Goal: Task Accomplishment & Management: Use online tool/utility

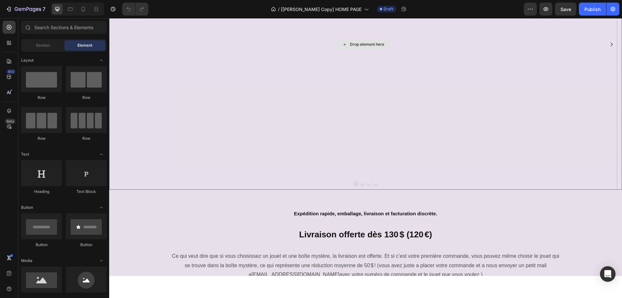
scroll to position [130, 0]
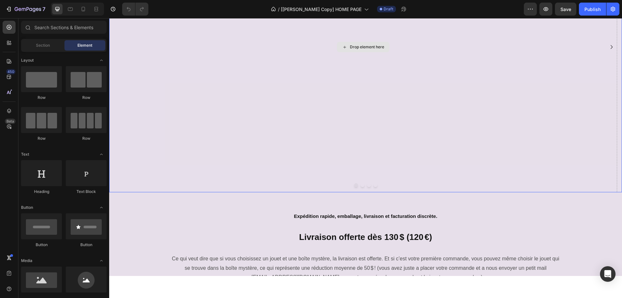
click at [358, 134] on div "Drop element here" at bounding box center [363, 47] width 508 height 290
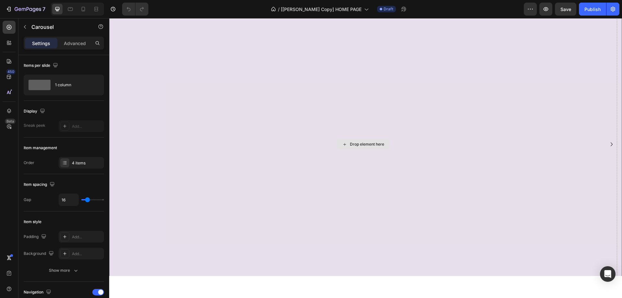
scroll to position [0, 0]
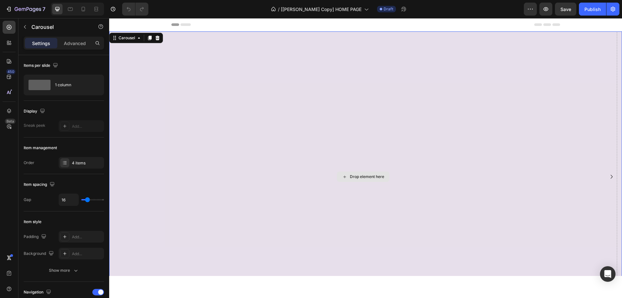
click at [321, 105] on div "Drop element here" at bounding box center [363, 176] width 508 height 290
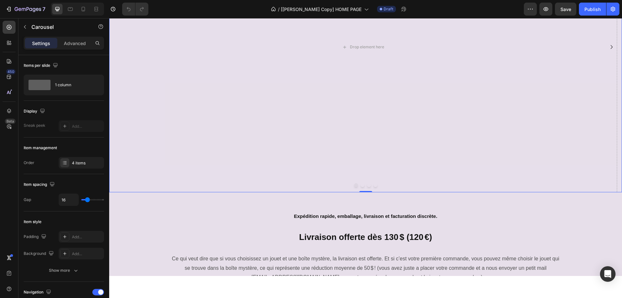
click at [361, 185] on button "Dot" at bounding box center [363, 185] width 4 height 4
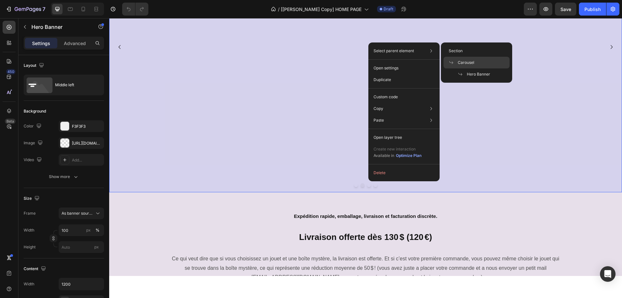
click at [468, 64] on span "Carousel" at bounding box center [466, 63] width 17 height 6
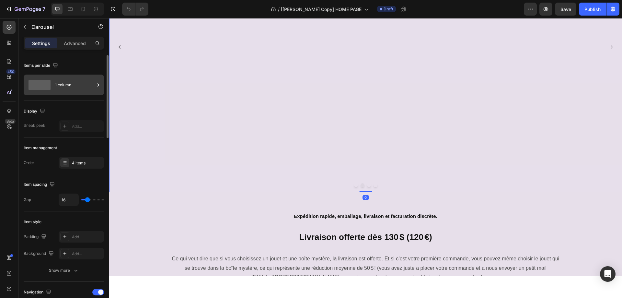
click at [64, 87] on div "1 column" at bounding box center [75, 84] width 40 height 15
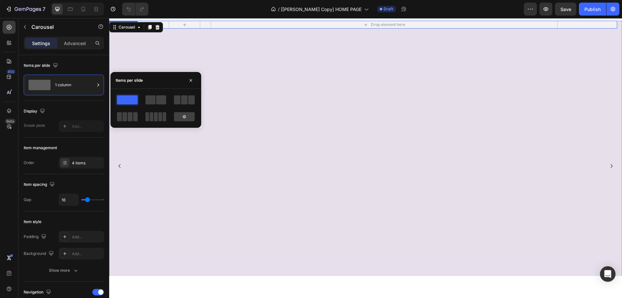
scroll to position [0, 0]
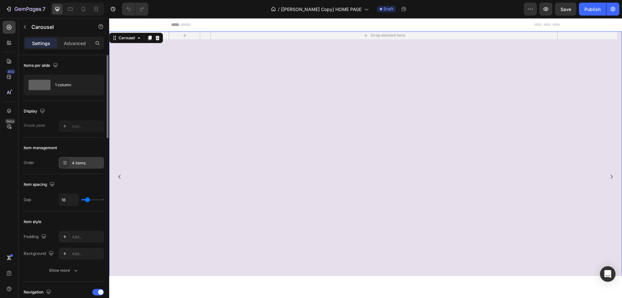
click at [77, 165] on div "4 items" at bounding box center [87, 163] width 30 height 6
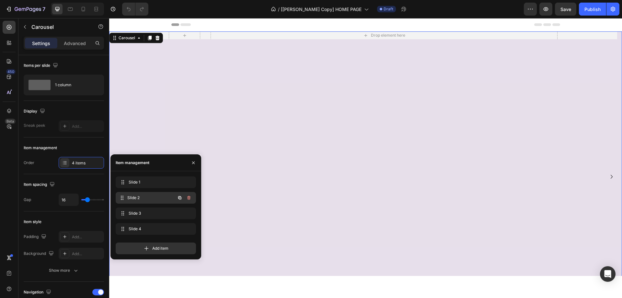
click at [146, 198] on span "Slide 2" at bounding box center [151, 198] width 48 height 6
click at [151, 185] on div "Slide 1 Slide 1" at bounding box center [146, 182] width 57 height 9
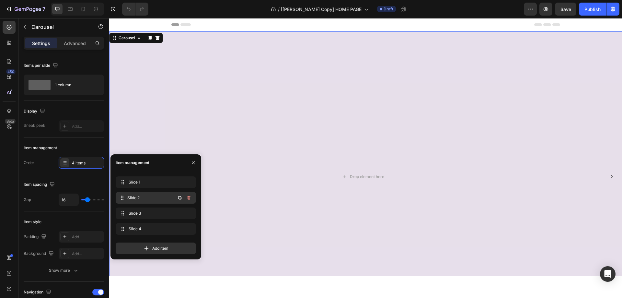
click at [148, 197] on span "Slide 2" at bounding box center [151, 198] width 48 height 6
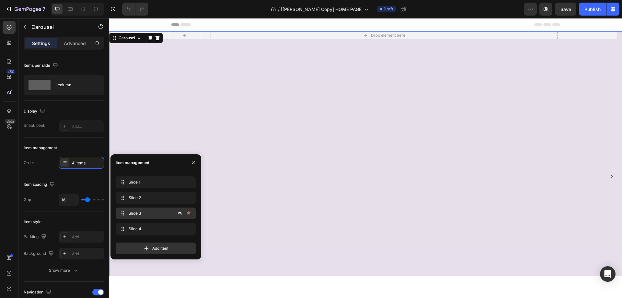
click at [146, 211] on span "Slide 3" at bounding box center [147, 213] width 37 height 6
click at [149, 226] on span "Slide 4" at bounding box center [147, 229] width 37 height 6
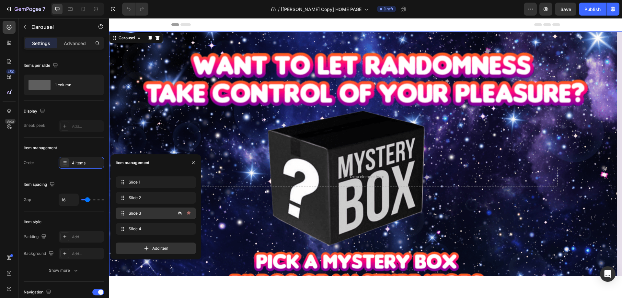
click at [150, 212] on span "Slide 3" at bounding box center [147, 213] width 37 height 6
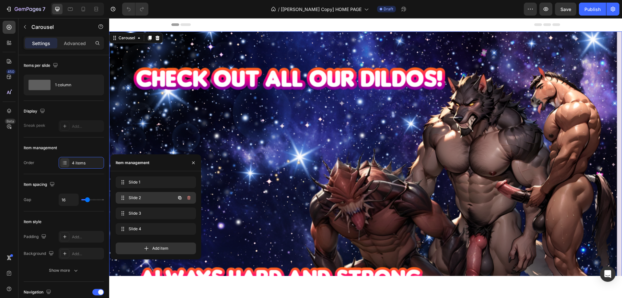
click at [149, 198] on span "Slide 2" at bounding box center [147, 198] width 37 height 6
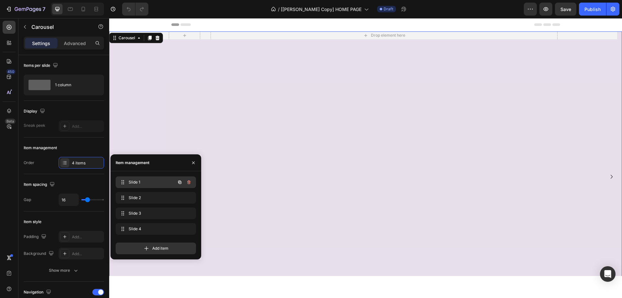
click at [150, 183] on span "Slide 1" at bounding box center [147, 182] width 37 height 6
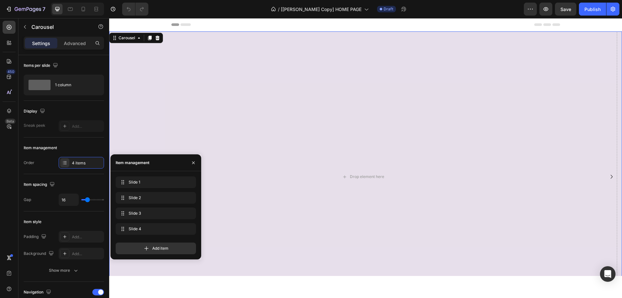
click at [2, 197] on div "450 Beta" at bounding box center [9, 158] width 18 height 280
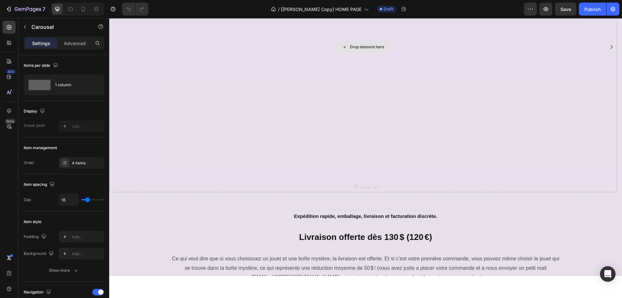
scroll to position [97, 0]
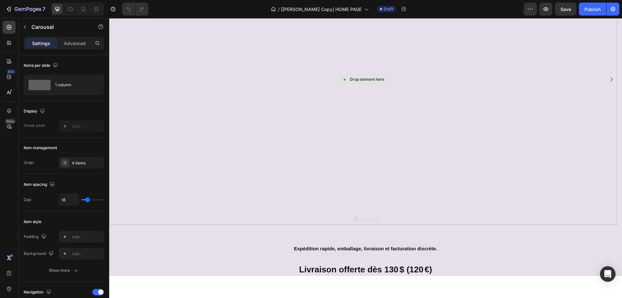
click at [343, 153] on div "Drop element here" at bounding box center [363, 79] width 508 height 290
click at [608, 80] on icon "Carousel Next Arrow" at bounding box center [612, 80] width 8 height 8
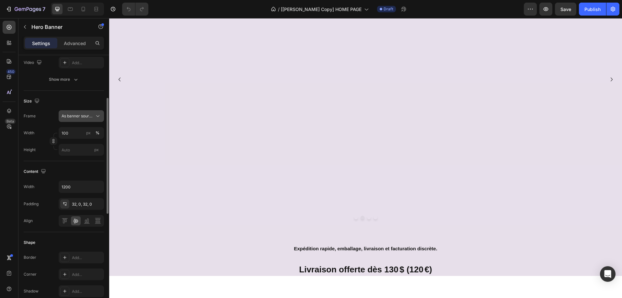
click at [72, 117] on span "As banner source" at bounding box center [78, 116] width 32 height 6
click at [11, 158] on div "450 Beta" at bounding box center [9, 136] width 13 height 230
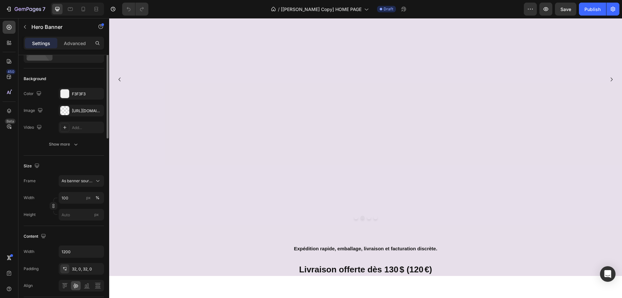
scroll to position [0, 0]
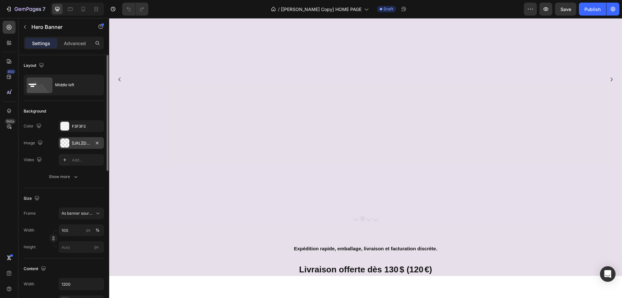
click at [76, 144] on div "https://cdn.shopify.com/s/files/1/0917/4256/8788/files/gempages-543493528785781…" at bounding box center [81, 143] width 19 height 6
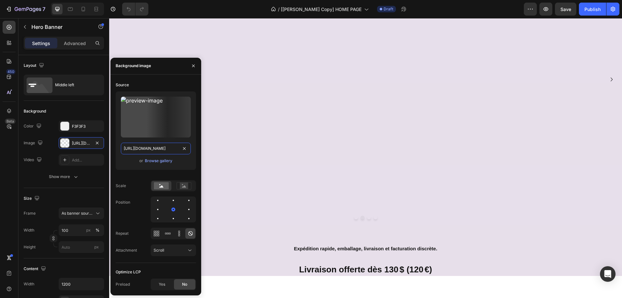
click at [140, 146] on input "https://cdn.shopify.com/s/files/1/0917/4256/8788/files/gempages-543493528785781…" at bounding box center [156, 149] width 70 height 12
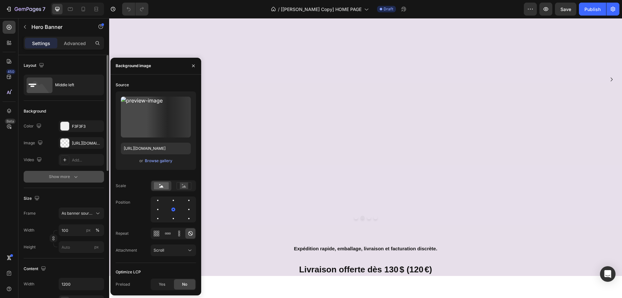
click at [26, 180] on button "Show more" at bounding box center [64, 177] width 80 height 12
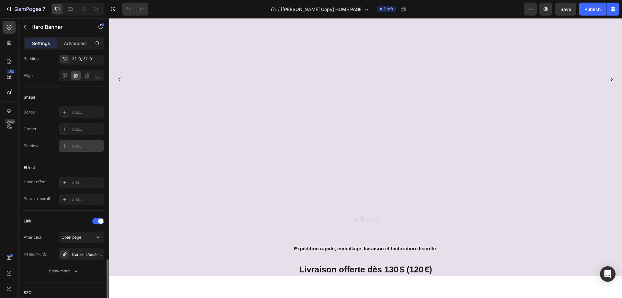
scroll to position [324, 0]
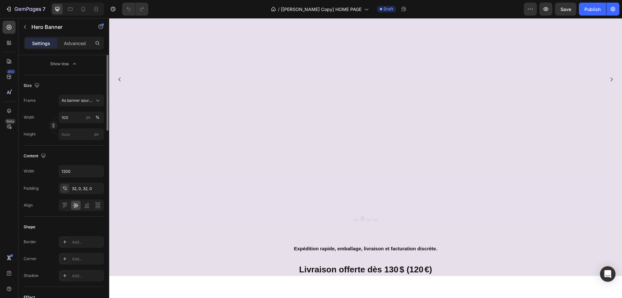
scroll to position [32, 0]
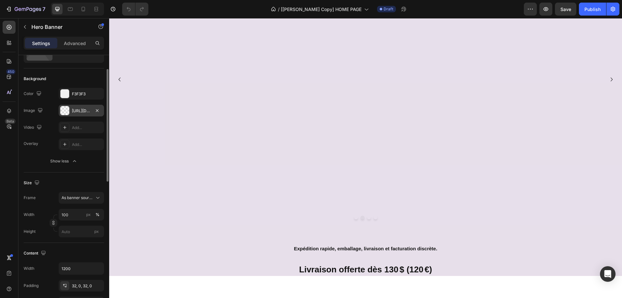
click at [76, 114] on div "https://cdn.shopify.com/s/files/1/0917/4256/8788/files/gempages-543493528785781…" at bounding box center [81, 111] width 45 height 12
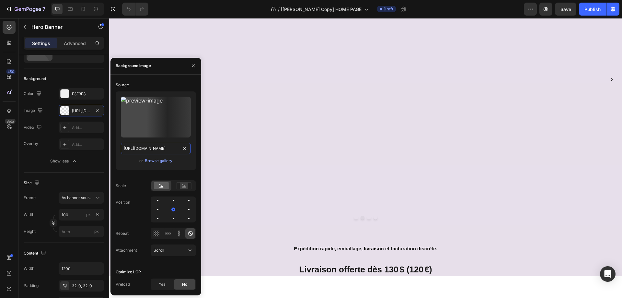
click at [141, 151] on input "https://cdn.shopify.com/s/files/1/0917/4256/8788/files/gempages-543493528785781…" at bounding box center [156, 149] width 70 height 12
click at [97, 110] on icon "button" at bounding box center [97, 110] width 5 height 5
type input "Auto"
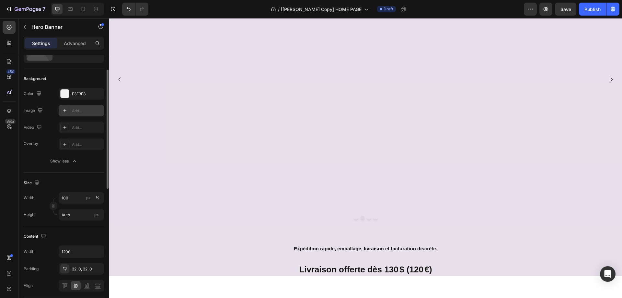
click at [78, 109] on div "Add..." at bounding box center [87, 111] width 30 height 6
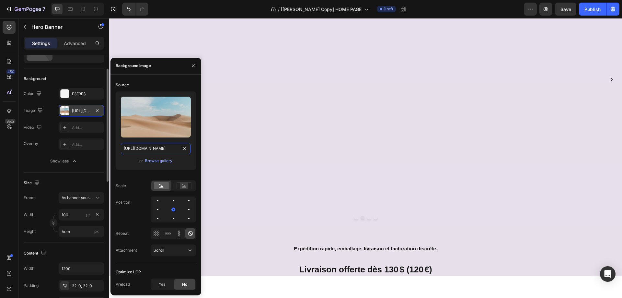
click at [134, 147] on input "https://cdn.shopify.com/s/files/1/2005/9307/files/background_settings.jpg" at bounding box center [156, 149] width 70 height 12
paste input "0917/4256/8788/files/gempages-543493528785781598-e902d5f1-40d1-4860-b08c-2a3434…"
type input "https://cdn.shopify.com/s/files/1/0917/4256/8788/files/gempages-543493528785781…"
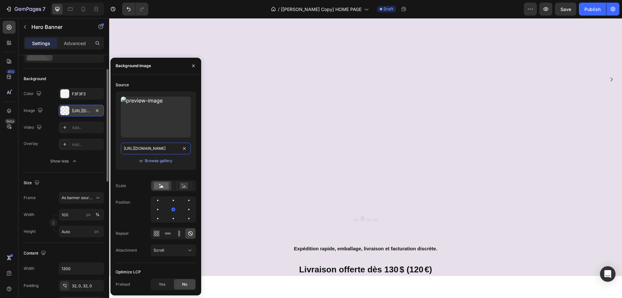
scroll to position [0, 228]
click at [129, 149] on input "https://cdn.shopify.com/s/files/1/0917/4256/8788/files/gempages-543493528785781…" at bounding box center [156, 149] width 70 height 12
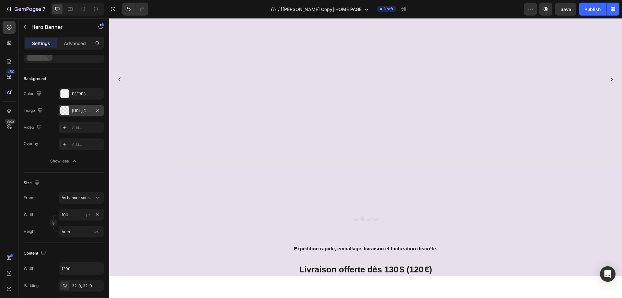
click at [4, 162] on div "450 Beta" at bounding box center [9, 136] width 13 height 230
click at [414, 133] on div "Drop element here Hero Banner 0" at bounding box center [363, 79] width 508 height 290
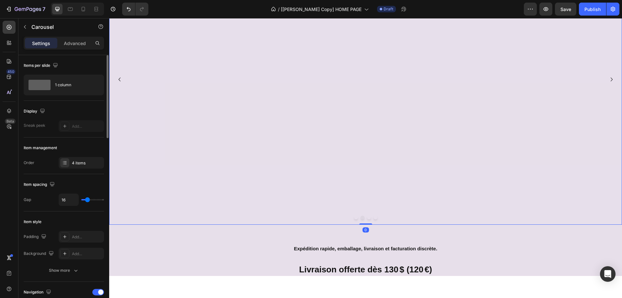
click at [608, 76] on icon "Carousel Next Arrow" at bounding box center [612, 80] width 8 height 8
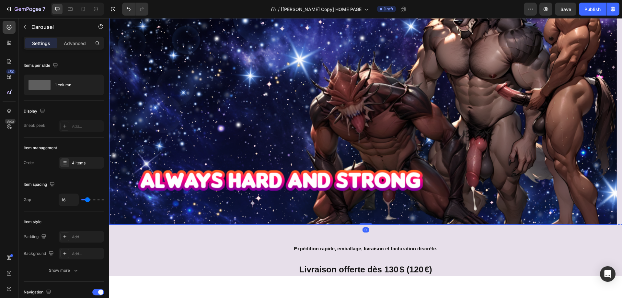
click at [432, 104] on img at bounding box center [363, 79] width 508 height 290
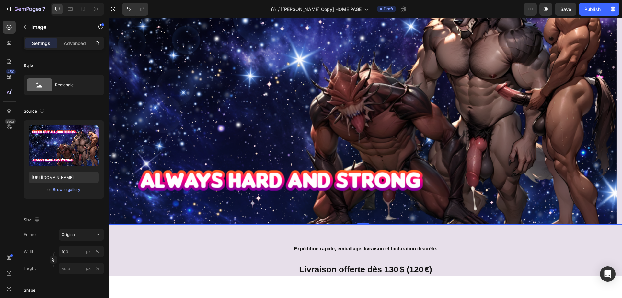
click at [121, 80] on icon "Carousel Back Arrow" at bounding box center [120, 80] width 8 height 8
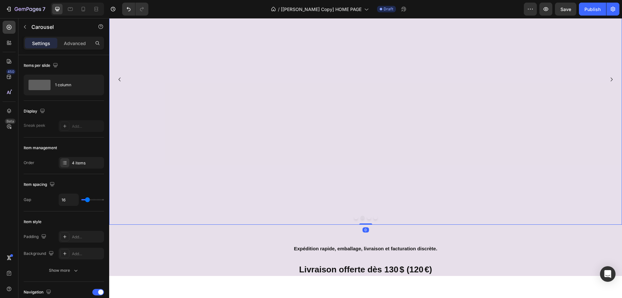
click at [170, 96] on div "Drop element here Hero Banner" at bounding box center [363, 79] width 508 height 290
click at [157, 131] on div "Drop element here Hero Banner" at bounding box center [363, 79] width 508 height 290
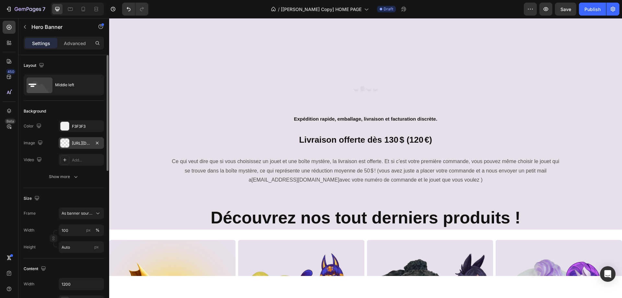
click at [77, 141] on div "https://cdn.shopify.com/s/files/1/0917/4256/8788/files/gempages-543493528785781…" at bounding box center [81, 143] width 19 height 6
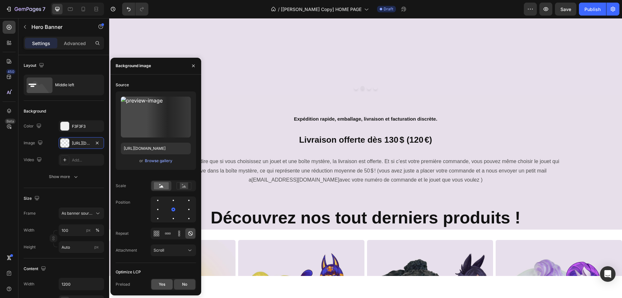
click at [162, 287] on span "Yes" at bounding box center [162, 284] width 6 height 6
click at [354, 88] on button "Dot" at bounding box center [356, 88] width 4 height 4
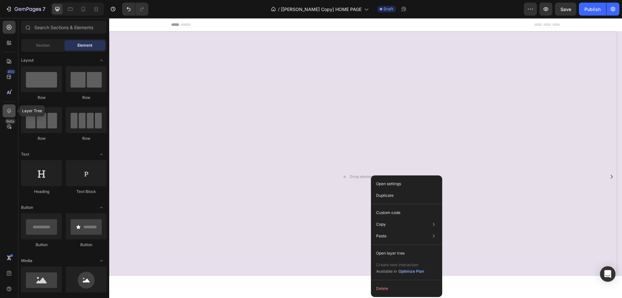
click at [6, 109] on icon at bounding box center [9, 111] width 6 height 6
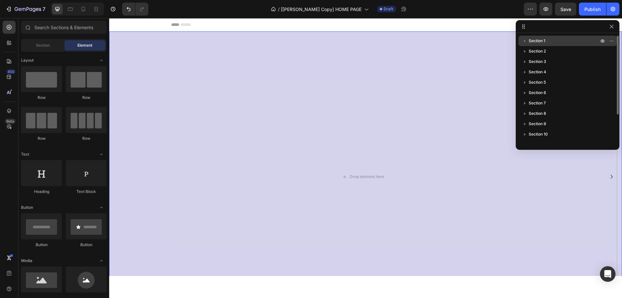
click at [524, 42] on icon "button" at bounding box center [525, 41] width 6 height 6
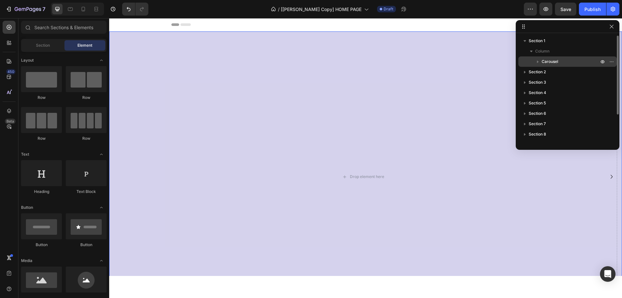
click at [547, 60] on span "Carousel" at bounding box center [550, 61] width 17 height 6
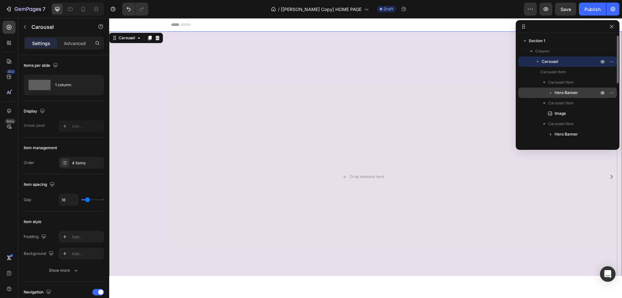
click at [563, 91] on span "Hero Banner" at bounding box center [566, 92] width 23 height 6
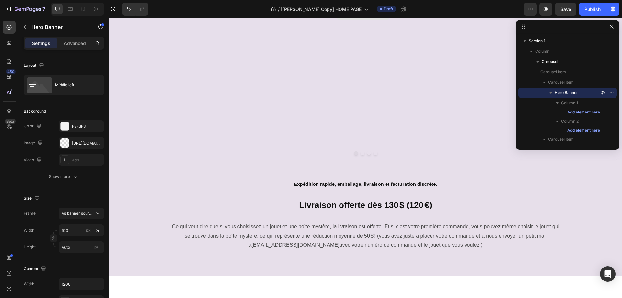
scroll to position [162, 0]
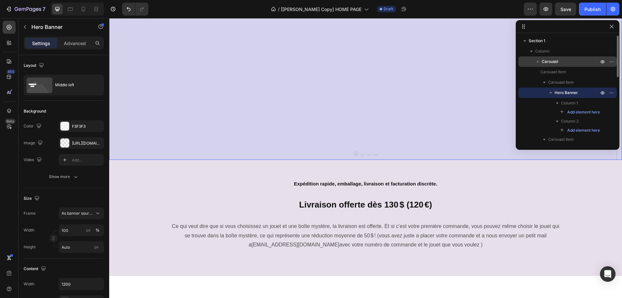
click at [539, 61] on icon "button" at bounding box center [538, 62] width 3 height 2
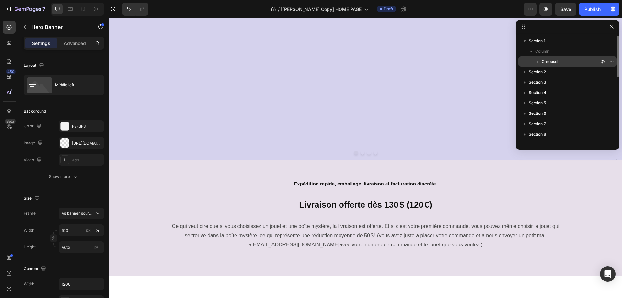
click at [535, 62] on icon "button" at bounding box center [538, 61] width 6 height 6
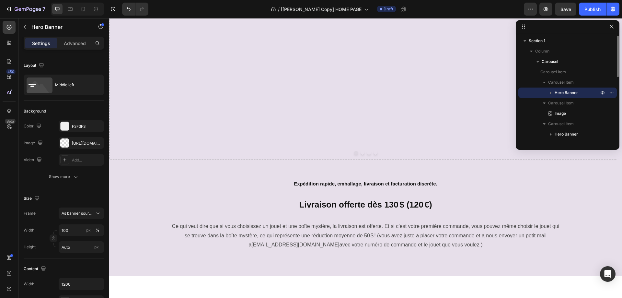
click at [551, 92] on icon "button" at bounding box center [551, 92] width 6 height 6
click at [562, 92] on span "Hero Banner" at bounding box center [566, 92] width 23 height 6
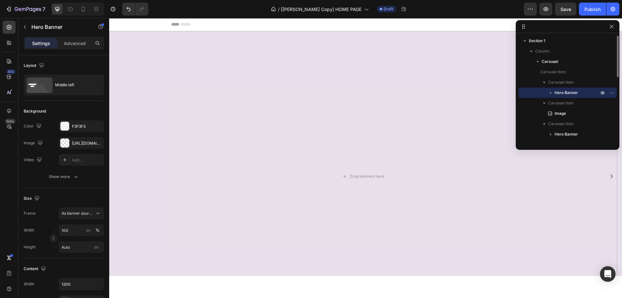
scroll to position [0, 0]
click at [360, 117] on div "Drop element here" at bounding box center [363, 176] width 508 height 290
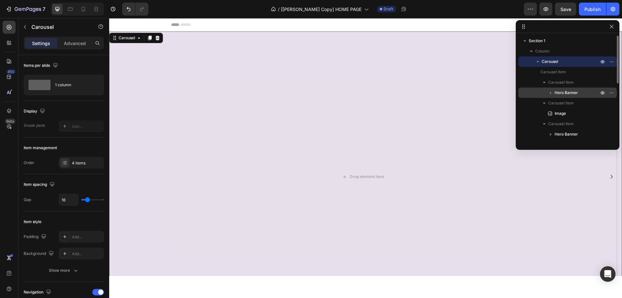
drag, startPoint x: 564, startPoint y: 91, endPoint x: 390, endPoint y: 75, distance: 175.1
click at [564, 91] on span "Hero Banner" at bounding box center [566, 92] width 23 height 6
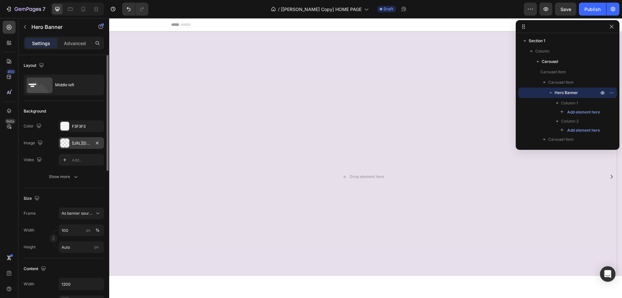
click at [77, 146] on div "https://cdn.shopify.com/s/files/1/0917/4256/8788/files/gempages-543493528785781…" at bounding box center [81, 143] width 19 height 6
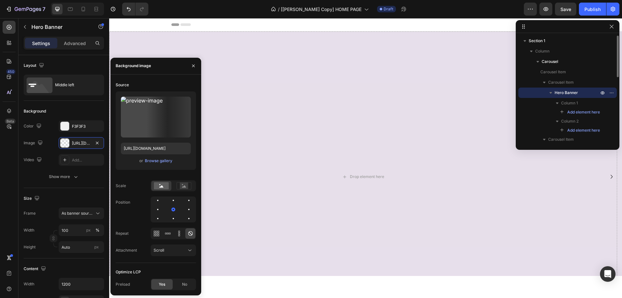
scroll to position [32, 0]
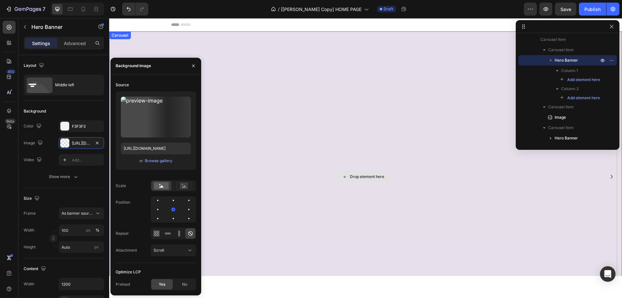
click at [272, 49] on div "Drop element here" at bounding box center [363, 176] width 508 height 290
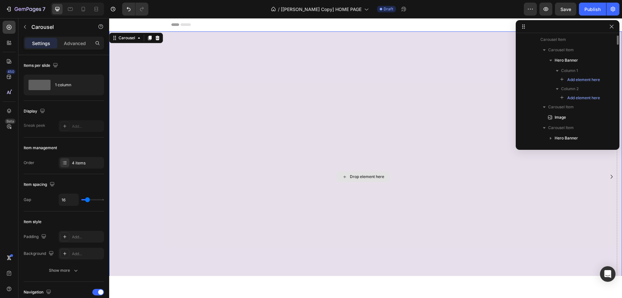
scroll to position [0, 0]
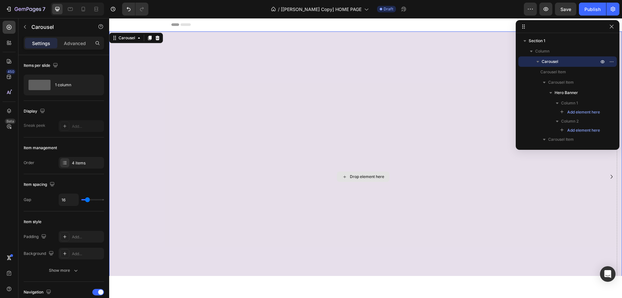
click at [349, 129] on div "Drop element here" at bounding box center [363, 176] width 508 height 290
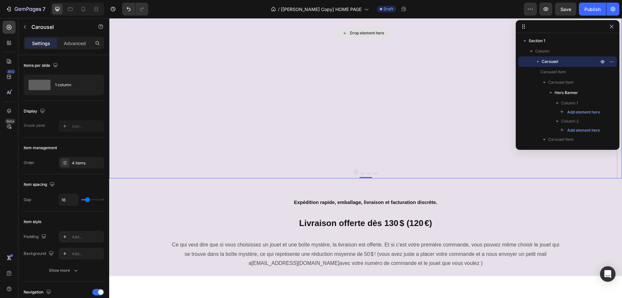
scroll to position [194, 0]
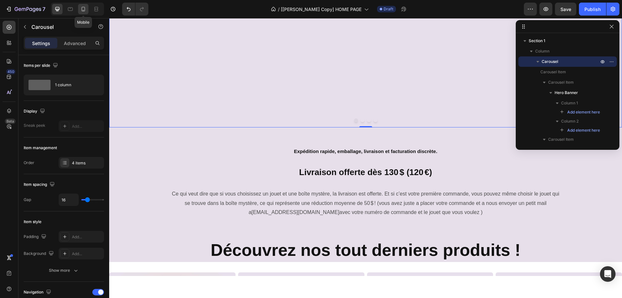
click at [81, 8] on icon at bounding box center [83, 9] width 6 height 6
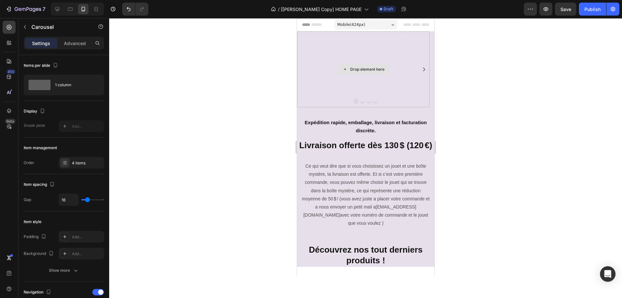
click at [323, 53] on div "Drop element here" at bounding box center [363, 69] width 133 height 76
click at [357, 78] on div "Drop element here" at bounding box center [363, 69] width 133 height 76
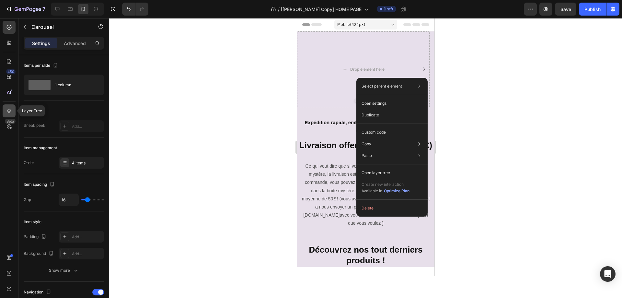
click at [7, 110] on icon at bounding box center [9, 111] width 4 height 5
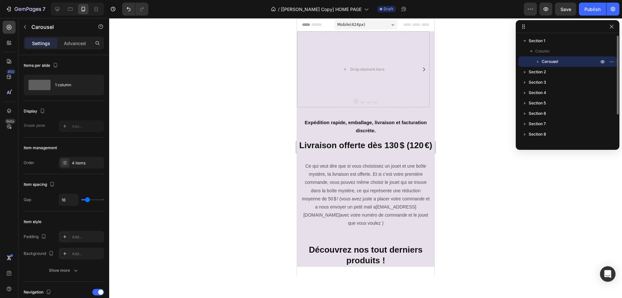
click at [538, 62] on icon "button" at bounding box center [538, 62] width 2 height 3
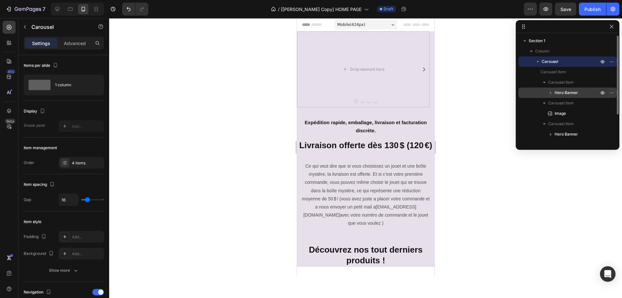
click at [560, 91] on span "Hero Banner" at bounding box center [566, 92] width 23 height 6
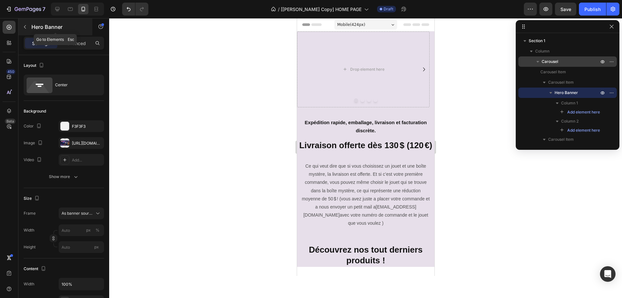
click at [26, 26] on icon "button" at bounding box center [24, 26] width 5 height 5
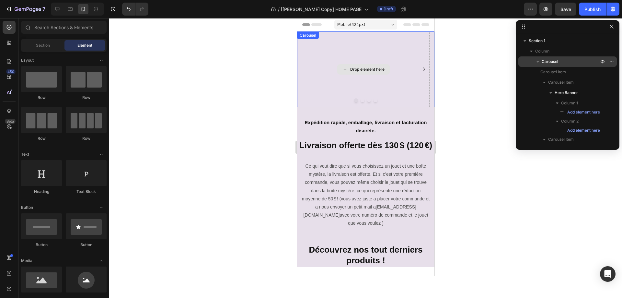
click at [396, 44] on div "Drop element here" at bounding box center [363, 69] width 133 height 76
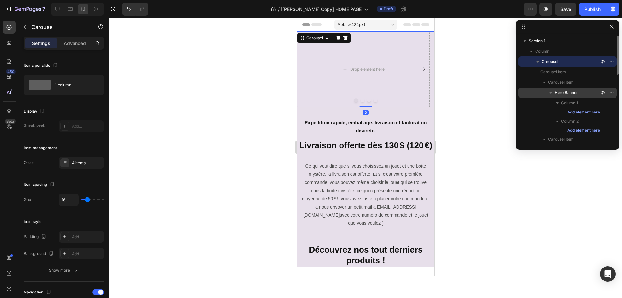
click at [567, 93] on span "Hero Banner" at bounding box center [566, 92] width 23 height 6
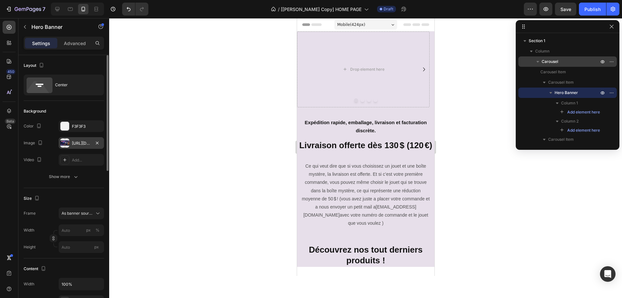
click at [81, 143] on div "https://cdn.shopify.com/s/files/1/0917/4256/8788/files/gempages_543493528785781…" at bounding box center [81, 143] width 19 height 6
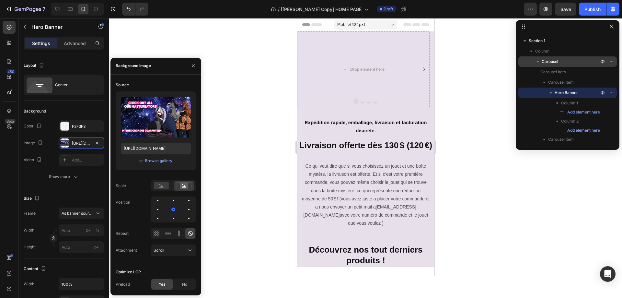
click at [4, 170] on div "450 Beta" at bounding box center [9, 136] width 13 height 230
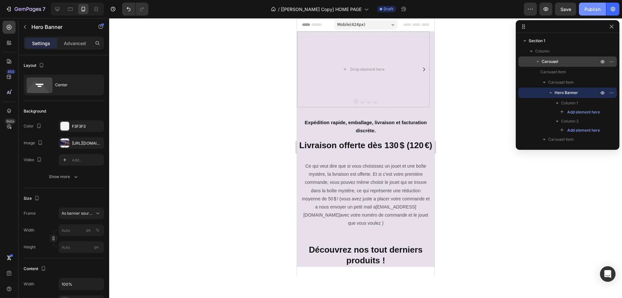
click at [594, 11] on div "Publish" at bounding box center [593, 9] width 16 height 7
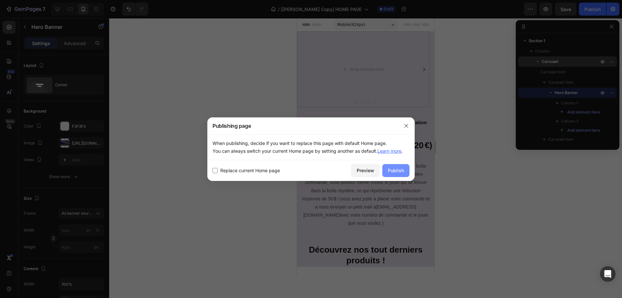
click at [400, 170] on div "Publish" at bounding box center [396, 170] width 16 height 7
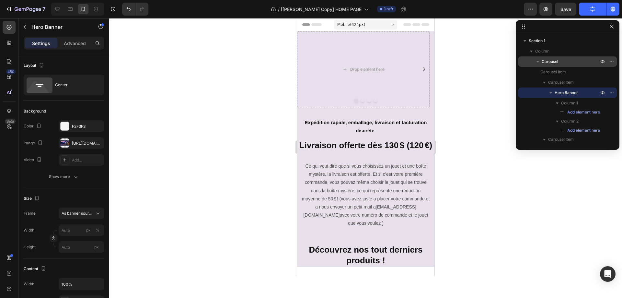
drag, startPoint x: 442, startPoint y: 2, endPoint x: 461, endPoint y: 1, distance: 18.2
click at [442, 2] on div "7 Version history / [Annie GemPages Copy] HOME PAGE Draft Preview Save Publish" at bounding box center [311, 9] width 622 height 18
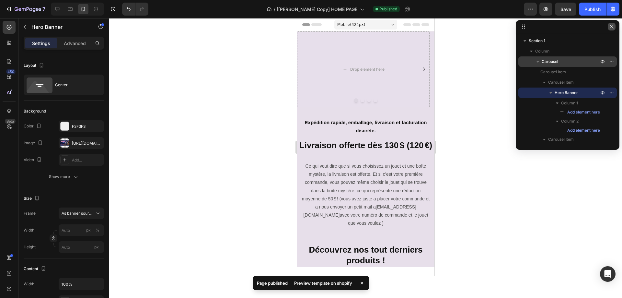
click at [613, 27] on icon "button" at bounding box center [611, 26] width 5 height 5
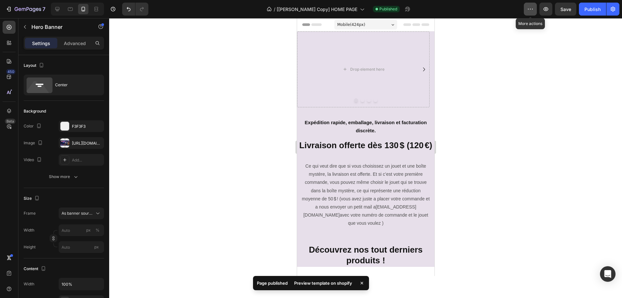
click at [532, 10] on icon "button" at bounding box center [530, 9] width 6 height 6
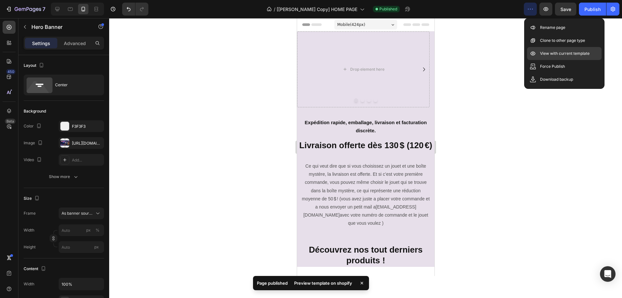
click at [550, 50] on p "View with current template" at bounding box center [565, 53] width 50 height 6
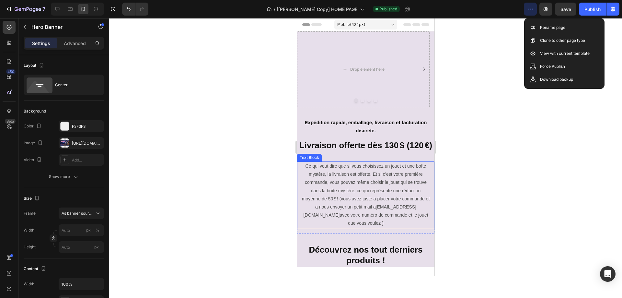
scroll to position [130, 0]
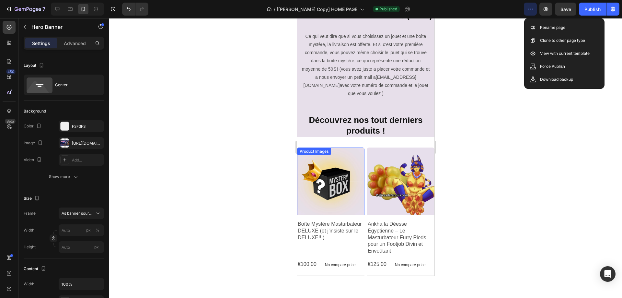
click at [342, 193] on img at bounding box center [330, 180] width 67 height 67
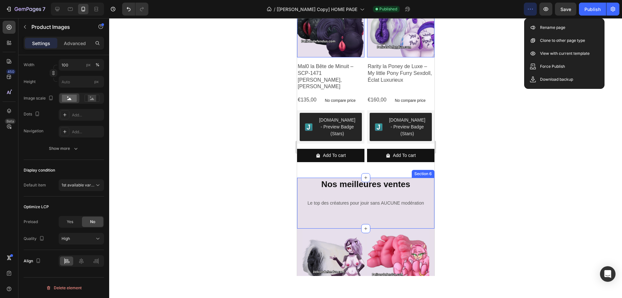
scroll to position [583, 0]
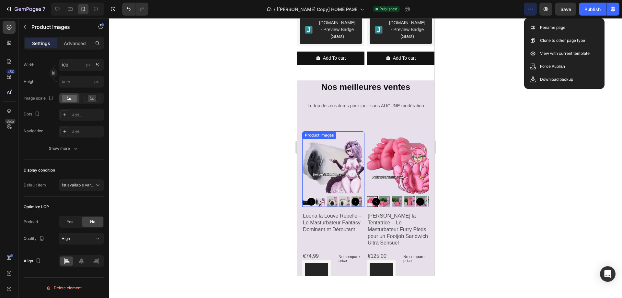
click at [344, 147] on img at bounding box center [333, 162] width 62 height 62
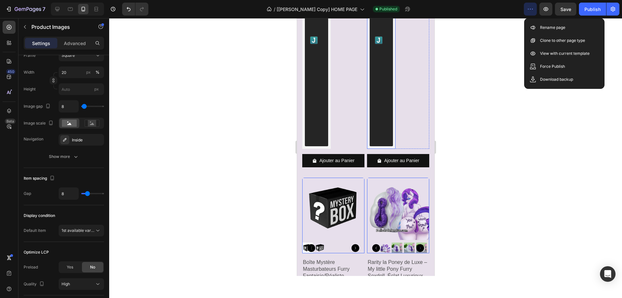
scroll to position [908, 0]
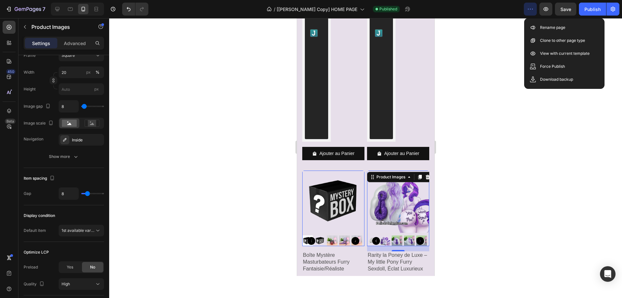
click at [375, 170] on img at bounding box center [398, 201] width 62 height 62
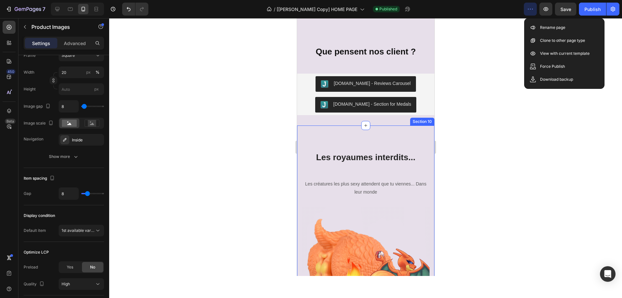
scroll to position [1394, 0]
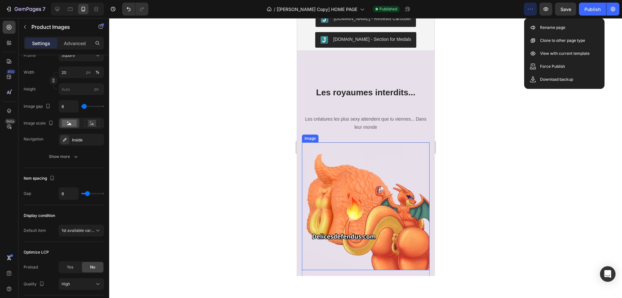
click at [367, 200] on img at bounding box center [366, 206] width 128 height 128
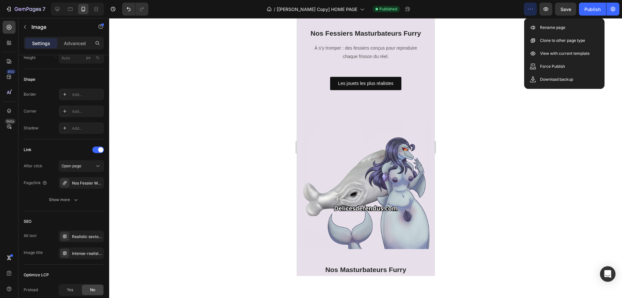
scroll to position [1653, 0]
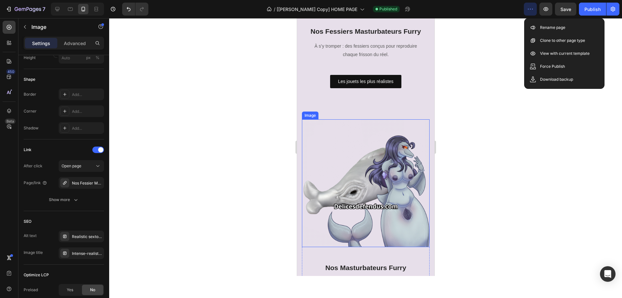
click at [387, 175] on img at bounding box center [366, 183] width 128 height 128
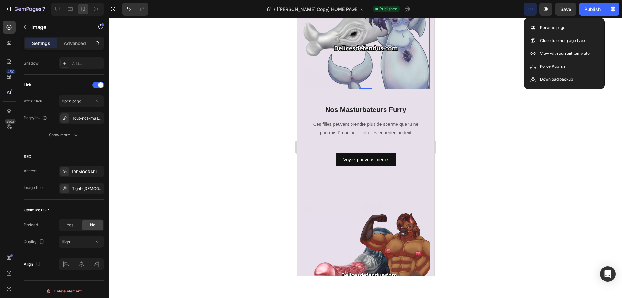
scroll to position [1815, 0]
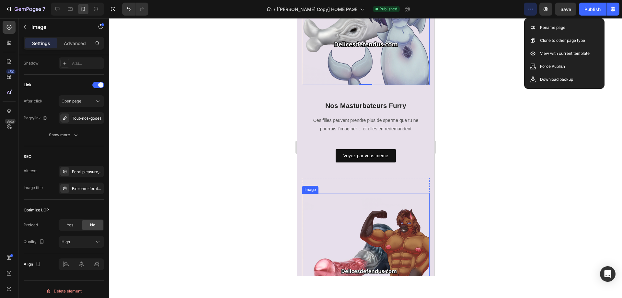
click at [361, 217] on img at bounding box center [366, 258] width 128 height 128
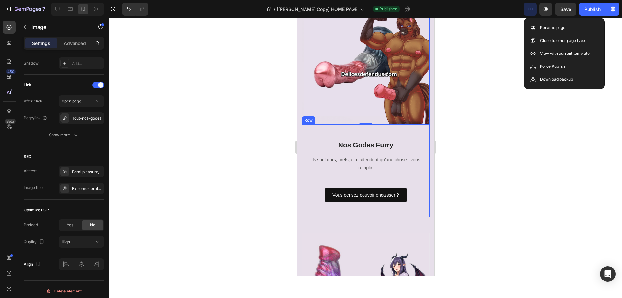
scroll to position [2074, 0]
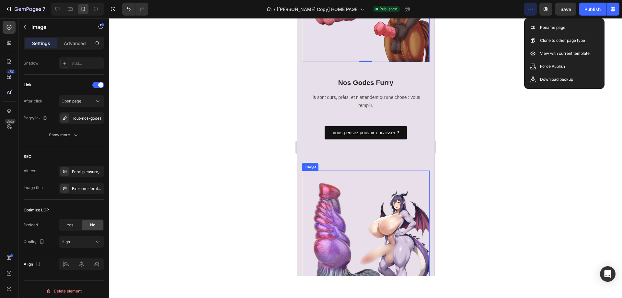
click at [355, 218] on img at bounding box center [366, 234] width 128 height 128
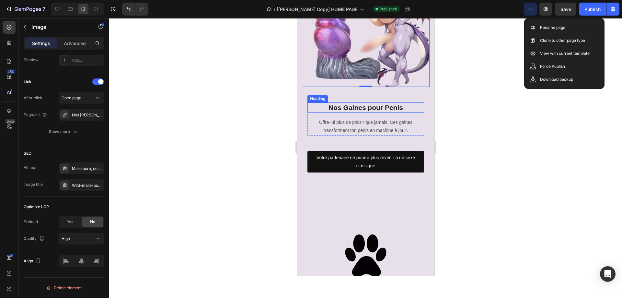
scroll to position [2301, 0]
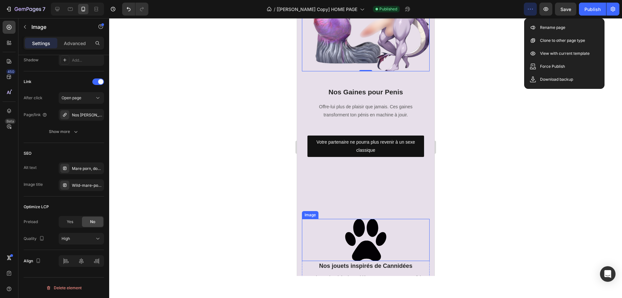
click at [361, 219] on img at bounding box center [366, 240] width 42 height 42
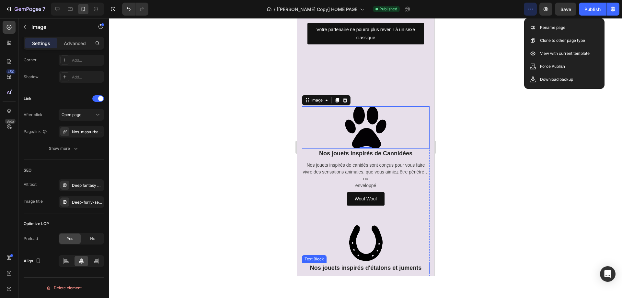
scroll to position [2463, 0]
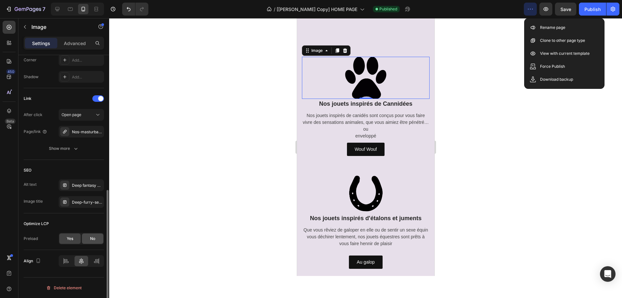
click at [91, 238] on span "No" at bounding box center [92, 239] width 5 height 6
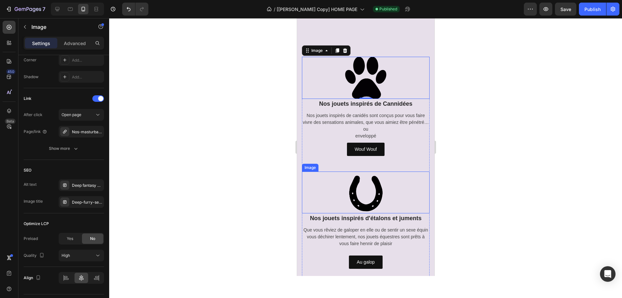
click at [380, 187] on img at bounding box center [366, 192] width 42 height 42
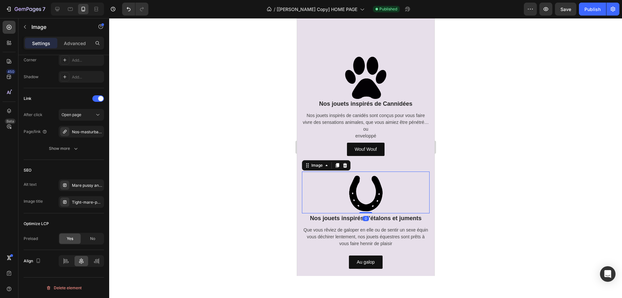
drag, startPoint x: 93, startPoint y: 241, endPoint x: 125, endPoint y: 240, distance: 32.4
click at [93, 241] on span "No" at bounding box center [92, 239] width 5 height 6
click at [375, 77] on img at bounding box center [366, 78] width 42 height 42
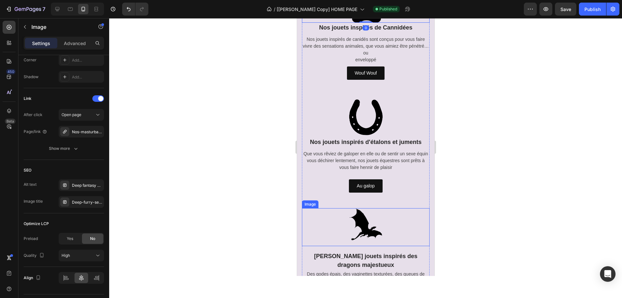
scroll to position [2593, 0]
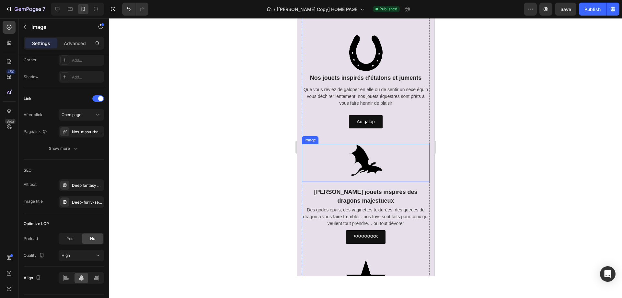
click at [357, 173] on img at bounding box center [366, 160] width 42 height 33
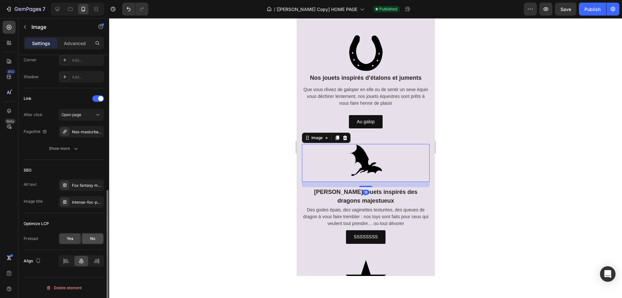
click at [89, 241] on div "No" at bounding box center [92, 238] width 21 height 10
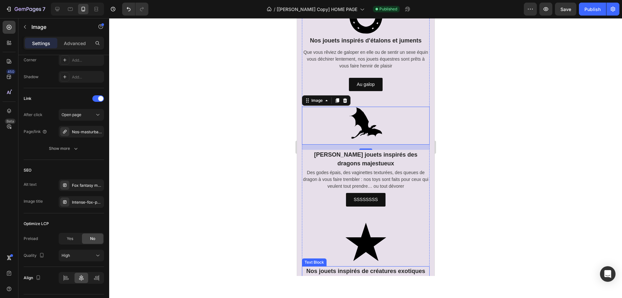
scroll to position [2690, 0]
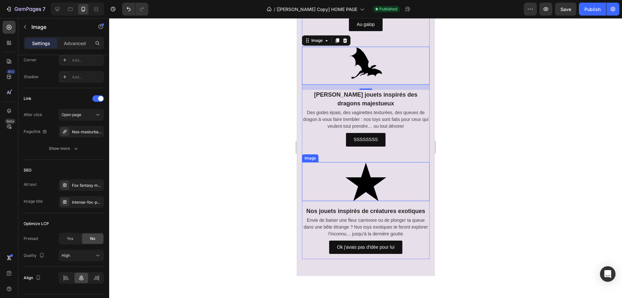
click at [347, 190] on img at bounding box center [366, 181] width 42 height 39
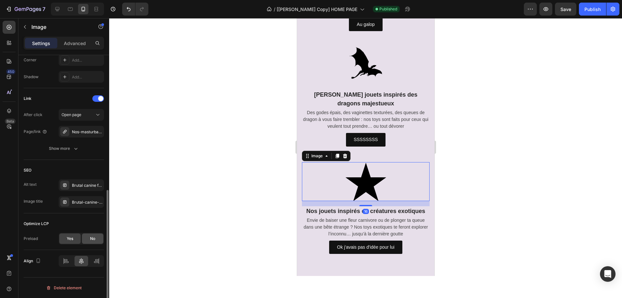
click at [89, 238] on div "No" at bounding box center [92, 238] width 21 height 10
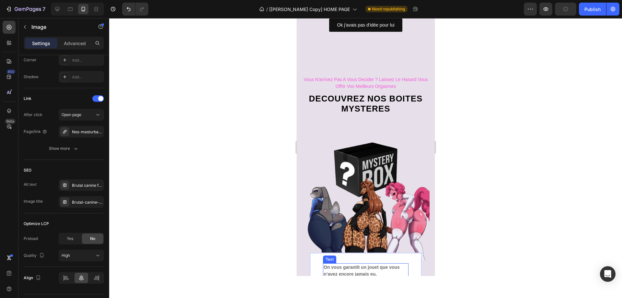
scroll to position [2917, 0]
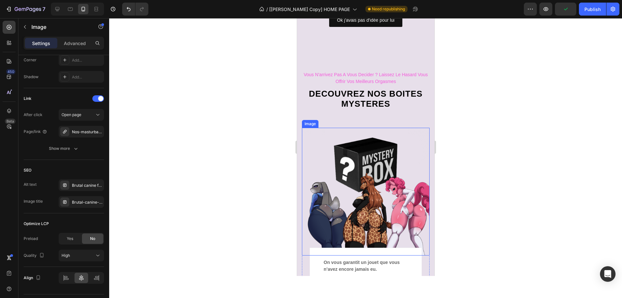
click at [354, 185] on img at bounding box center [366, 192] width 128 height 128
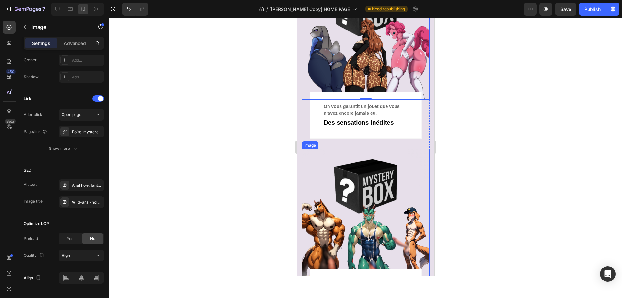
scroll to position [3144, 0]
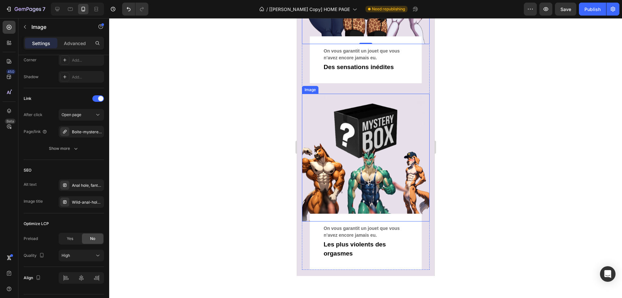
click at [358, 176] on img at bounding box center [366, 158] width 128 height 128
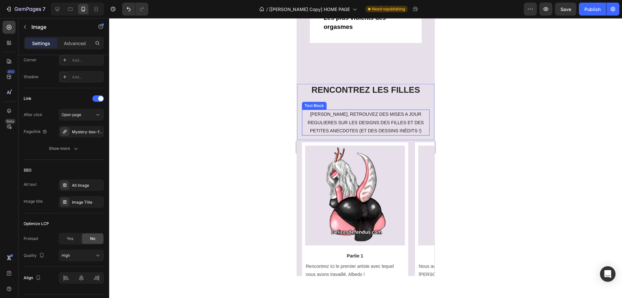
scroll to position [3371, 0]
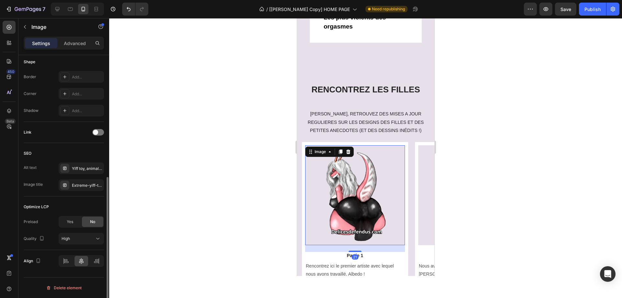
click at [339, 189] on img at bounding box center [355, 195] width 100 height 100
click at [427, 185] on img at bounding box center [468, 195] width 100 height 100
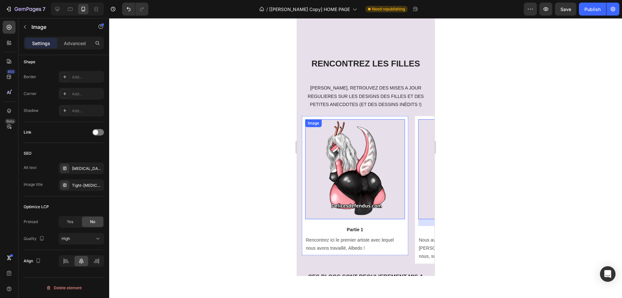
scroll to position [3436, 0]
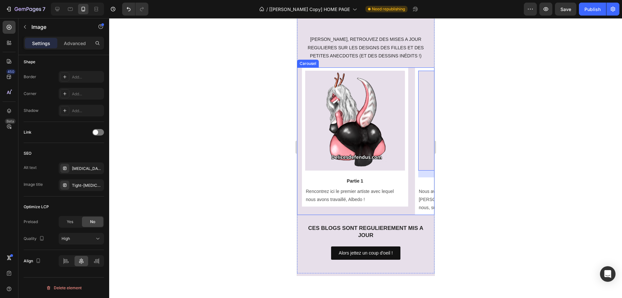
click at [410, 204] on div "Image Partie 1 Text Block Rencontrez ici le premier artiste avec lequel nous av…" at bounding box center [368, 140] width 133 height 147
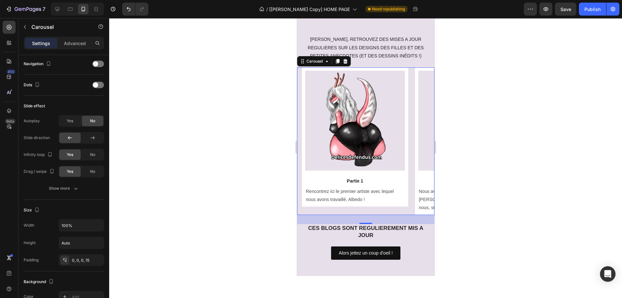
scroll to position [0, 0]
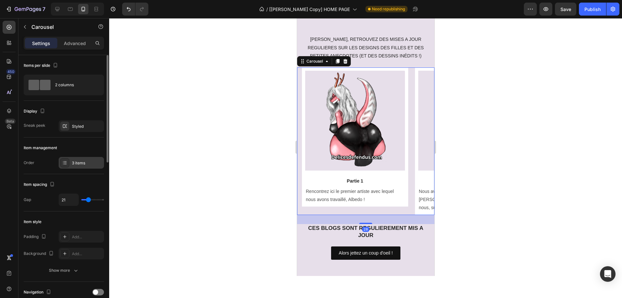
click at [77, 165] on div "3 items" at bounding box center [87, 163] width 30 height 6
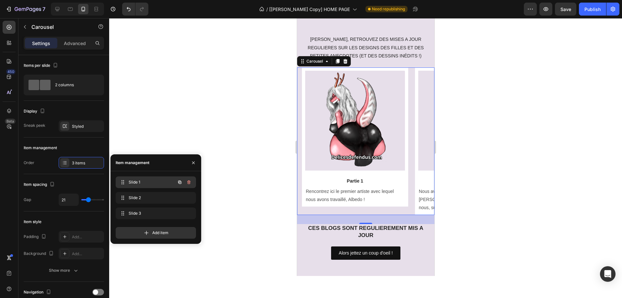
click at [142, 182] on span "Slide 1" at bounding box center [147, 182] width 37 height 6
click at [143, 193] on div "Slide 2 Slide 2" at bounding box center [146, 197] width 57 height 9
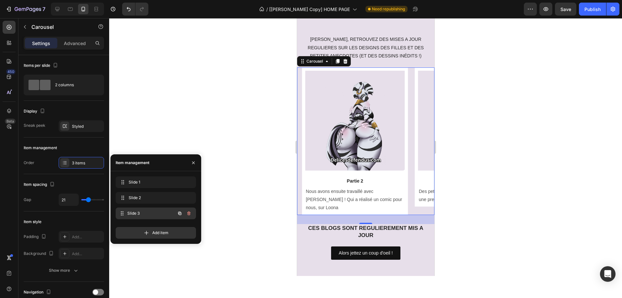
click at [142, 211] on span "Slide 3" at bounding box center [151, 213] width 48 height 6
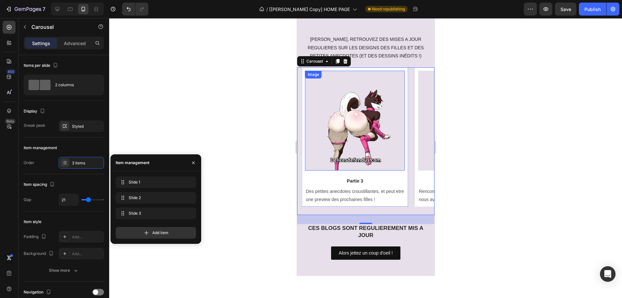
click at [334, 139] on img at bounding box center [355, 121] width 100 height 100
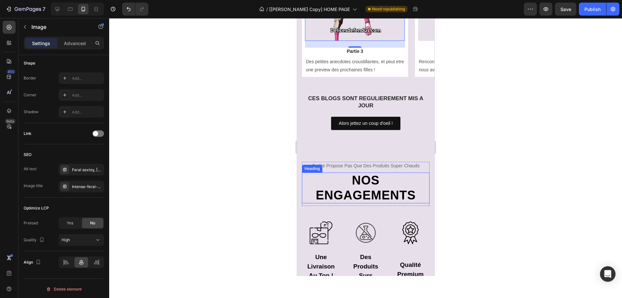
scroll to position [3598, 0]
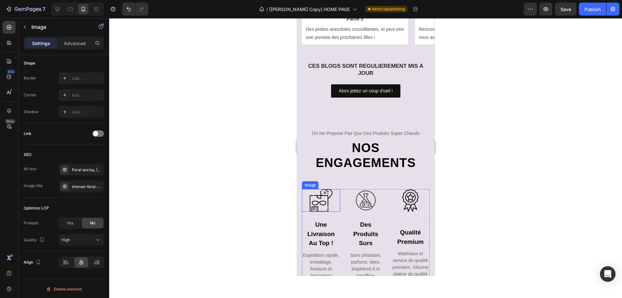
click at [332, 189] on div at bounding box center [321, 200] width 38 height 23
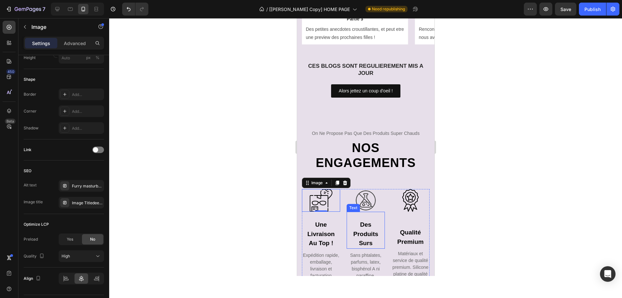
click at [363, 202] on img at bounding box center [365, 200] width 23 height 23
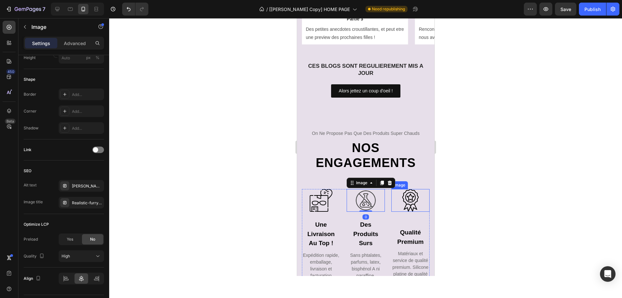
click at [412, 194] on img at bounding box center [410, 200] width 23 height 23
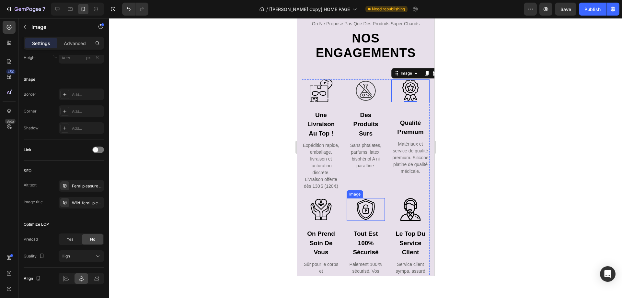
scroll to position [3728, 0]
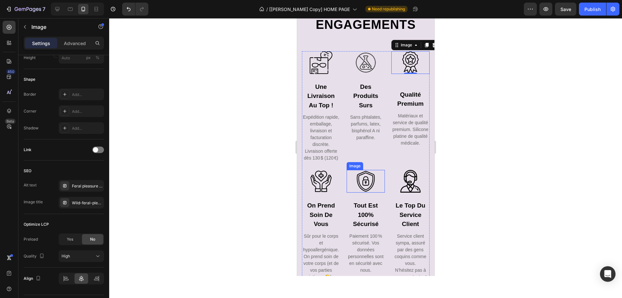
click at [358, 191] on img at bounding box center [365, 181] width 23 height 23
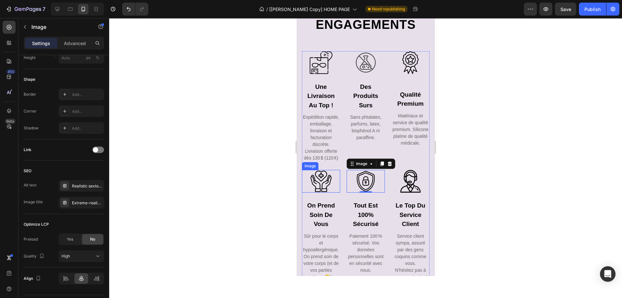
click at [320, 193] on img at bounding box center [321, 181] width 23 height 23
click at [405, 193] on img at bounding box center [410, 181] width 23 height 23
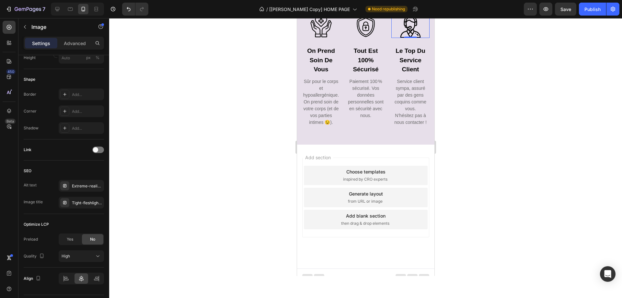
scroll to position [3890, 0]
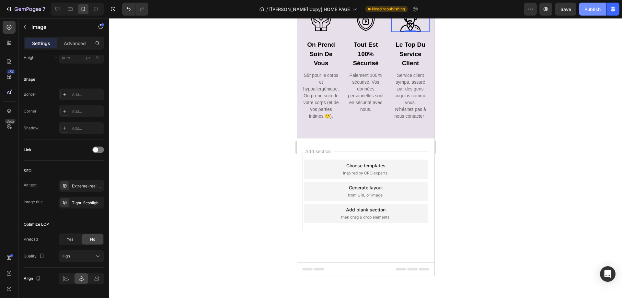
click at [592, 11] on div "Publish" at bounding box center [593, 9] width 16 height 7
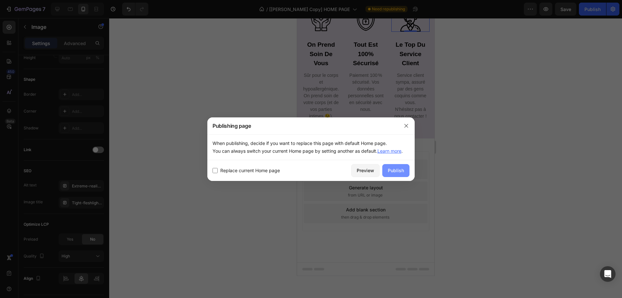
click at [405, 169] on button "Publish" at bounding box center [395, 170] width 27 height 13
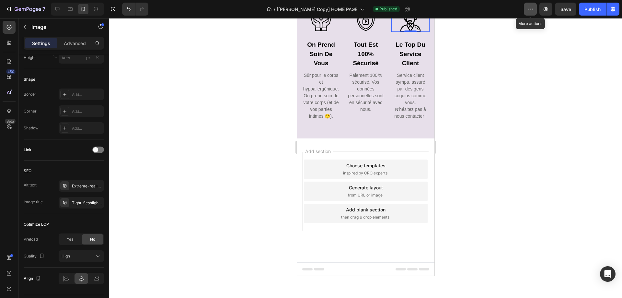
click at [528, 8] on icon "button" at bounding box center [530, 9] width 6 height 6
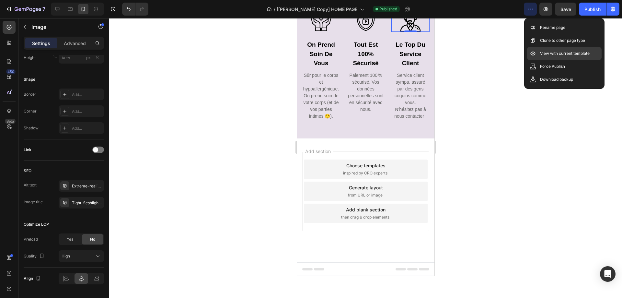
click at [547, 52] on p "View with current template" at bounding box center [565, 53] width 50 height 6
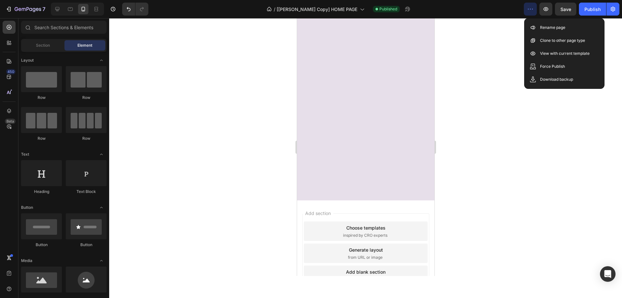
scroll to position [870, 0]
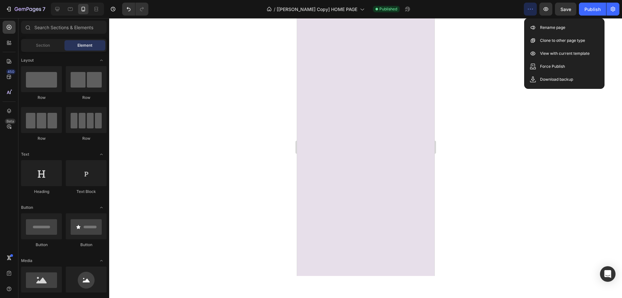
drag, startPoint x: 432, startPoint y: 247, endPoint x: 729, endPoint y: 26, distance: 370.1
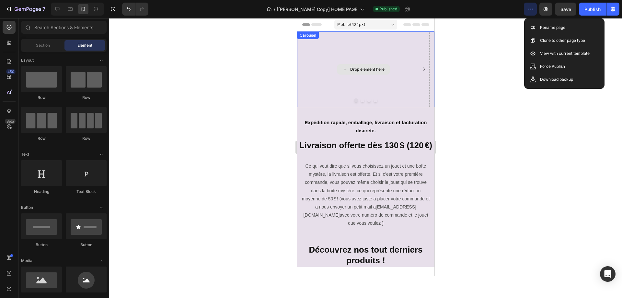
click at [326, 68] on div "Drop element here" at bounding box center [363, 69] width 133 height 76
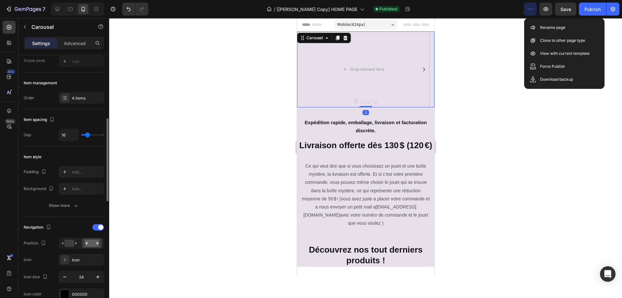
scroll to position [97, 0]
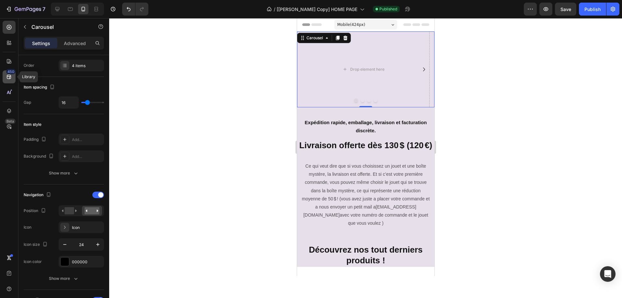
click at [6, 79] on icon at bounding box center [9, 77] width 6 height 6
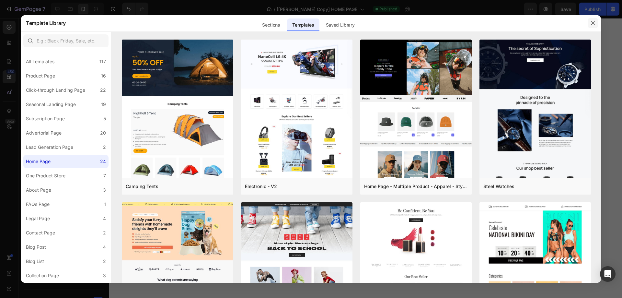
click at [591, 26] on icon "button" at bounding box center [593, 22] width 5 height 5
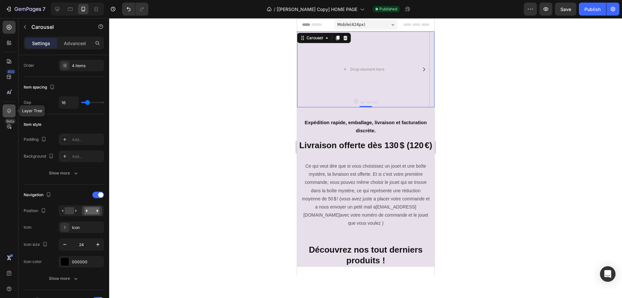
click at [6, 109] on icon at bounding box center [9, 111] width 6 height 6
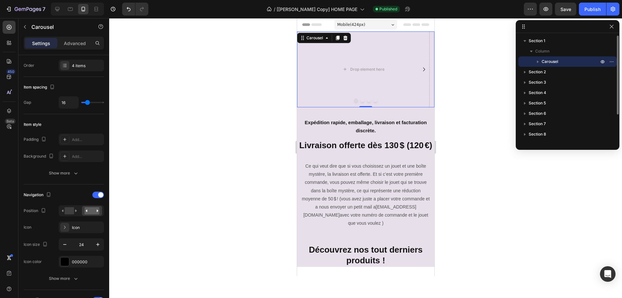
click at [540, 61] on icon "button" at bounding box center [538, 61] width 6 height 6
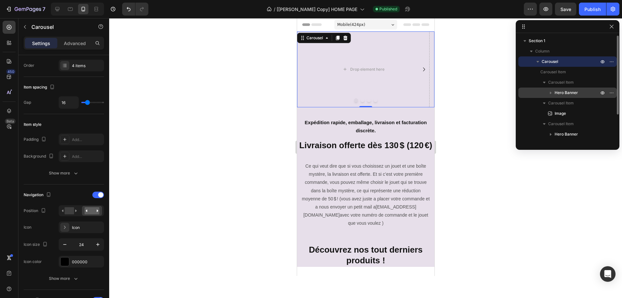
click at [563, 91] on span "Hero Banner" at bounding box center [566, 92] width 23 height 6
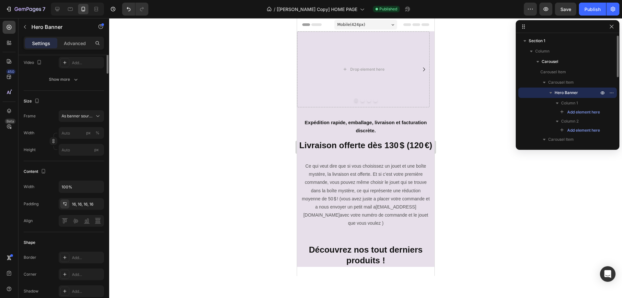
scroll to position [0, 0]
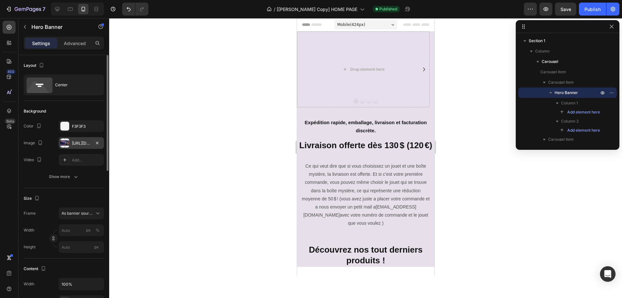
click at [81, 145] on div "https://cdn.shopify.com/s/files/1/0917/4256/8788/files/gempages_543493528785781…" at bounding box center [81, 143] width 19 height 6
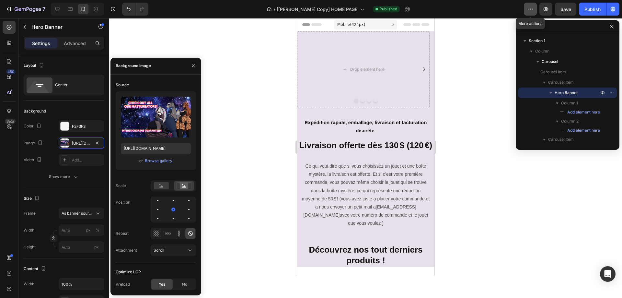
click at [532, 6] on icon "button" at bounding box center [530, 9] width 6 height 6
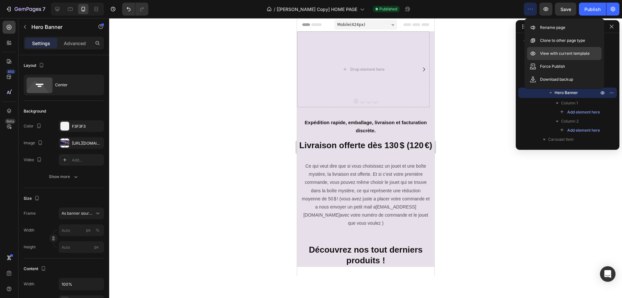
click at [552, 51] on p "View with current template" at bounding box center [565, 53] width 50 height 6
click at [346, 187] on p "Ce qui veut dire que si vous choisissez un jouet et une boîte mystère, la livra…" at bounding box center [365, 194] width 128 height 65
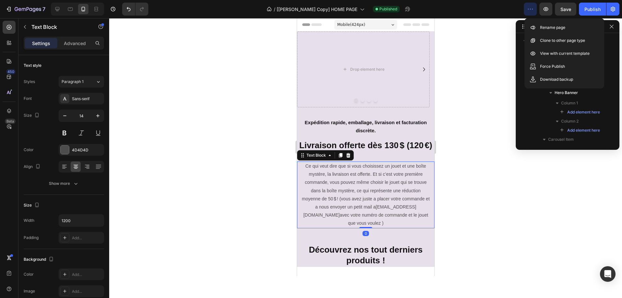
scroll to position [128, 0]
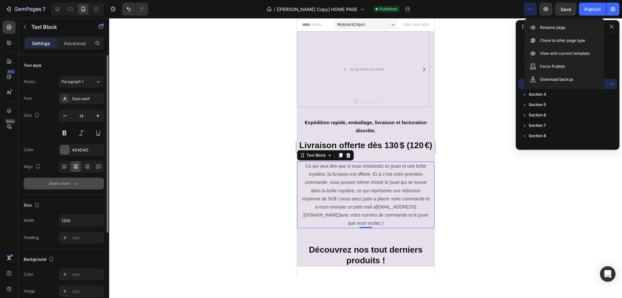
click at [76, 184] on icon "button" at bounding box center [76, 183] width 6 height 6
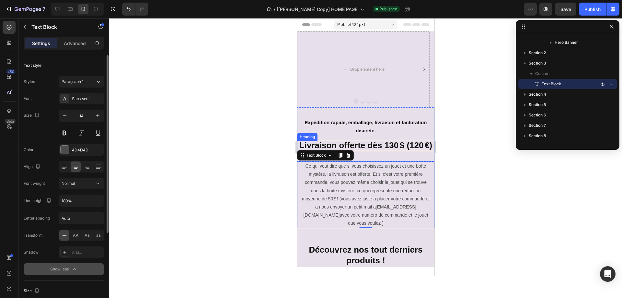
click at [347, 151] on h2 "Livraison offerte dès 130 $ (120 €)" at bounding box center [365, 146] width 137 height 10
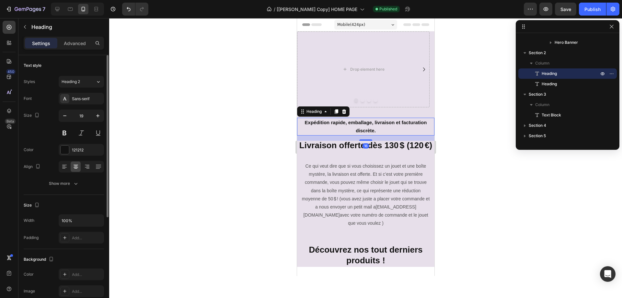
click at [362, 129] on strong "Expédition rapide, emballage, livraison et facturation discrète." at bounding box center [366, 127] width 122 height 14
click at [420, 69] on icon "Carousel Next Arrow" at bounding box center [424, 69] width 8 height 8
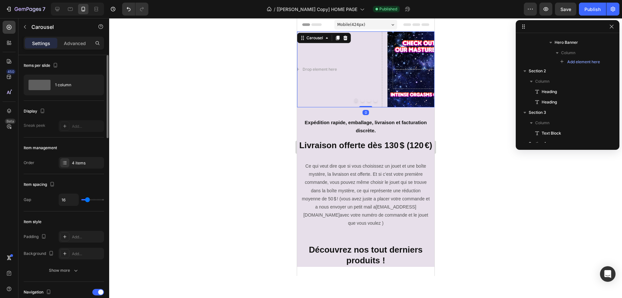
scroll to position [0, 0]
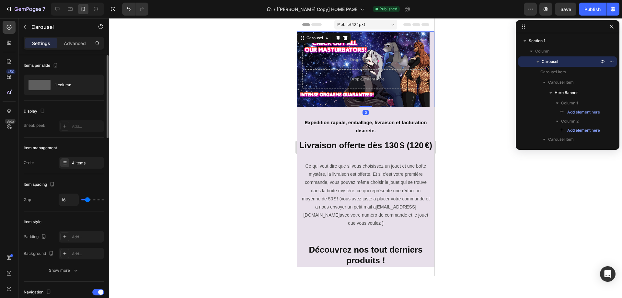
click at [303, 99] on div at bounding box center [365, 100] width 137 height 4
click at [314, 86] on div "Drop element here" at bounding box center [363, 78] width 122 height 19
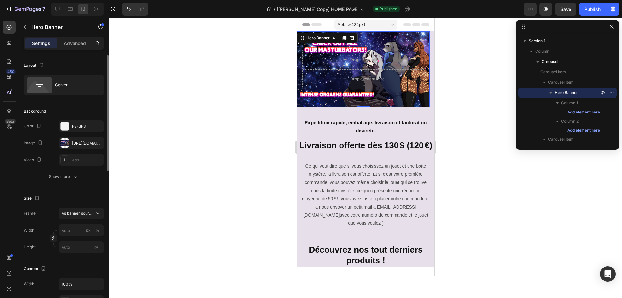
click at [451, 101] on div at bounding box center [365, 158] width 513 height 280
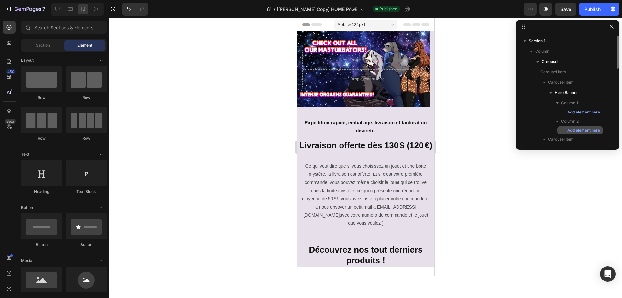
scroll to position [65, 0]
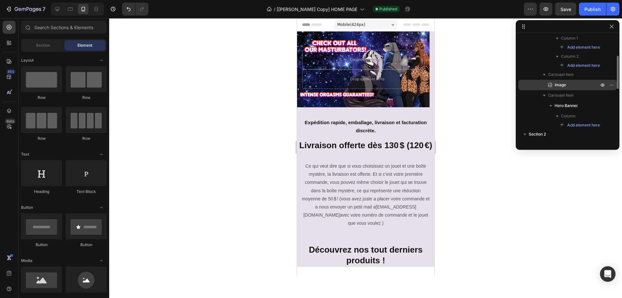
click at [560, 84] on span "Image" at bounding box center [560, 85] width 11 height 6
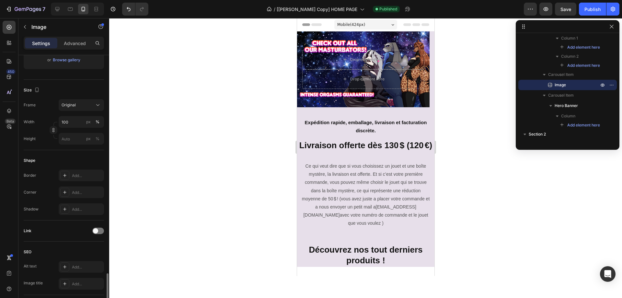
scroll to position [227, 0]
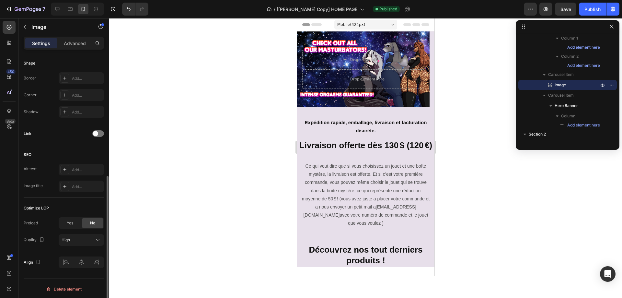
click at [69, 221] on span "Yes" at bounding box center [70, 223] width 6 height 6
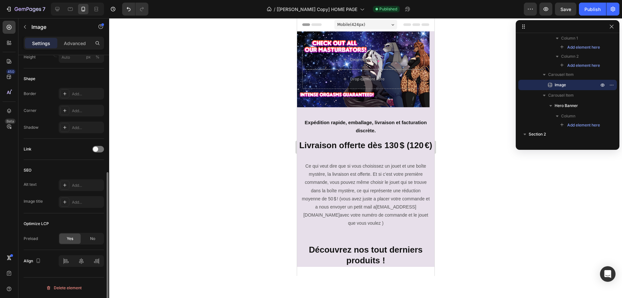
scroll to position [211, 0]
click at [565, 106] on span "Hero Banner" at bounding box center [566, 105] width 23 height 6
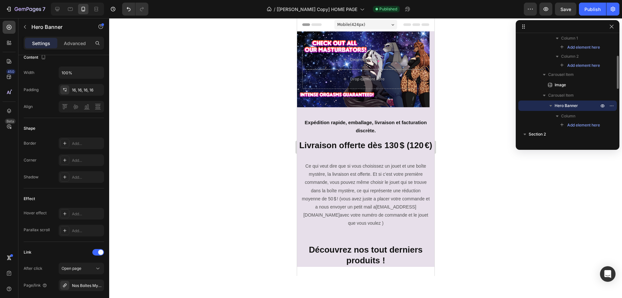
scroll to position [0, 0]
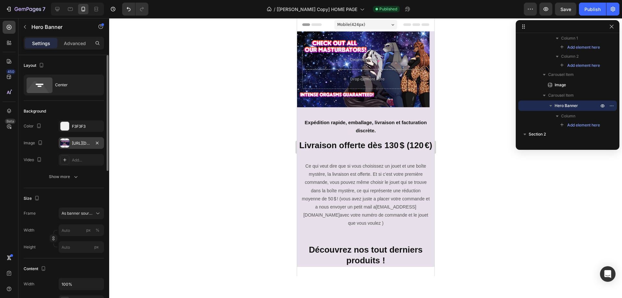
click at [76, 144] on div "https://cdn.shopify.com/s/files/1/0917/4256/8788/files/gempages_543493528785781…" at bounding box center [81, 143] width 19 height 6
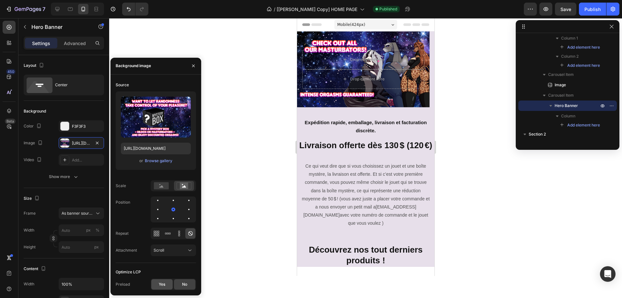
click at [169, 283] on div "Yes" at bounding box center [161, 284] width 21 height 10
click at [553, 104] on icon "button" at bounding box center [551, 105] width 6 height 6
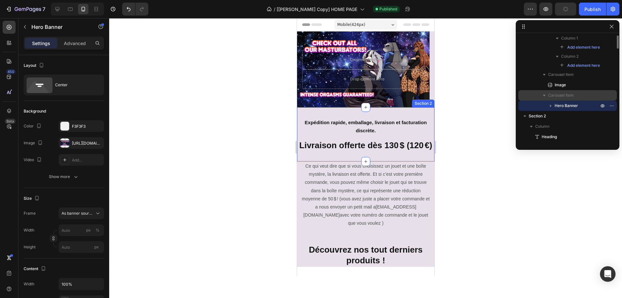
scroll to position [32, 0]
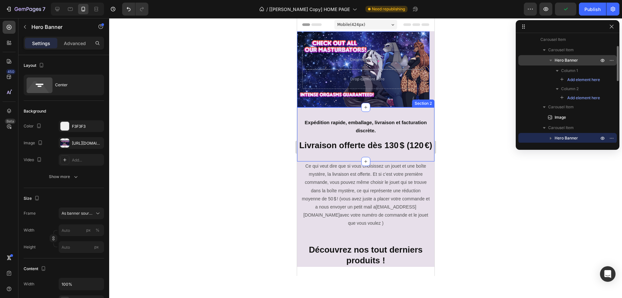
click at [551, 61] on icon "button" at bounding box center [551, 61] width 3 height 2
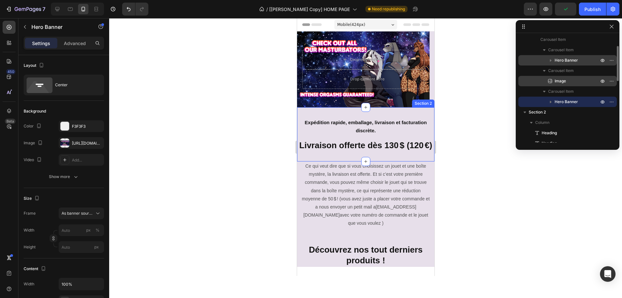
scroll to position [0, 0]
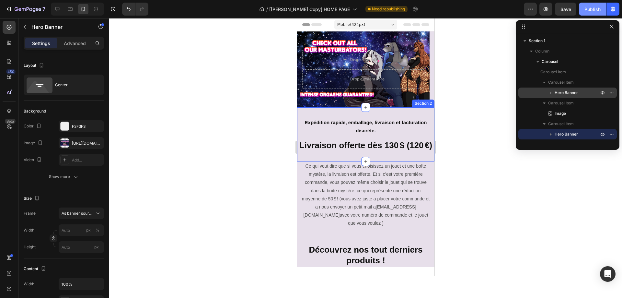
click at [588, 14] on button "Publish" at bounding box center [592, 9] width 27 height 13
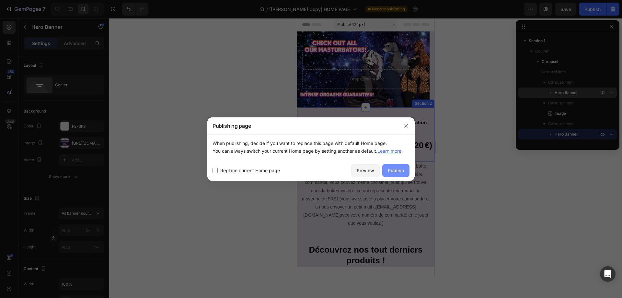
click at [394, 171] on div "Publish" at bounding box center [396, 170] width 16 height 7
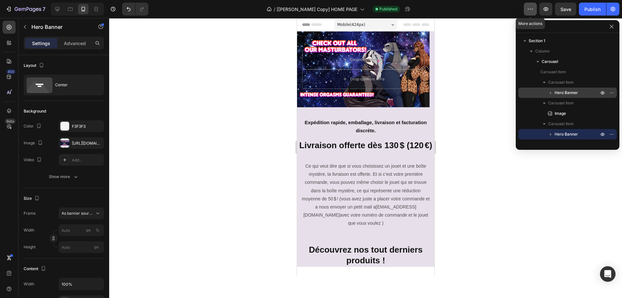
click at [529, 9] on icon "button" at bounding box center [530, 9] width 6 height 6
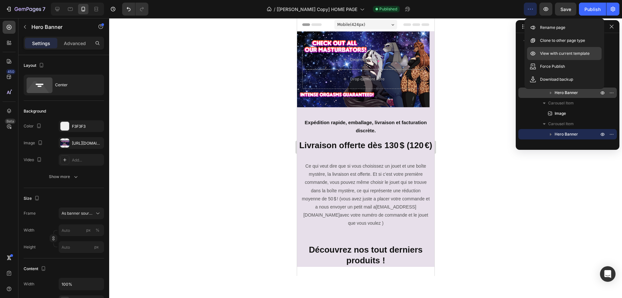
click at [561, 54] on p "View with current template" at bounding box center [565, 53] width 50 height 6
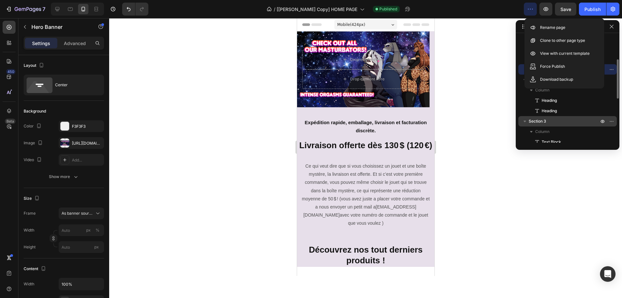
scroll to position [32, 0]
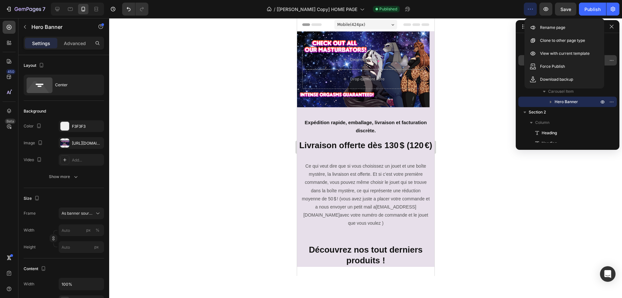
click at [482, 115] on div at bounding box center [365, 158] width 513 height 280
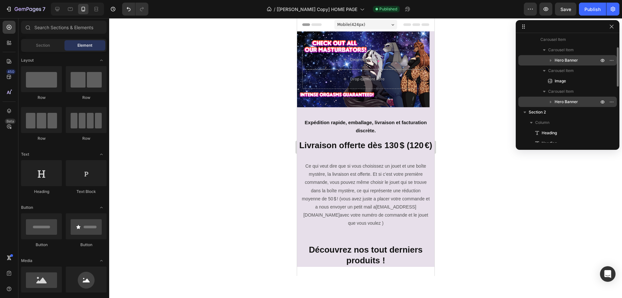
click at [563, 101] on span "Hero Banner" at bounding box center [566, 102] width 23 height 6
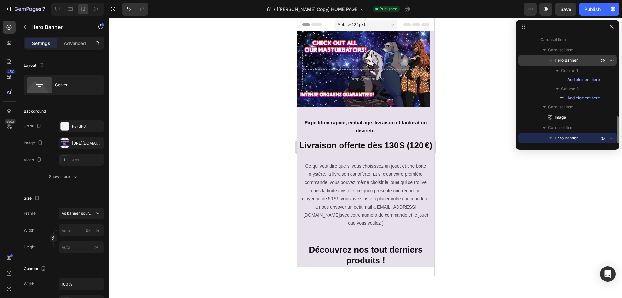
scroll to position [87, 0]
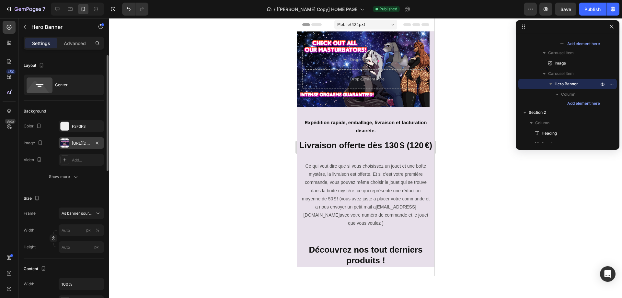
click at [78, 144] on div "https://cdn.shopify.com/s/files/1/0917/4256/8788/files/gempages_543493528785781…" at bounding box center [81, 143] width 19 height 6
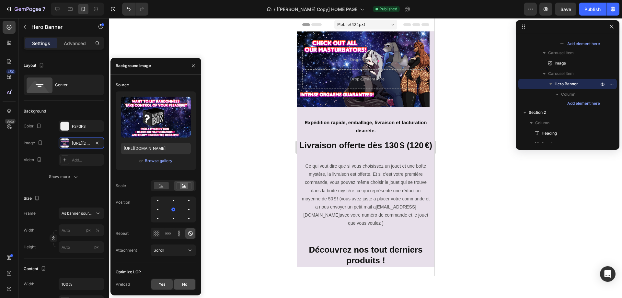
click at [182, 286] on div "No" at bounding box center [184, 284] width 21 height 10
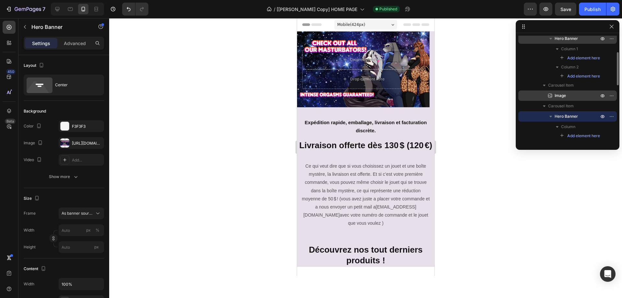
click at [566, 97] on span "Image" at bounding box center [560, 95] width 11 height 6
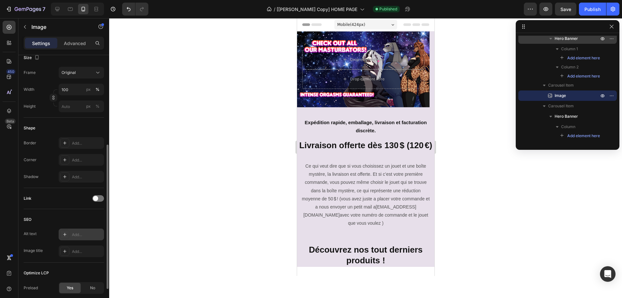
scroll to position [211, 0]
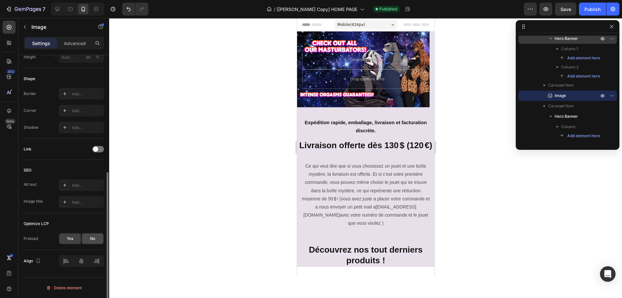
click at [90, 237] on span "No" at bounding box center [92, 239] width 5 height 6
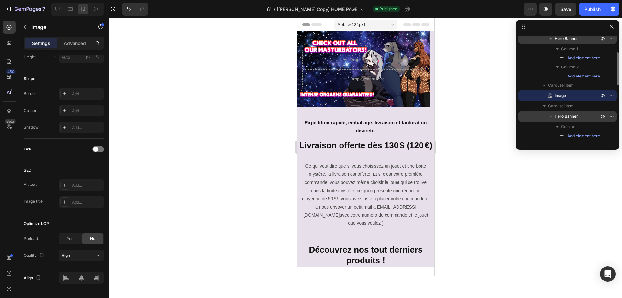
scroll to position [22, 0]
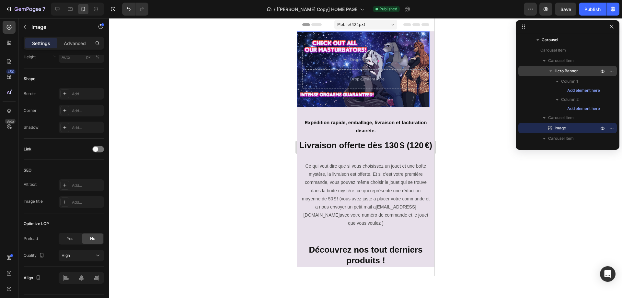
click at [567, 69] on span "Hero Banner" at bounding box center [566, 71] width 23 height 6
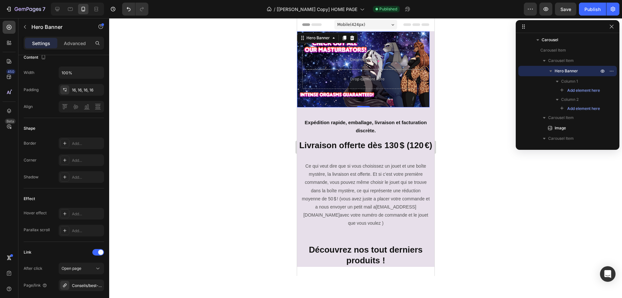
scroll to position [0, 0]
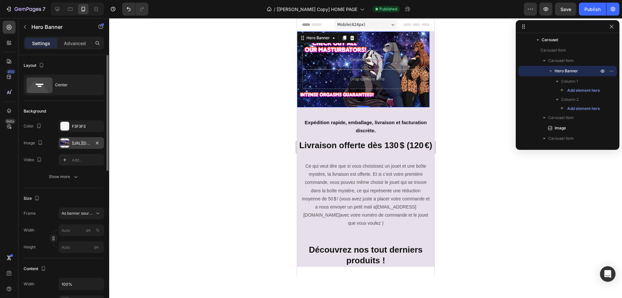
click at [82, 146] on div "https://cdn.shopify.com/s/files/1/0917/4256/8788/files/gempages_543493528785781…" at bounding box center [81, 143] width 45 height 12
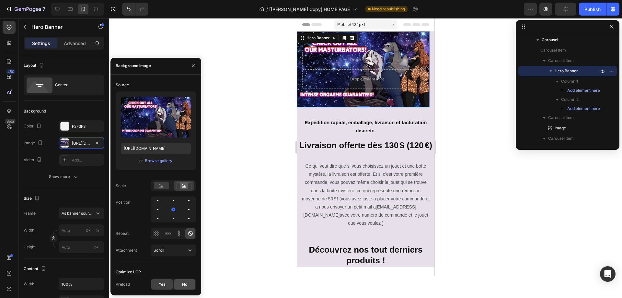
click at [180, 286] on div "No" at bounding box center [184, 284] width 21 height 10
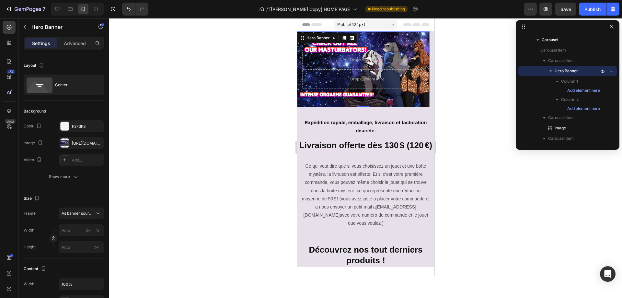
click at [11, 197] on div "450 Beta" at bounding box center [9, 136] width 13 height 230
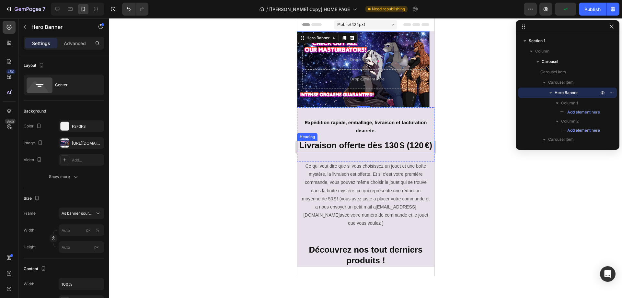
scroll to position [97, 0]
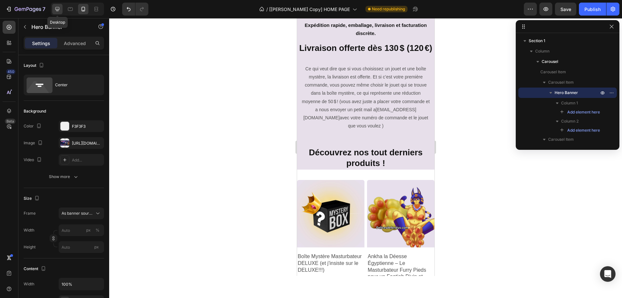
click at [55, 6] on icon at bounding box center [57, 9] width 6 height 6
type input "100"
type input "Auto"
type input "1200"
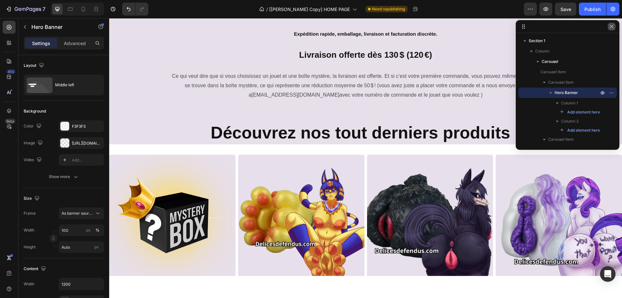
click at [612, 28] on icon "button" at bounding box center [611, 26] width 5 height 5
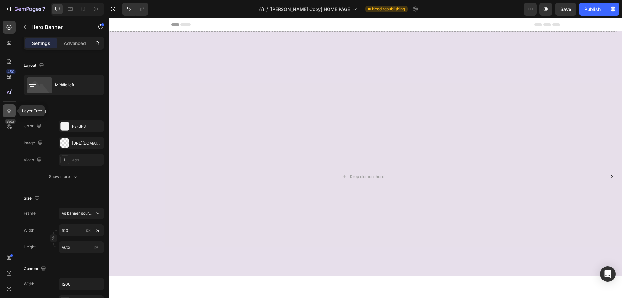
click at [8, 110] on icon at bounding box center [9, 111] width 6 height 6
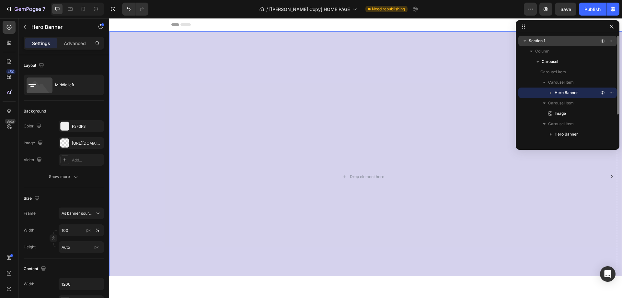
click at [525, 43] on icon "button" at bounding box center [525, 41] width 6 height 6
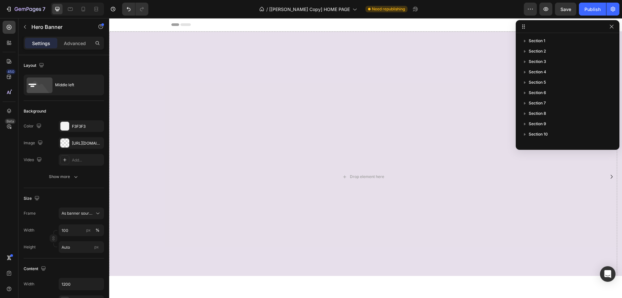
click at [479, 11] on div "/ [Annie GemPages Copy] HOME PAGE Need republishing" at bounding box center [339, 9] width 370 height 13
click at [490, 202] on div "Drop element here" at bounding box center [363, 176] width 508 height 290
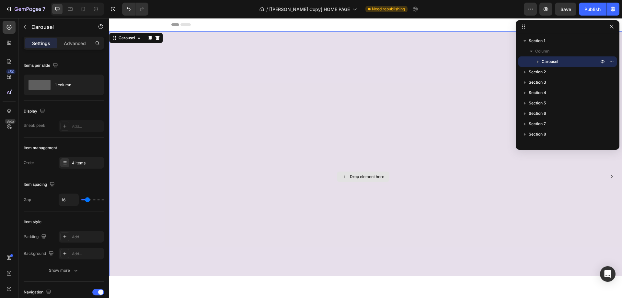
scroll to position [32, 0]
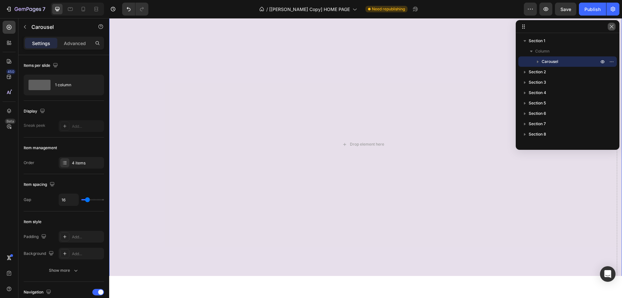
click at [612, 27] on icon "button" at bounding box center [611, 26] width 5 height 5
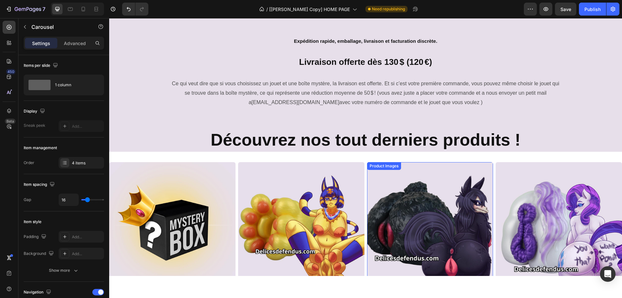
scroll to position [324, 0]
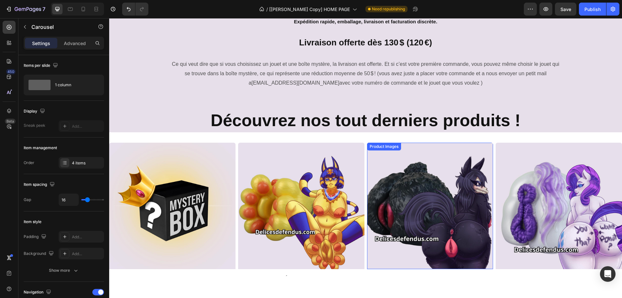
click at [394, 182] on img at bounding box center [430, 206] width 126 height 126
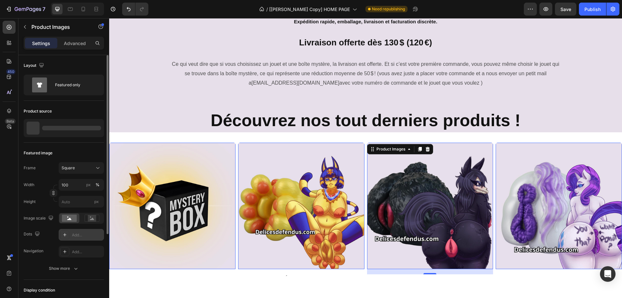
scroll to position [120, 0]
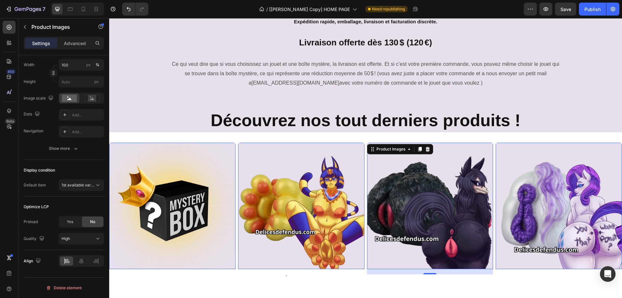
click at [186, 203] on img at bounding box center [172, 206] width 126 height 126
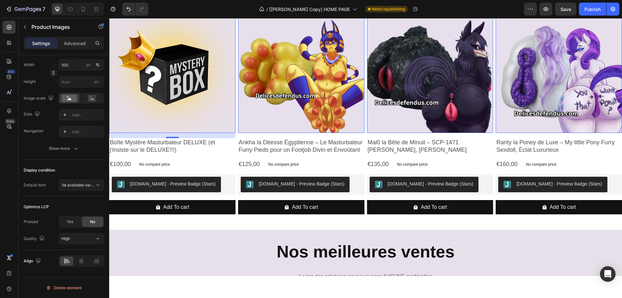
scroll to position [648, 0]
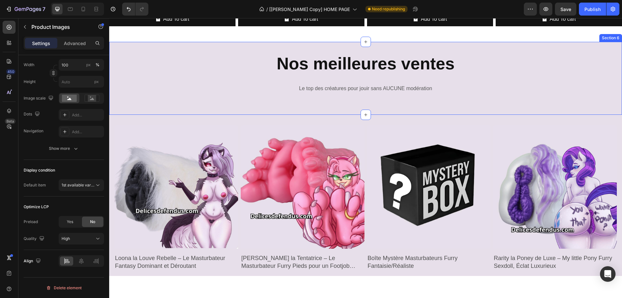
click at [190, 47] on div "Nos meilleures ventes Heading Le top des créatures pour jouir sans AUCUNE modér…" at bounding box center [365, 78] width 513 height 73
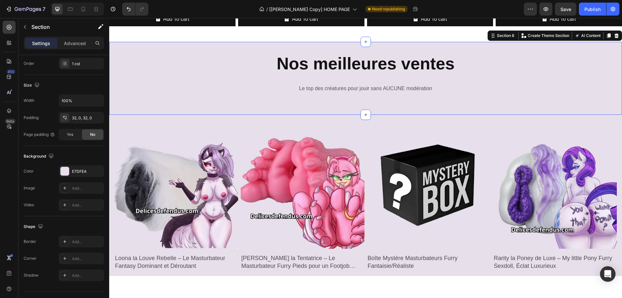
scroll to position [0, 0]
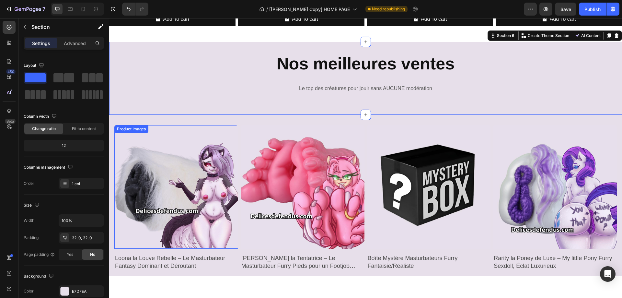
click at [210, 146] on img at bounding box center [176, 187] width 124 height 124
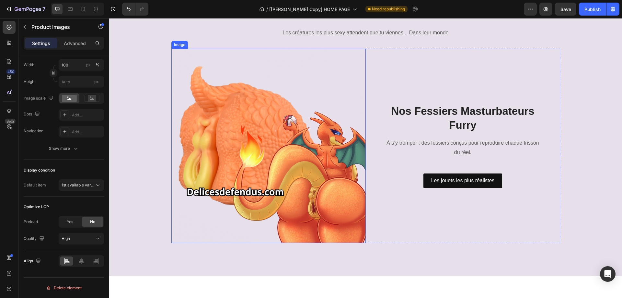
scroll to position [1102, 0]
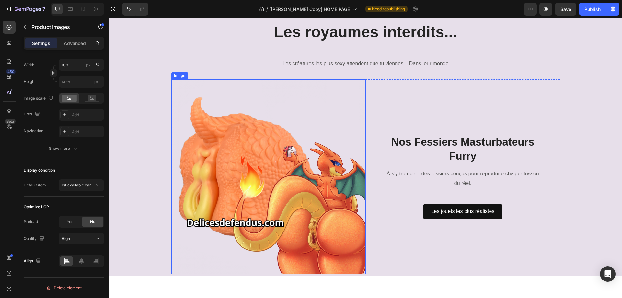
click at [299, 184] on img at bounding box center [268, 176] width 194 height 194
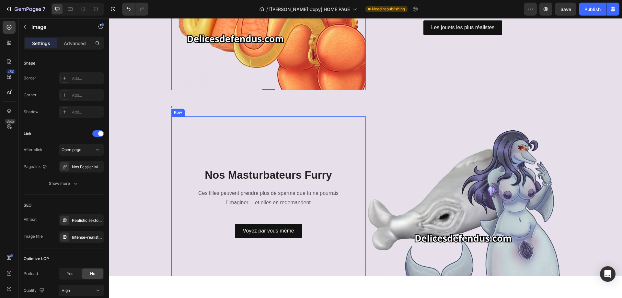
scroll to position [1329, 0]
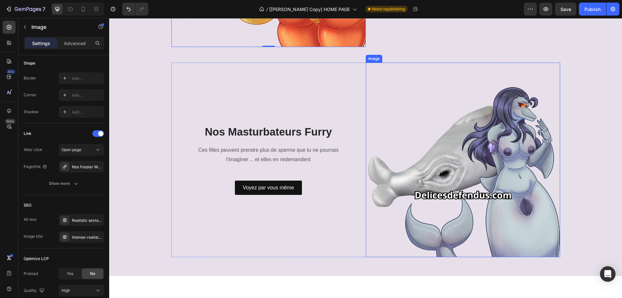
click at [445, 149] on img at bounding box center [463, 160] width 194 height 194
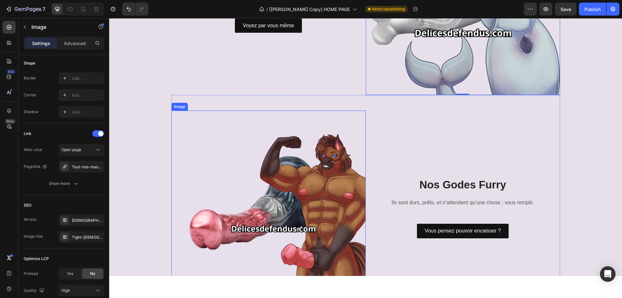
scroll to position [1588, 0]
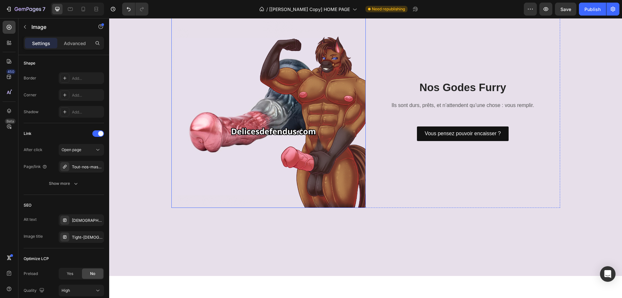
click at [325, 178] on img at bounding box center [268, 110] width 194 height 194
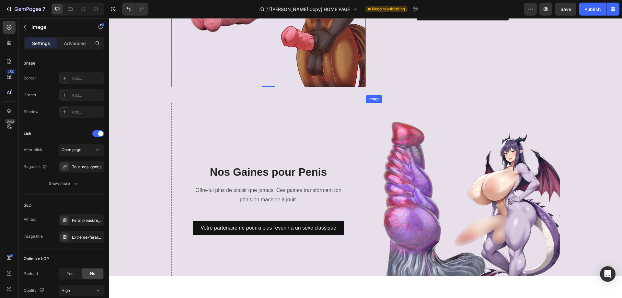
scroll to position [1718, 0]
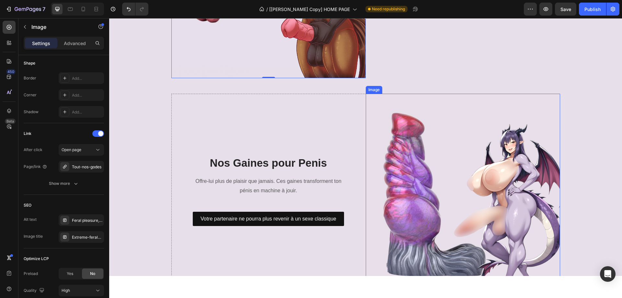
click at [420, 173] on img at bounding box center [463, 191] width 194 height 194
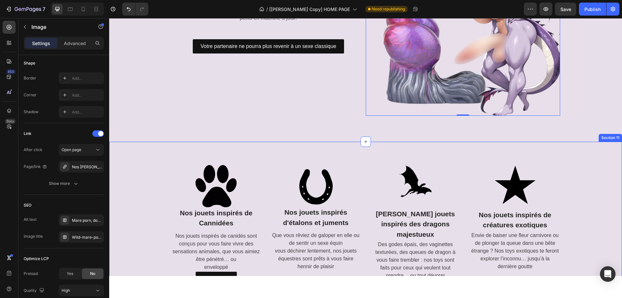
scroll to position [1945, 0]
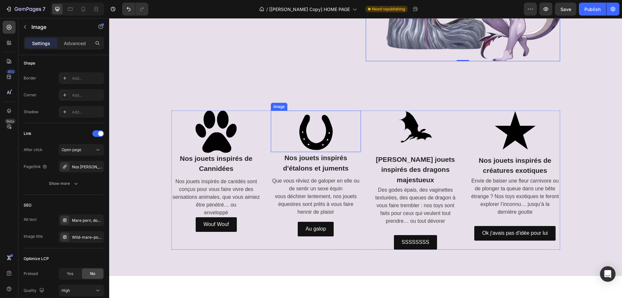
click at [305, 135] on img at bounding box center [316, 132] width 42 height 42
click at [228, 139] on img at bounding box center [216, 132] width 42 height 42
click at [390, 135] on link at bounding box center [416, 127] width 90 height 33
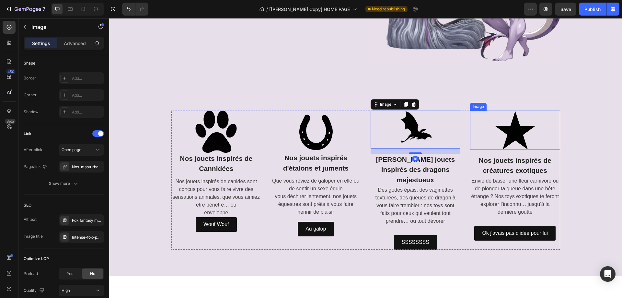
click at [503, 135] on img at bounding box center [515, 130] width 42 height 39
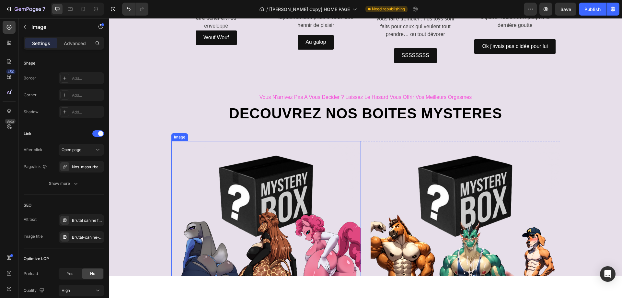
scroll to position [2139, 0]
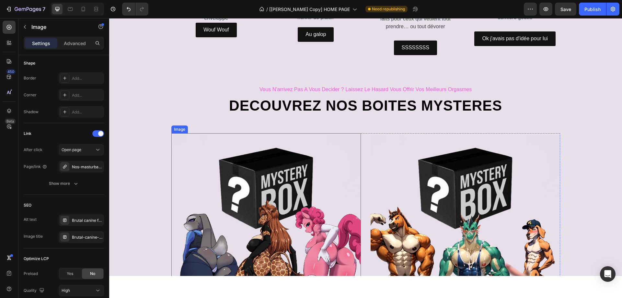
click at [308, 182] on img at bounding box center [266, 228] width 190 height 190
click at [398, 176] on img at bounding box center [466, 228] width 190 height 190
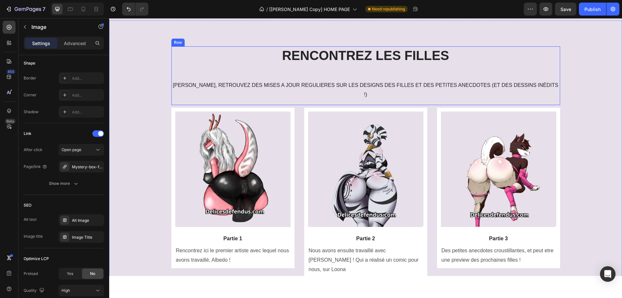
scroll to position [2496, 0]
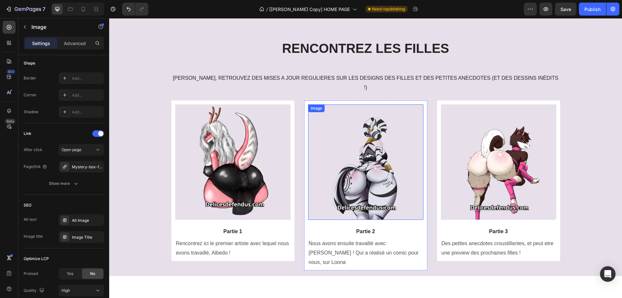
click at [348, 164] on img at bounding box center [365, 161] width 115 height 115
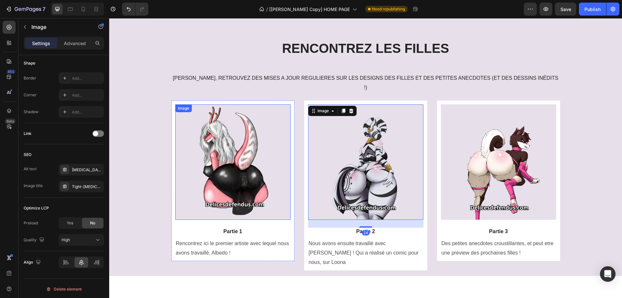
click at [272, 166] on img at bounding box center [232, 161] width 115 height 115
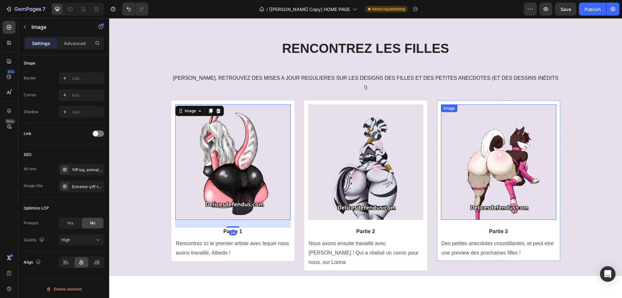
click at [465, 166] on img at bounding box center [498, 161] width 115 height 115
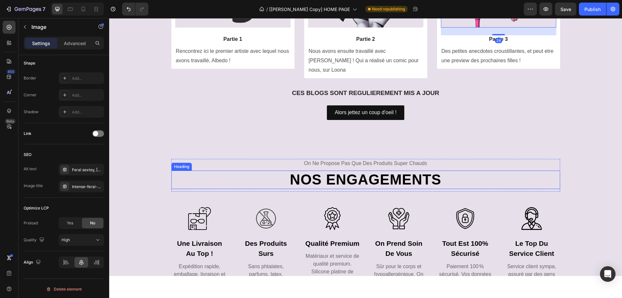
scroll to position [2690, 0]
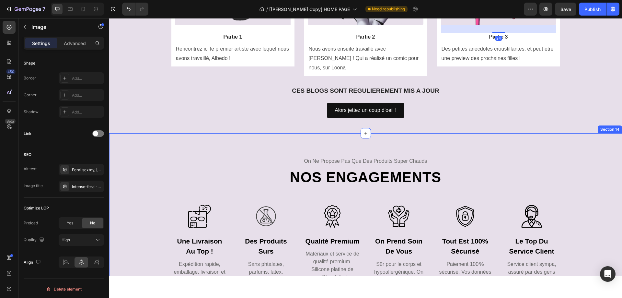
click at [335, 205] on img at bounding box center [332, 216] width 23 height 23
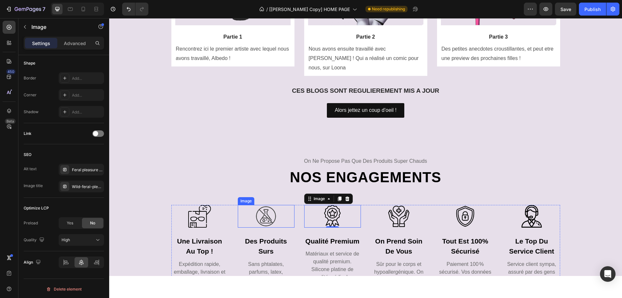
click at [280, 205] on div at bounding box center [266, 216] width 57 height 23
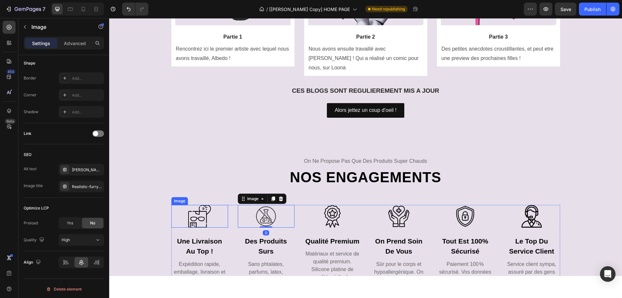
click at [209, 205] on div at bounding box center [199, 216] width 57 height 23
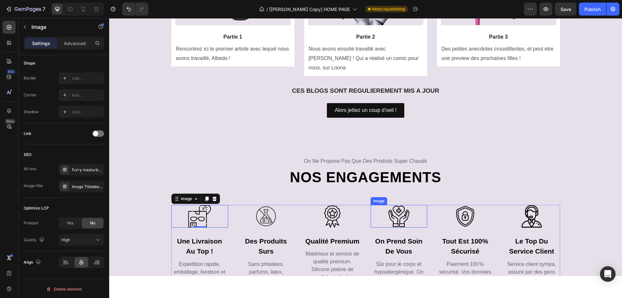
click at [394, 205] on img at bounding box center [399, 216] width 23 height 23
click at [454, 205] on img at bounding box center [465, 216] width 23 height 23
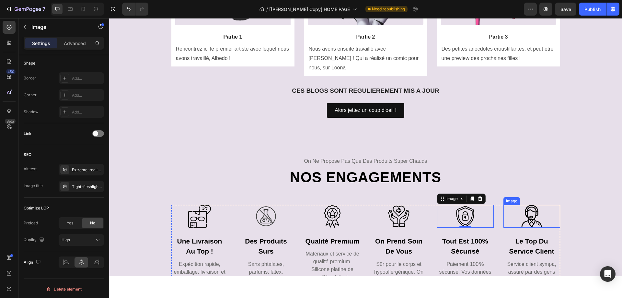
click at [523, 205] on img at bounding box center [532, 216] width 23 height 23
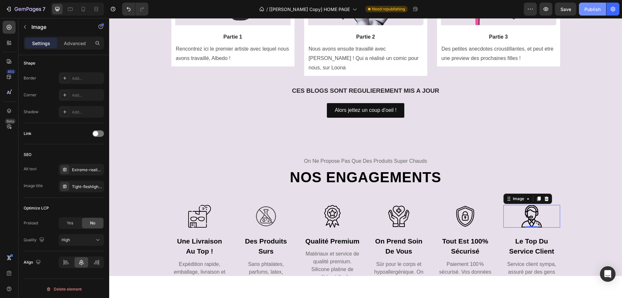
click at [591, 6] on div "Publish" at bounding box center [593, 9] width 16 height 7
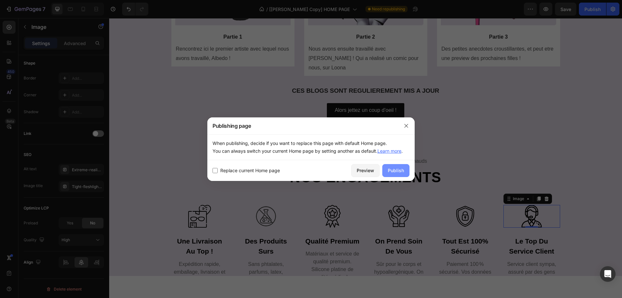
click at [392, 170] on div "Publish" at bounding box center [396, 170] width 16 height 7
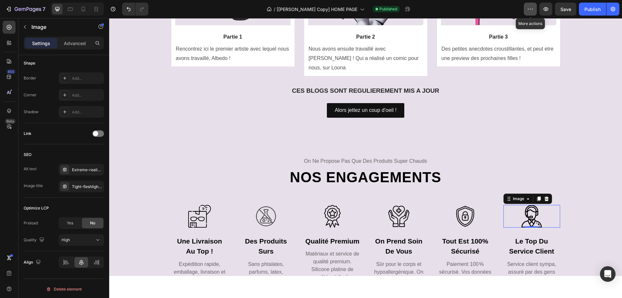
click at [531, 7] on icon "button" at bounding box center [530, 9] width 6 height 6
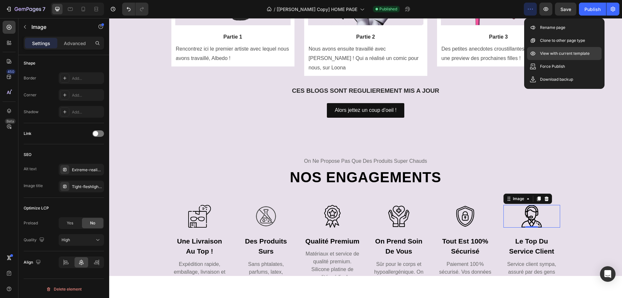
click at [552, 51] on p "View with current template" at bounding box center [565, 53] width 50 height 6
click at [441, 133] on div "on ne propose pas que des produits super chauds Text Nos engagements Heading Ro…" at bounding box center [365, 228] width 513 height 190
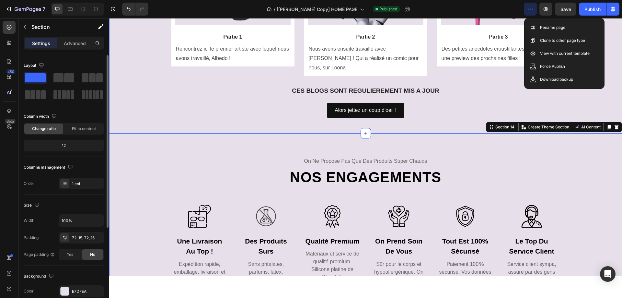
scroll to position [2626, 0]
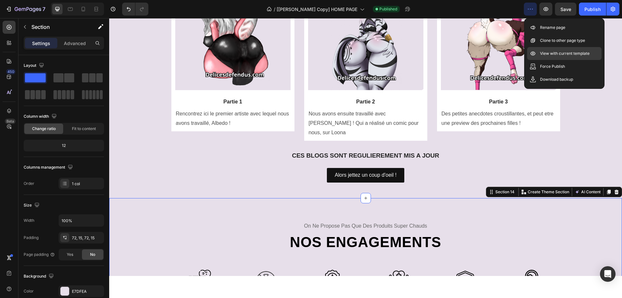
click at [555, 51] on p "View with current template" at bounding box center [565, 53] width 50 height 6
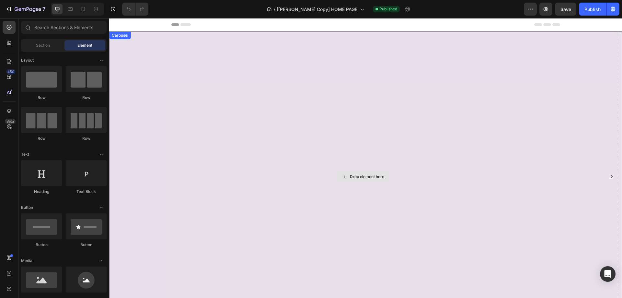
click at [350, 92] on div "Drop element here" at bounding box center [363, 176] width 508 height 290
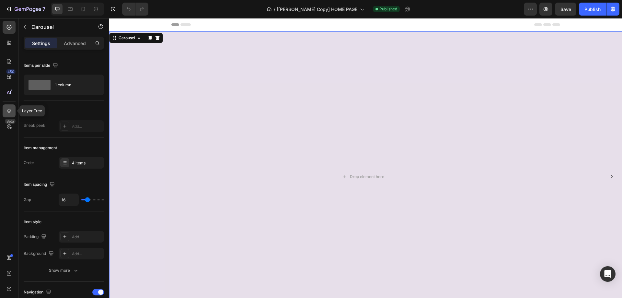
click at [8, 112] on icon at bounding box center [9, 111] width 4 height 5
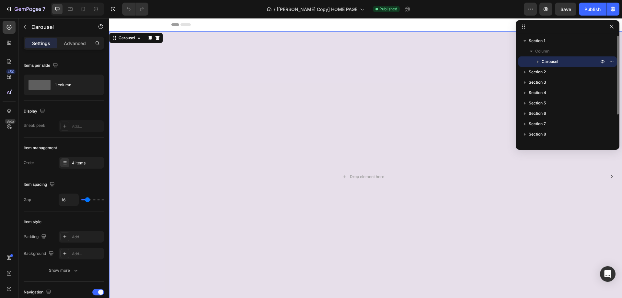
click at [537, 62] on icon "button" at bounding box center [538, 61] width 6 height 6
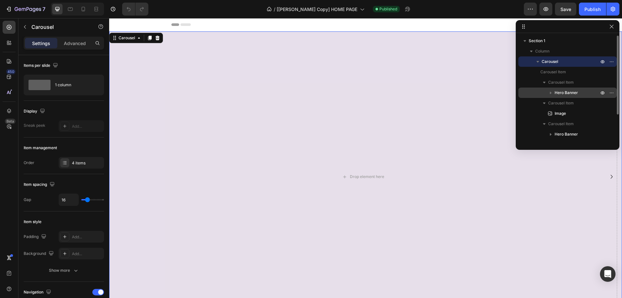
click at [569, 92] on span "Hero Banner" at bounding box center [566, 92] width 23 height 6
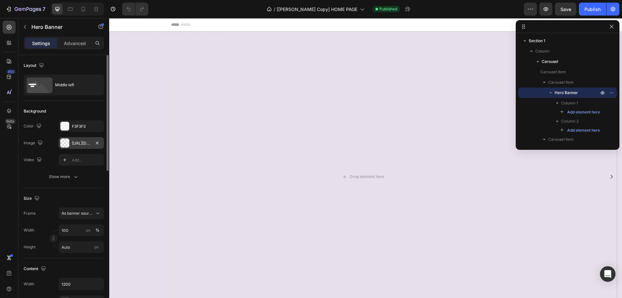
click at [80, 142] on div "[URL][DOMAIN_NAME]" at bounding box center [81, 143] width 19 height 6
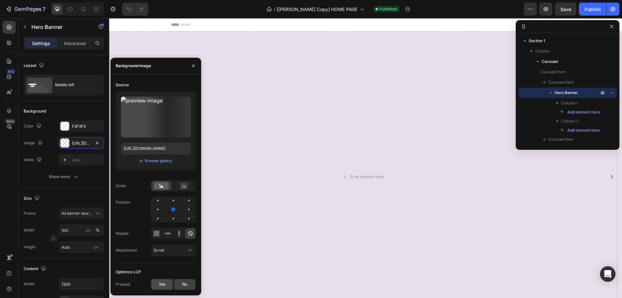
click at [161, 284] on span "Yes" at bounding box center [162, 284] width 6 height 6
click at [553, 93] on icon "button" at bounding box center [551, 92] width 6 height 6
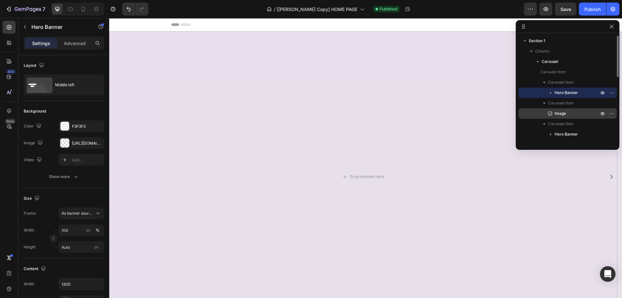
click at [560, 111] on span "Image" at bounding box center [560, 113] width 11 height 6
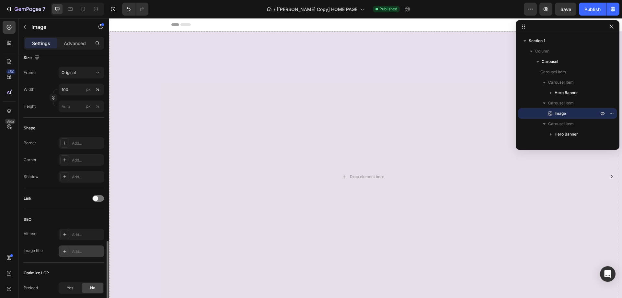
scroll to position [228, 0]
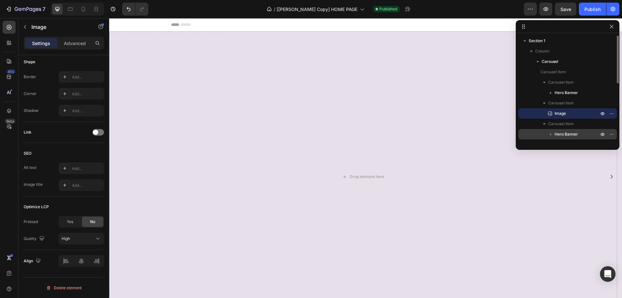
click at [562, 133] on span "Hero Banner" at bounding box center [566, 134] width 23 height 6
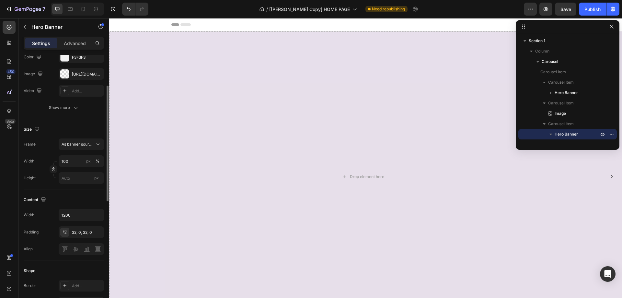
scroll to position [4, 0]
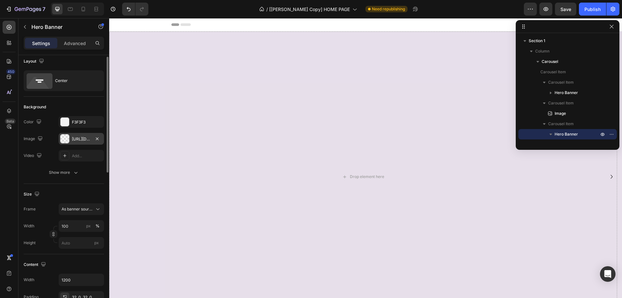
click at [79, 140] on div "https://cdn.shopify.com/s/files/1/0917/4256/8788/files/gempages-543493528785781…" at bounding box center [81, 139] width 19 height 6
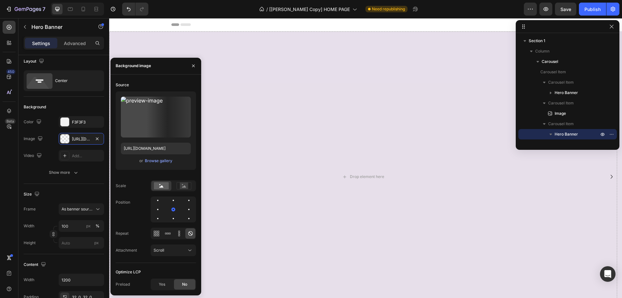
click at [2, 170] on div "450 Beta" at bounding box center [9, 158] width 18 height 280
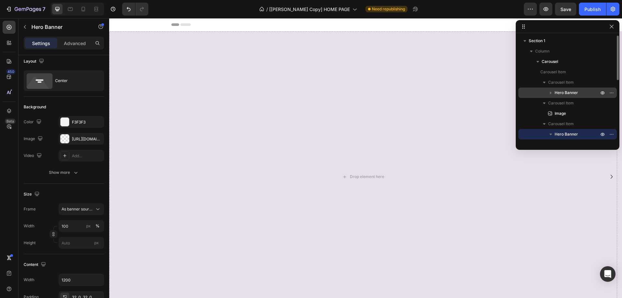
click at [558, 90] on span "Hero Banner" at bounding box center [566, 92] width 23 height 6
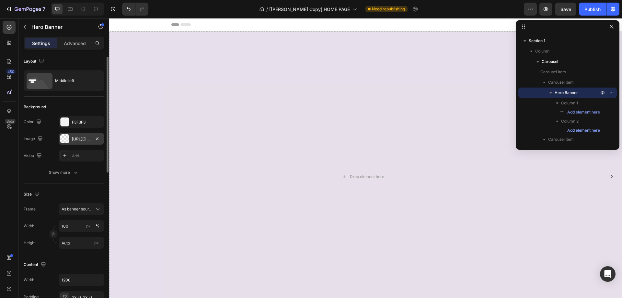
click at [82, 141] on div "[URL][DOMAIN_NAME]" at bounding box center [81, 139] width 19 height 6
click at [9, 154] on div "450 Beta" at bounding box center [9, 136] width 13 height 230
drag, startPoint x: 615, startPoint y: 27, endPoint x: 490, endPoint y: 2, distance: 127.8
click at [615, 27] on button "button" at bounding box center [612, 27] width 8 height 8
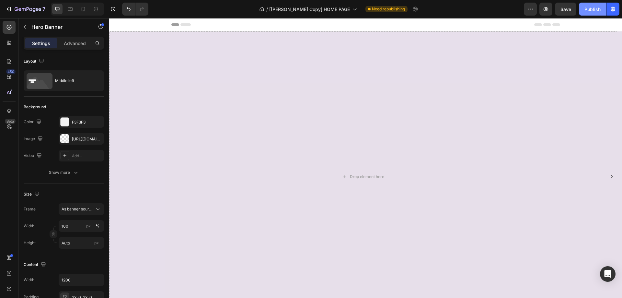
click at [592, 13] on button "Publish" at bounding box center [592, 9] width 27 height 13
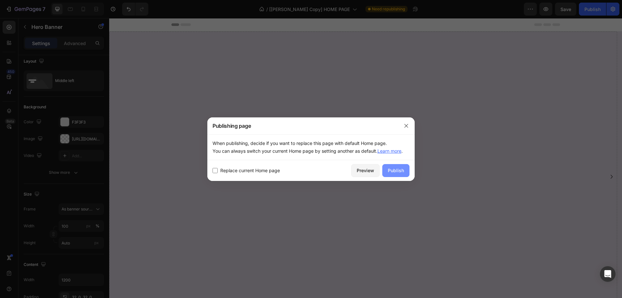
click at [393, 169] on div "Publish" at bounding box center [396, 170] width 16 height 7
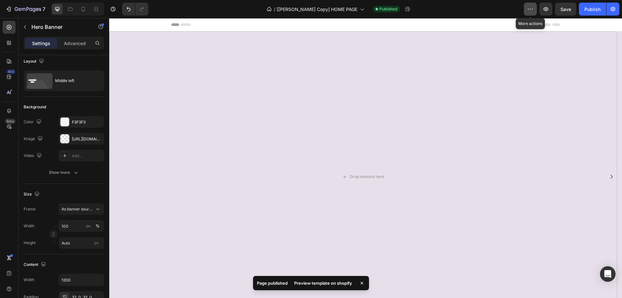
click at [531, 11] on icon "button" at bounding box center [530, 9] width 6 height 6
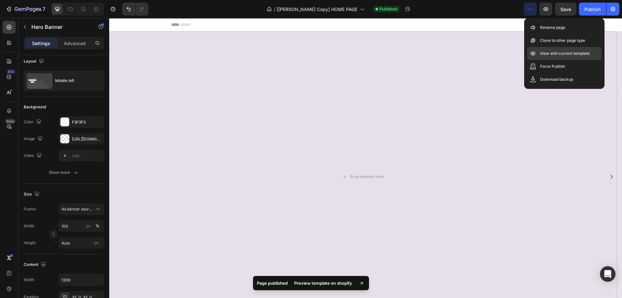
click at [554, 54] on p "View with current template" at bounding box center [565, 53] width 50 height 6
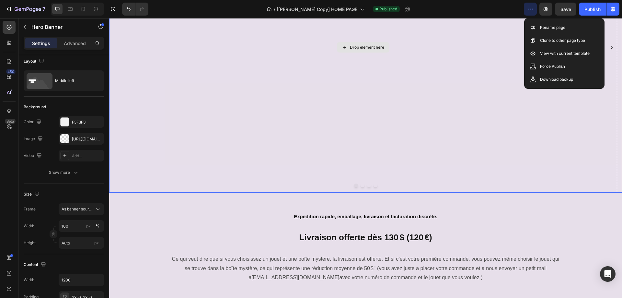
scroll to position [130, 0]
click at [86, 9] on icon at bounding box center [83, 9] width 6 height 6
type input "100%"
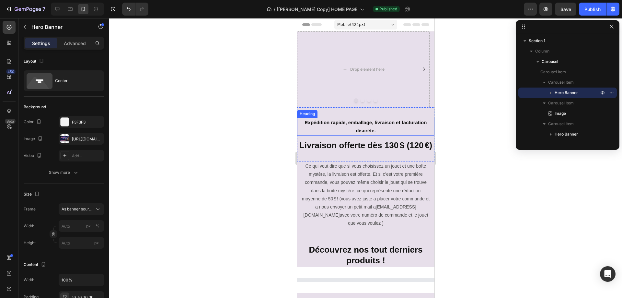
click at [360, 125] on strong "Expédition rapide, emballage, livraison et facturation discrète." at bounding box center [366, 127] width 122 height 14
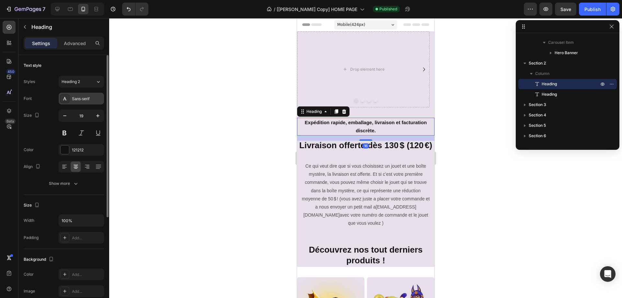
click at [78, 100] on div "Sans-serif" at bounding box center [87, 99] width 30 height 6
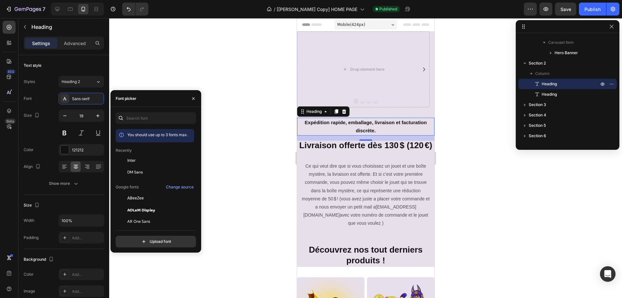
drag, startPoint x: 135, startPoint y: 158, endPoint x: 213, endPoint y: 148, distance: 78.4
click at [135, 158] on span "Inter" at bounding box center [131, 161] width 8 height 6
drag, startPoint x: 348, startPoint y: 145, endPoint x: 329, endPoint y: 144, distance: 19.2
click at [348, 145] on span "Livraison offerte dès 130 $ (120 €)" at bounding box center [365, 145] width 133 height 10
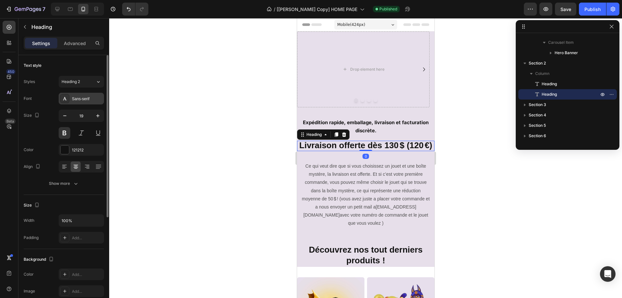
click at [87, 98] on div "Sans-serif" at bounding box center [87, 99] width 30 height 6
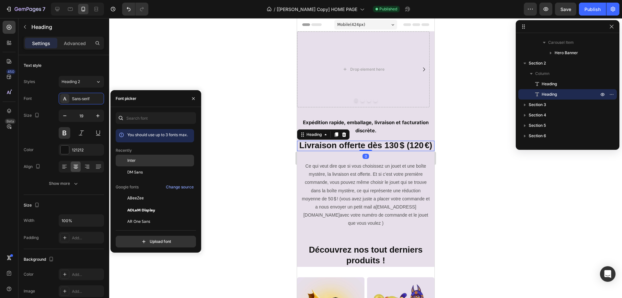
click at [135, 161] on span "Inter" at bounding box center [131, 161] width 8 height 6
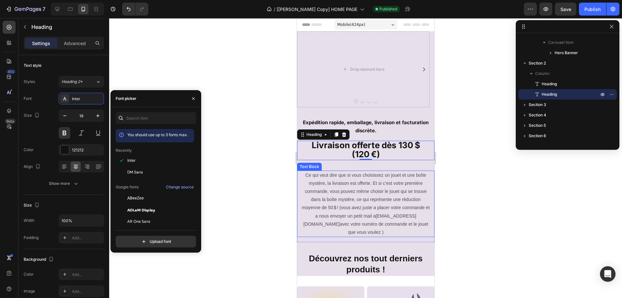
click at [331, 179] on p "Ce qui veut dire que si vous choisissez un jouet et une boîte mystère, la livra…" at bounding box center [365, 203] width 128 height 65
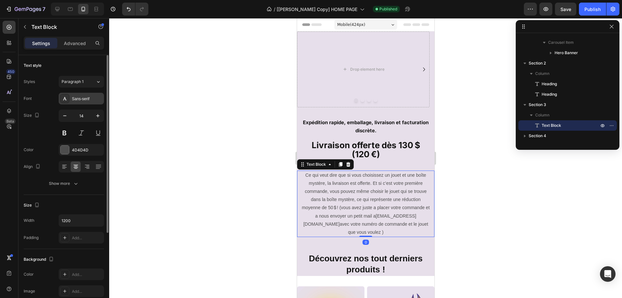
click at [75, 102] on div "Sans-serif" at bounding box center [81, 99] width 45 height 12
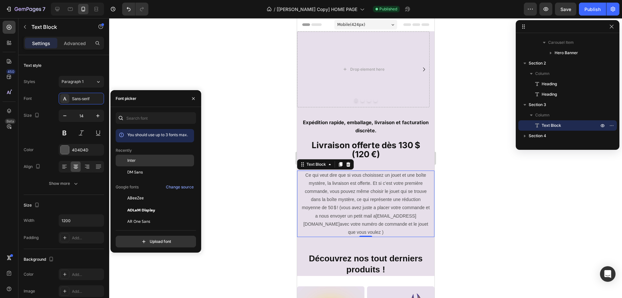
click at [143, 159] on div "Inter" at bounding box center [159, 161] width 65 height 6
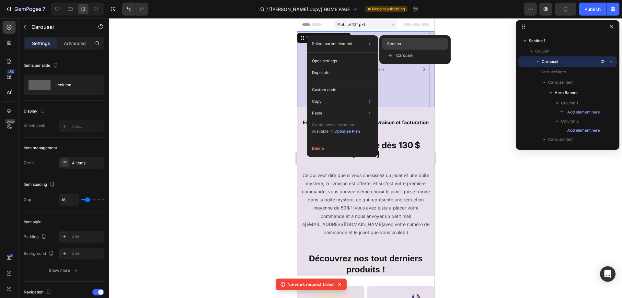
click at [394, 44] on span "Section" at bounding box center [394, 44] width 14 height 6
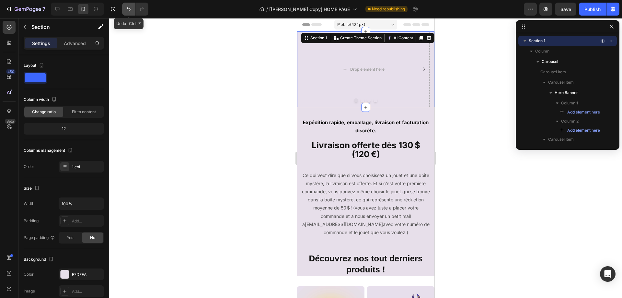
click at [131, 11] on icon "Undo/Redo" at bounding box center [128, 9] width 6 height 6
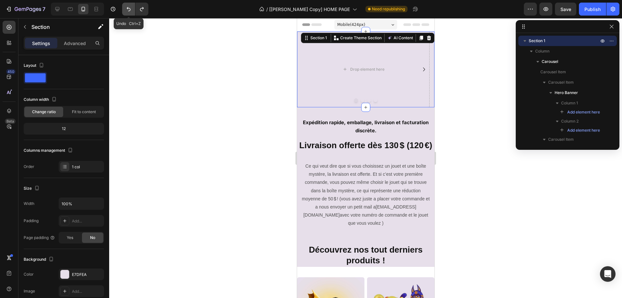
click at [131, 11] on icon "Undo/Redo" at bounding box center [128, 9] width 6 height 6
click at [330, 121] on strong "Expédition rapide, emballage, livraison et facturation discrète." at bounding box center [366, 127] width 122 height 14
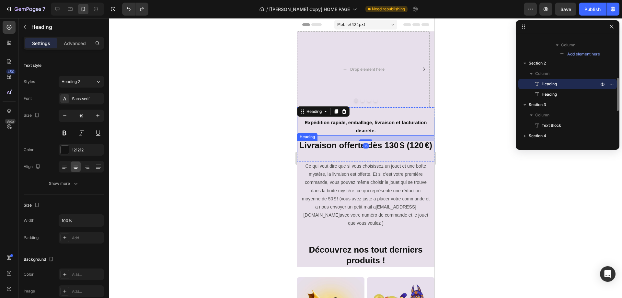
click at [348, 146] on span "Livraison offerte dès 130 $ (120 €)" at bounding box center [365, 145] width 133 height 10
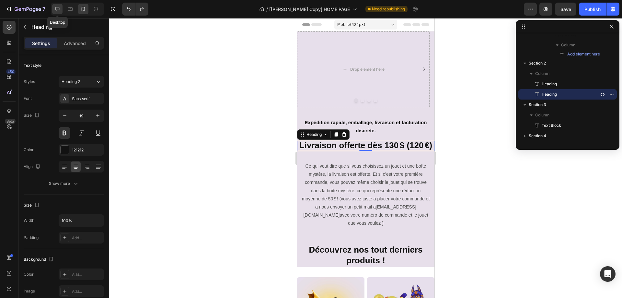
click at [59, 9] on icon at bounding box center [57, 9] width 6 height 6
type input "23"
type input "1200"
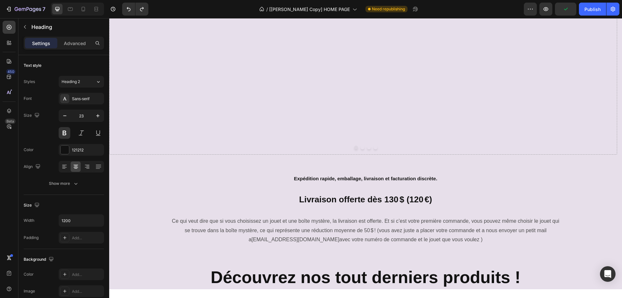
scroll to position [194, 0]
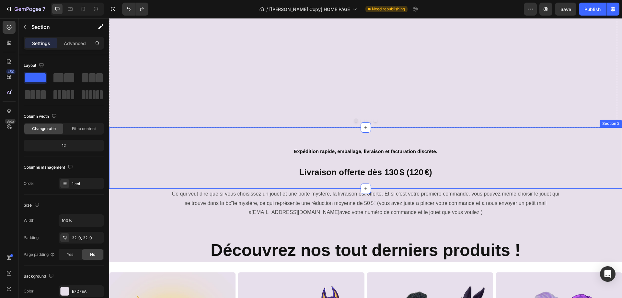
click at [455, 133] on div "Expédition rapide, emballage, livraison et facturation discrète. Heading Livrai…" at bounding box center [365, 157] width 513 height 61
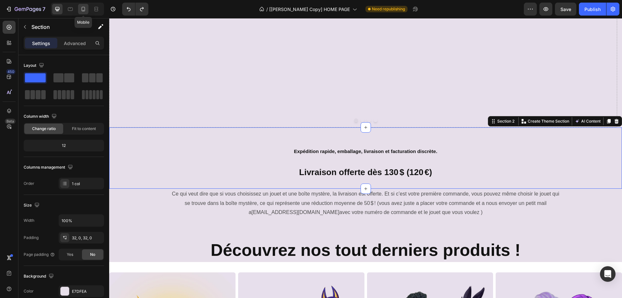
click at [84, 11] on icon at bounding box center [83, 9] width 6 height 6
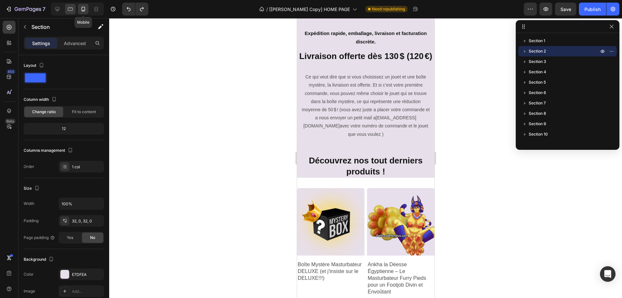
scroll to position [67, 0]
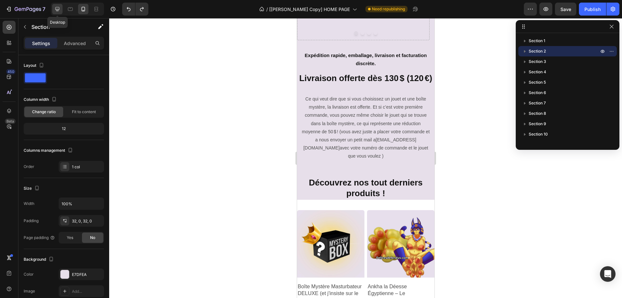
click at [58, 7] on icon at bounding box center [57, 9] width 4 height 4
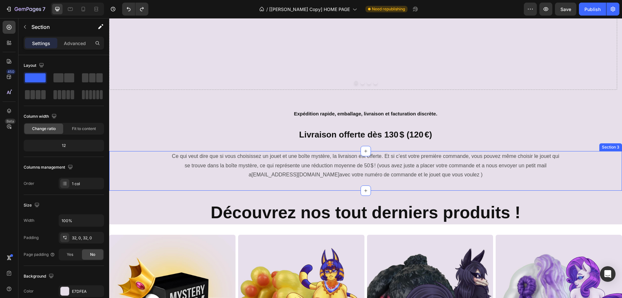
scroll to position [249, 0]
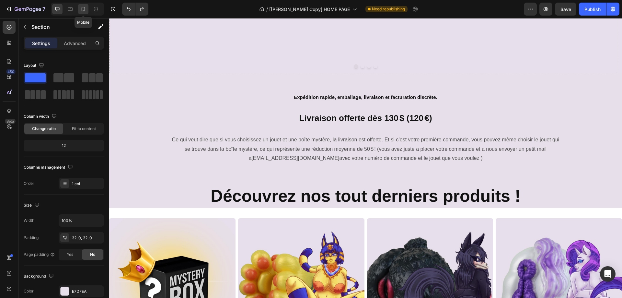
click at [79, 8] on div at bounding box center [83, 9] width 10 height 10
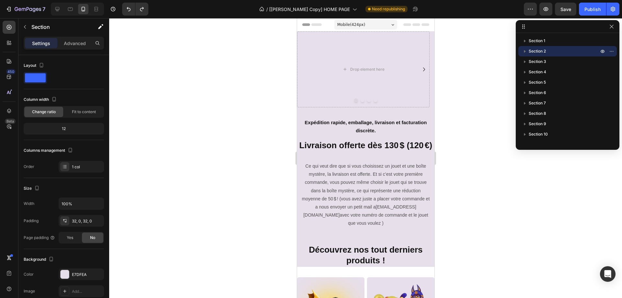
click at [479, 167] on div at bounding box center [365, 158] width 513 height 280
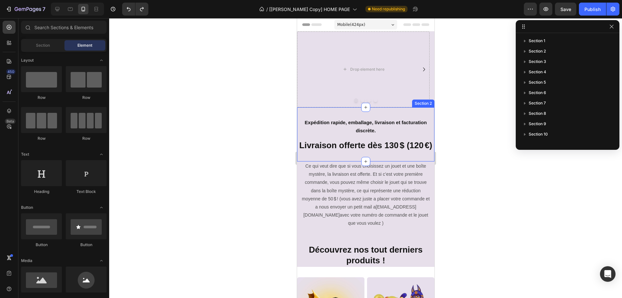
click at [412, 161] on div "Expédition rapide, emballage, livraison et facturation discrète. Heading Livrai…" at bounding box center [365, 134] width 137 height 54
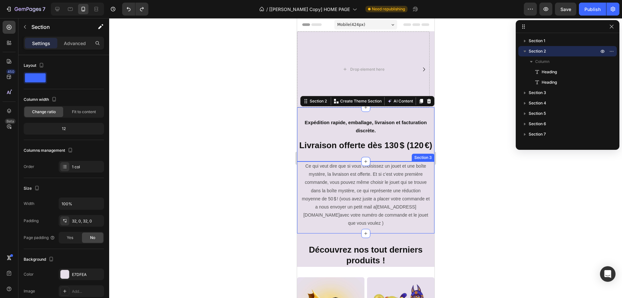
click at [424, 233] on div "Ce qui veut dire que si vous choisissez un jouet et une boîte mystère, la livra…" at bounding box center [365, 197] width 137 height 72
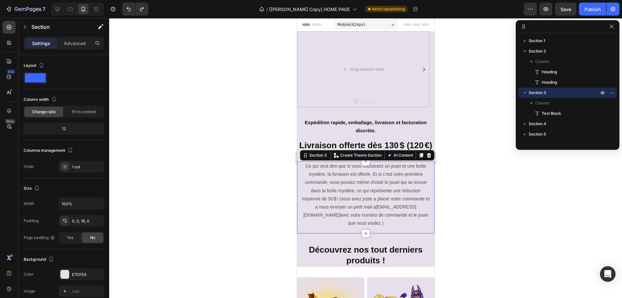
click at [455, 212] on div at bounding box center [365, 158] width 513 height 280
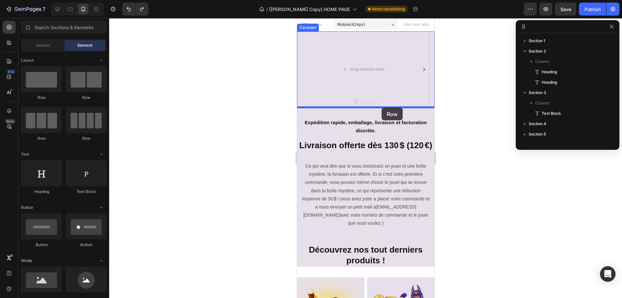
drag, startPoint x: 335, startPoint y: 96, endPoint x: 382, endPoint y: 108, distance: 47.9
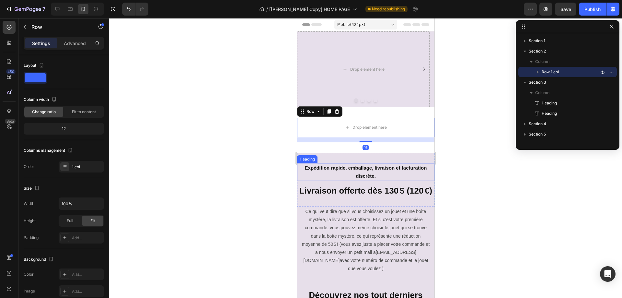
click at [395, 167] on strong "Expédition rapide, emballage, livraison et facturation discrète." at bounding box center [366, 172] width 122 height 14
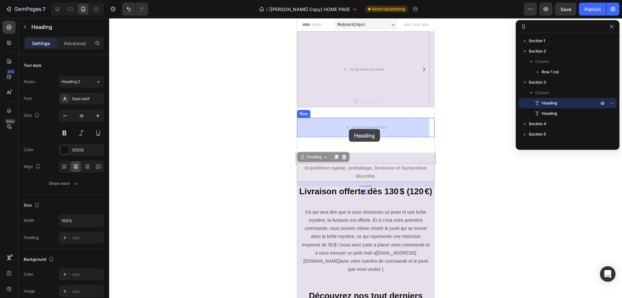
drag, startPoint x: 311, startPoint y: 158, endPoint x: 349, endPoint y: 129, distance: 47.6
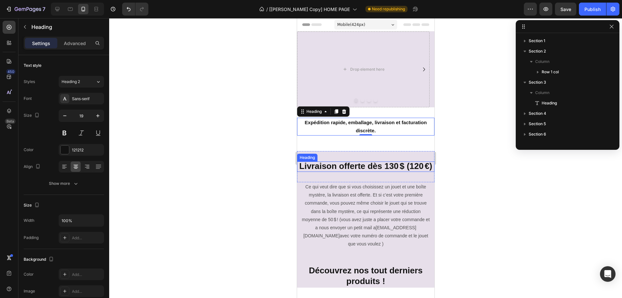
click at [358, 171] on span "Livraison offerte dès 130 $ (120 €)" at bounding box center [365, 166] width 133 height 10
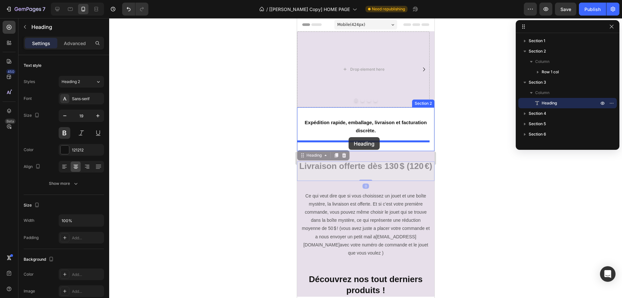
drag, startPoint x: 317, startPoint y: 155, endPoint x: 349, endPoint y: 137, distance: 36.6
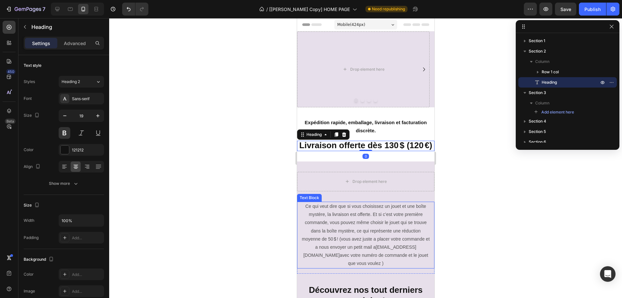
click at [360, 220] on p "Ce qui veut dire que si vous choisissez un jouet et une boîte mystère, la livra…" at bounding box center [365, 234] width 128 height 65
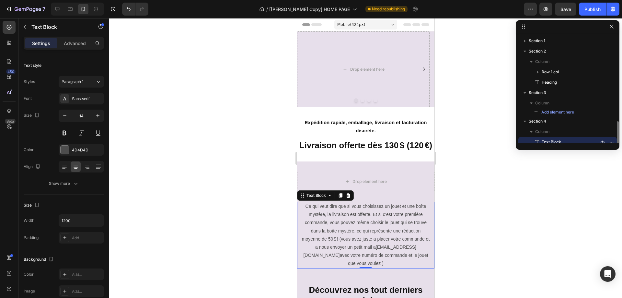
scroll to position [58, 0]
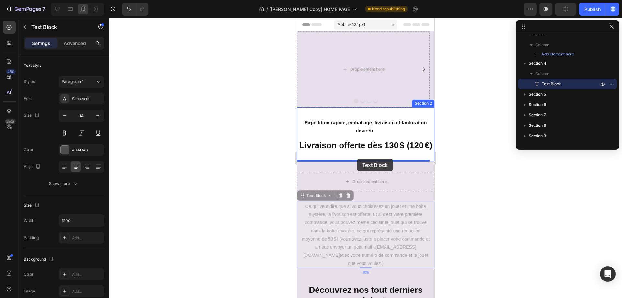
drag, startPoint x: 317, startPoint y: 206, endPoint x: 357, endPoint y: 159, distance: 62.3
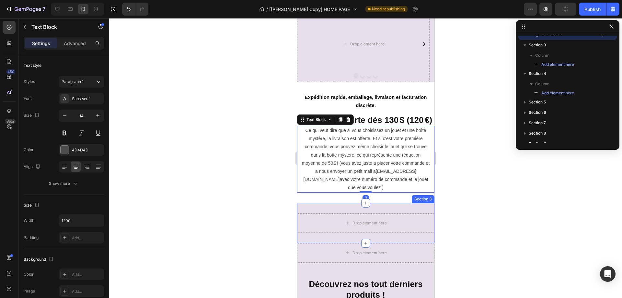
scroll to position [65, 0]
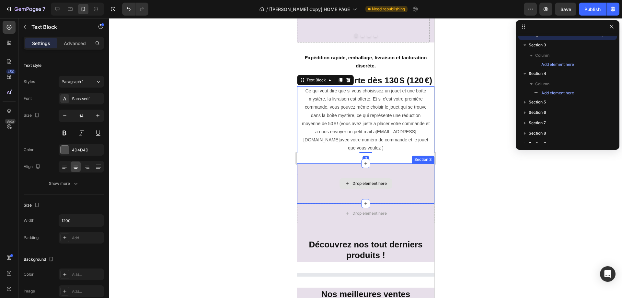
click at [376, 189] on div "Drop element here" at bounding box center [365, 183] width 53 height 10
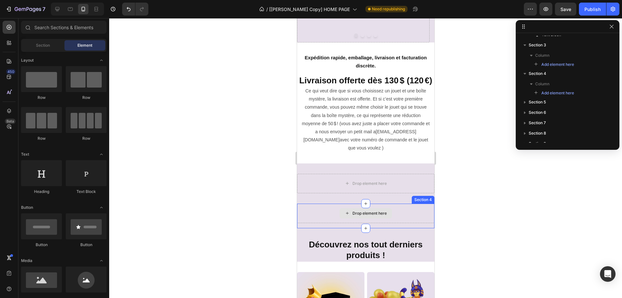
click at [407, 220] on div "Drop element here" at bounding box center [365, 213] width 137 height 19
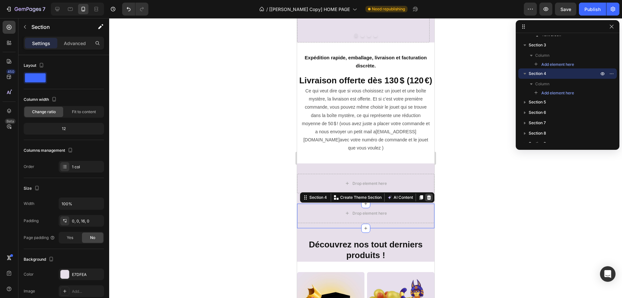
click at [427, 199] on icon at bounding box center [429, 197] width 4 height 5
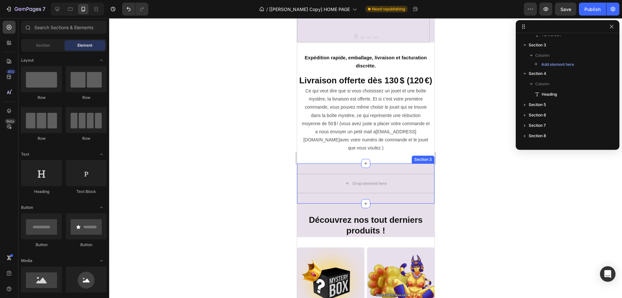
click at [411, 179] on div "Drop element here Section 3" at bounding box center [365, 183] width 137 height 40
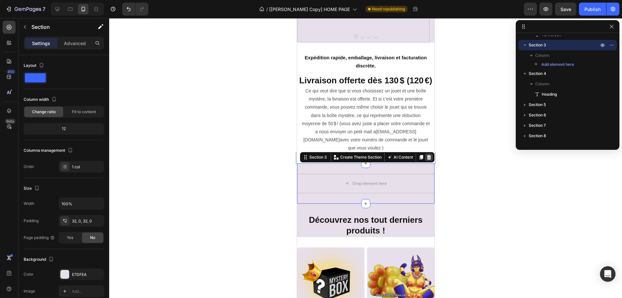
click at [426, 160] on icon at bounding box center [428, 157] width 5 height 5
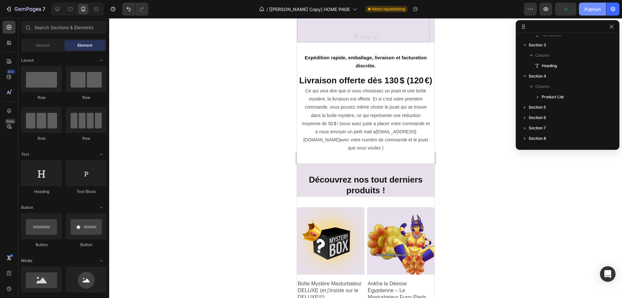
click at [586, 8] on div "Publish" at bounding box center [593, 9] width 16 height 7
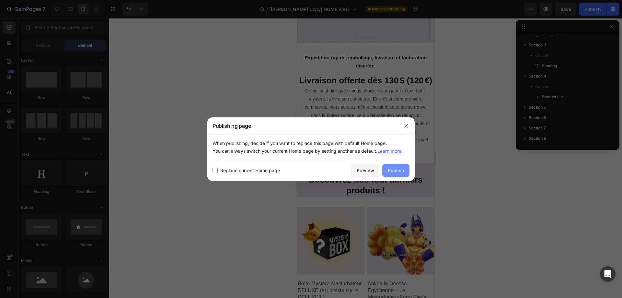
click at [396, 170] on div "Publish" at bounding box center [396, 170] width 16 height 7
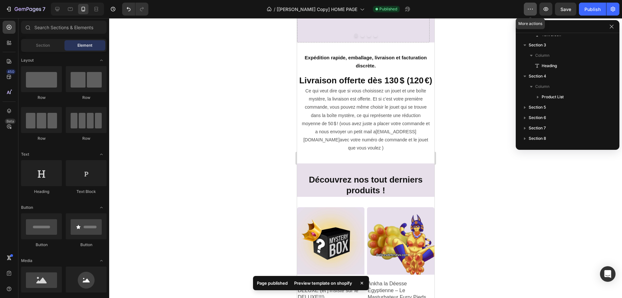
click at [532, 9] on icon "button" at bounding box center [530, 9] width 6 height 6
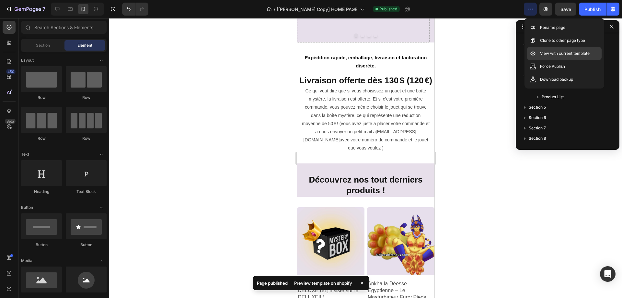
click at [554, 50] on p "View with current template" at bounding box center [565, 53] width 50 height 6
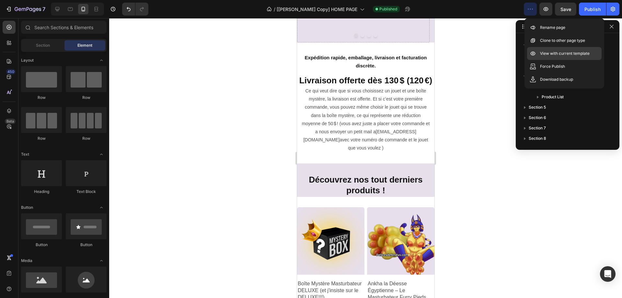
click at [558, 52] on p "View with current template" at bounding box center [565, 53] width 50 height 6
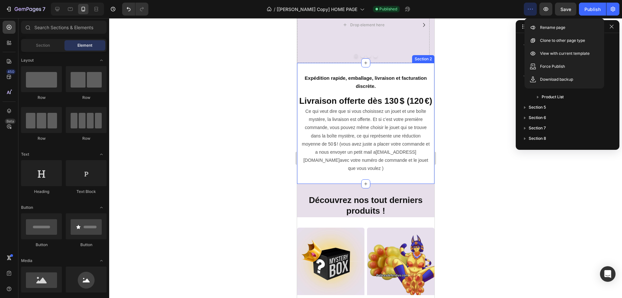
scroll to position [0, 0]
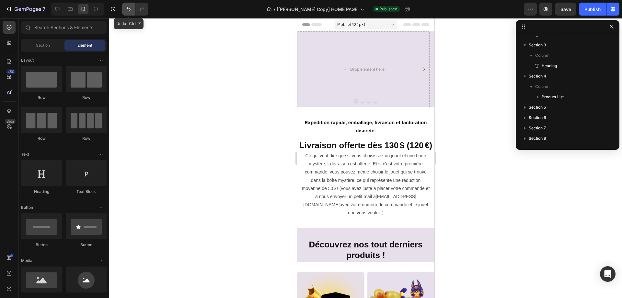
click at [127, 8] on icon "Undo/Redo" at bounding box center [128, 9] width 6 height 6
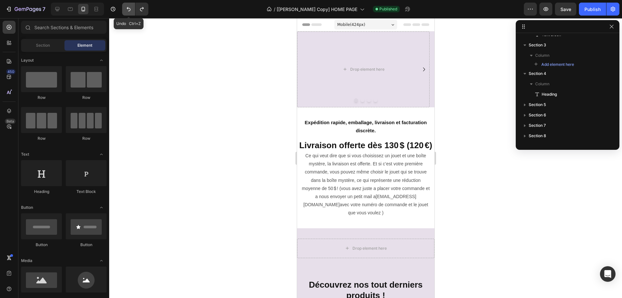
click at [127, 8] on icon "Undo/Redo" at bounding box center [128, 9] width 6 height 6
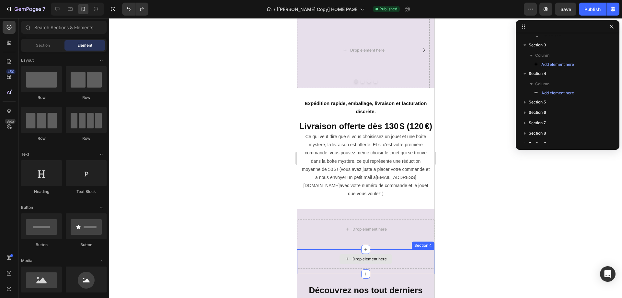
scroll to position [65, 0]
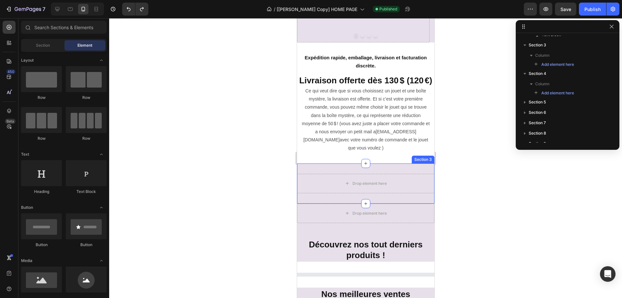
click at [328, 204] on div "Drop element here Section 3" at bounding box center [365, 183] width 137 height 40
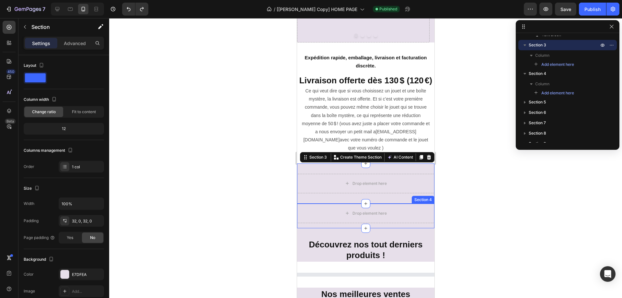
click at [331, 228] on div "Drop element here Section 4" at bounding box center [365, 216] width 137 height 25
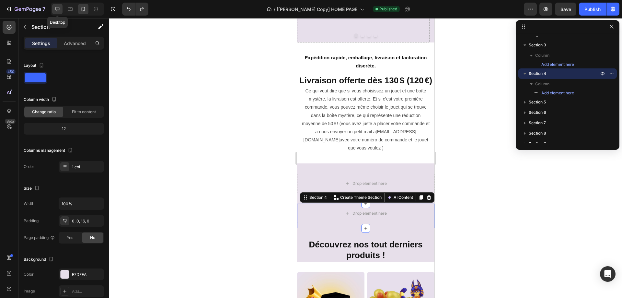
click at [58, 8] on icon at bounding box center [57, 9] width 6 height 6
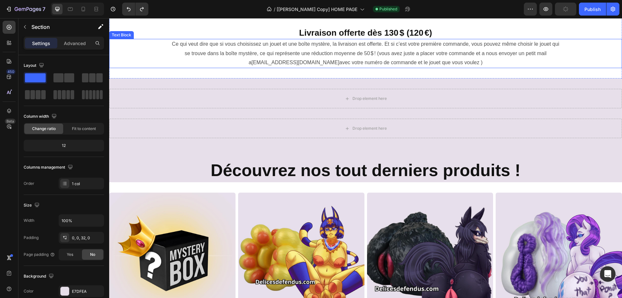
scroll to position [282, 0]
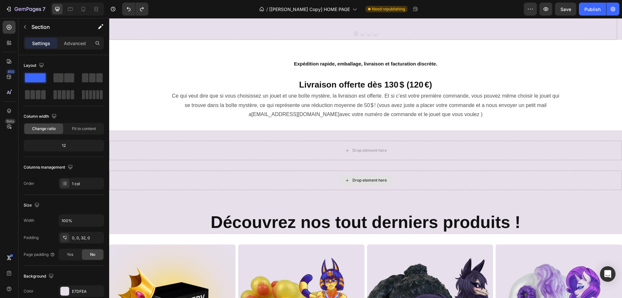
click at [446, 170] on div "Drop element here Section 3" at bounding box center [365, 150] width 513 height 40
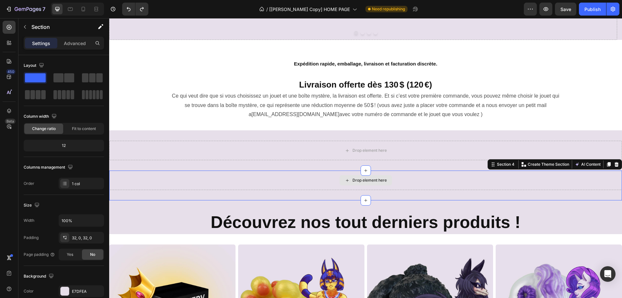
click at [439, 176] on div "Drop element here" at bounding box center [365, 179] width 513 height 19
click at [302, 140] on div "Drop element here Section 3" at bounding box center [365, 150] width 513 height 40
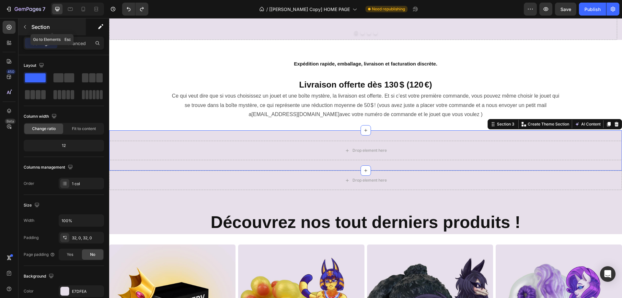
click at [28, 23] on button "button" at bounding box center [25, 27] width 10 height 10
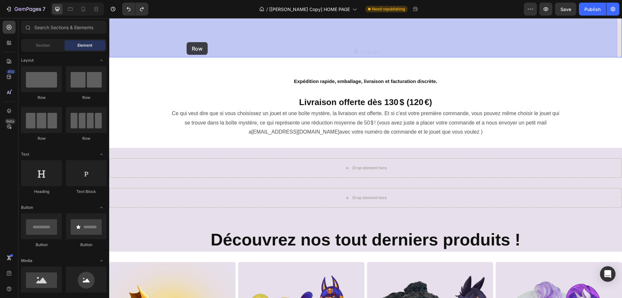
scroll to position [260, 0]
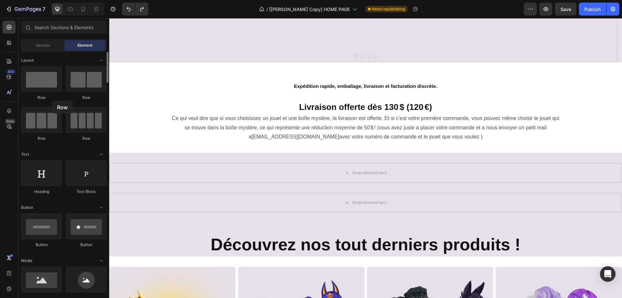
drag, startPoint x: 44, startPoint y: 84, endPoint x: 52, endPoint y: 101, distance: 18.3
click at [52, 160] on div "Row Row Row Row" at bounding box center [64, 180] width 86 height 40
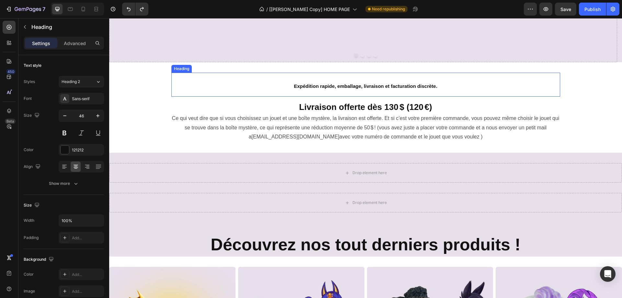
click at [248, 90] on h2 "Expédition rapide, emballage, livraison et facturation discrète." at bounding box center [365, 85] width 389 height 24
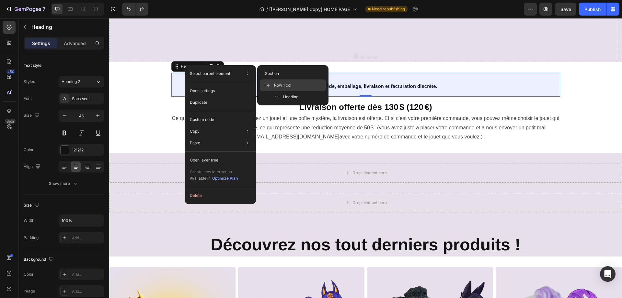
click at [281, 84] on span "Row 1 col" at bounding box center [282, 85] width 17 height 6
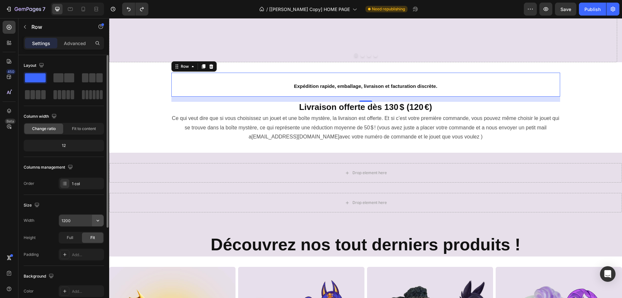
click at [97, 221] on icon "button" at bounding box center [98, 220] width 6 height 6
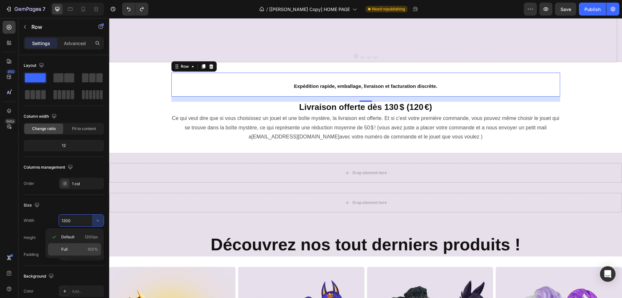
click at [84, 245] on div "Full 100%" at bounding box center [74, 249] width 53 height 12
type input "100%"
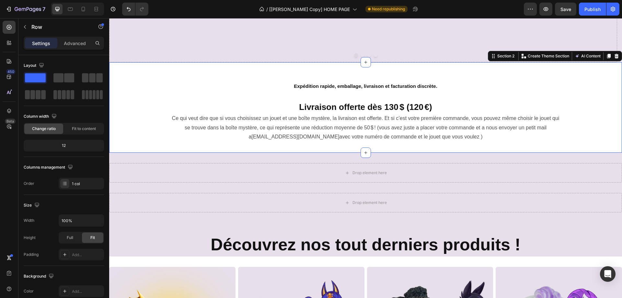
click at [226, 67] on div "Expédition rapide, emballage, livraison et facturation discrète. Heading Row Li…" at bounding box center [365, 107] width 513 height 90
click at [77, 237] on div "32, 0, 32, 0" at bounding box center [81, 238] width 19 height 6
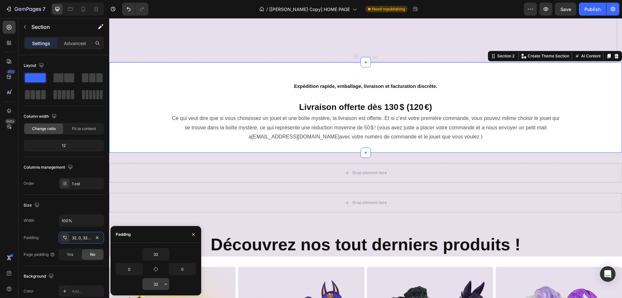
click at [154, 284] on input "32" at bounding box center [156, 284] width 27 height 12
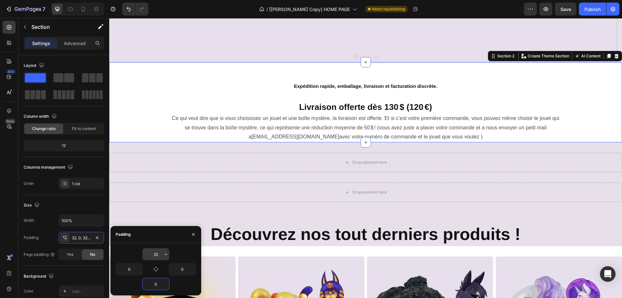
type input "0"
click at [156, 255] on input "32" at bounding box center [156, 254] width 27 height 12
type input "0"
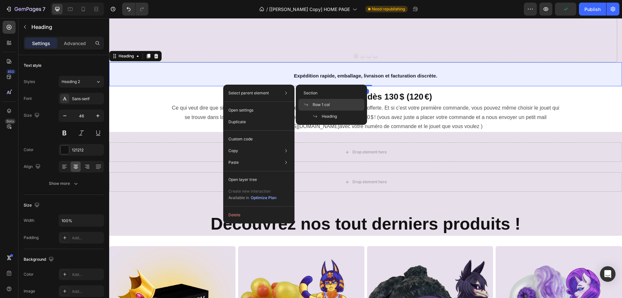
click at [317, 105] on span "Row 1 col" at bounding box center [321, 105] width 17 height 6
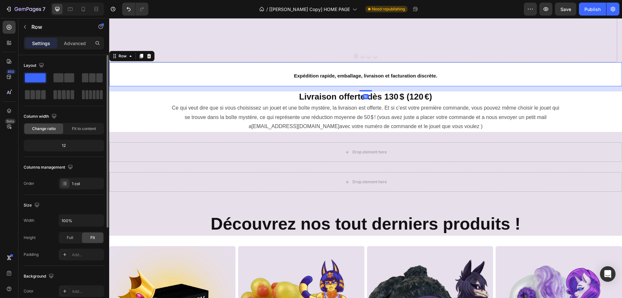
scroll to position [65, 0]
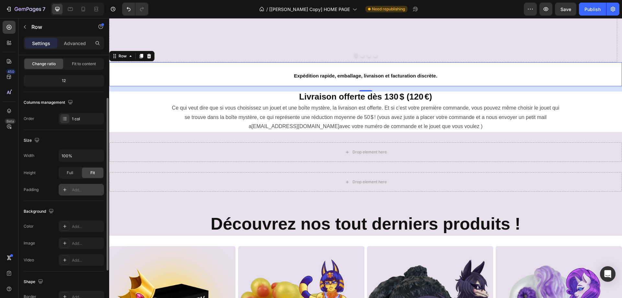
click at [78, 190] on div "Add..." at bounding box center [87, 190] width 30 height 6
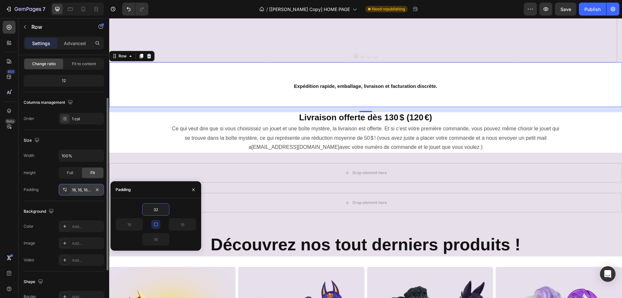
type input "32"
click at [155, 223] on icon "button" at bounding box center [155, 224] width 5 height 5
type input "32"
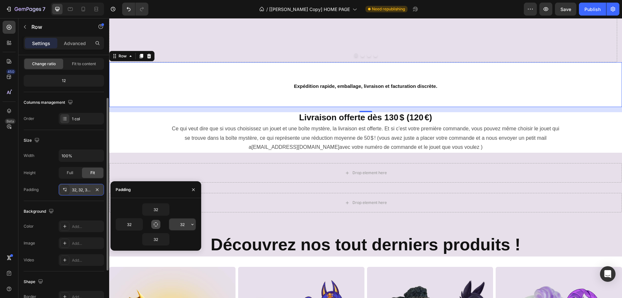
click at [176, 225] on input "32" at bounding box center [182, 224] width 27 height 12
type input "0"
click at [133, 225] on input "32" at bounding box center [129, 224] width 27 height 12
type input "0"
click at [203, 100] on div "Expédition rapide, emballage, livraison et facturation discrète. Heading Row 16" at bounding box center [365, 84] width 513 height 45
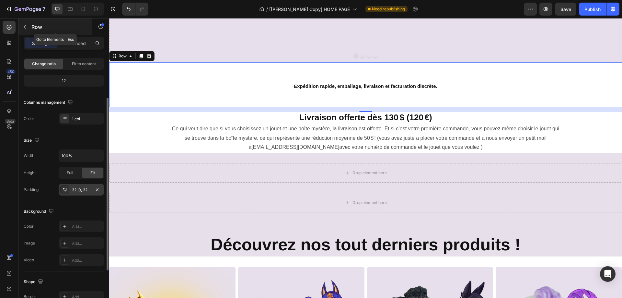
click at [22, 29] on button "button" at bounding box center [25, 27] width 10 height 10
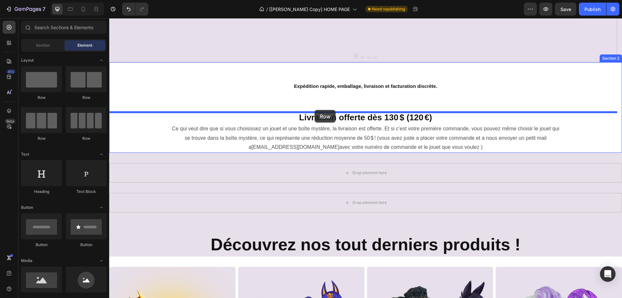
drag, startPoint x: 159, startPoint y: 107, endPoint x: 315, endPoint y: 110, distance: 155.3
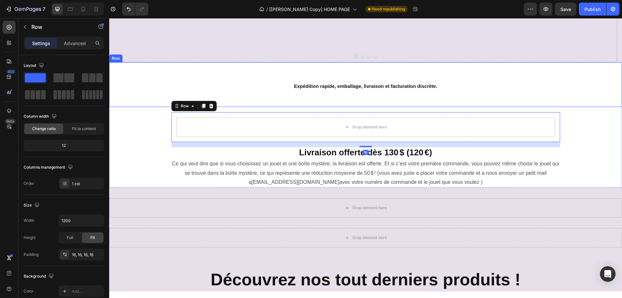
click at [245, 102] on div "Expédition rapide, emballage, livraison et facturation discrète. Heading Row" at bounding box center [365, 84] width 513 height 45
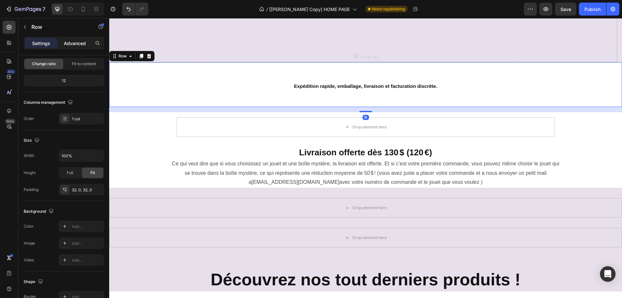
click at [70, 45] on p "Advanced" at bounding box center [75, 43] width 22 height 7
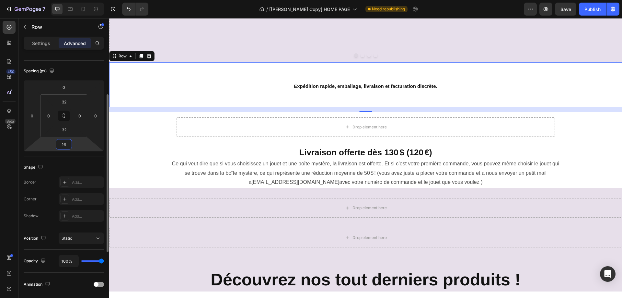
click at [66, 142] on input "16" at bounding box center [63, 144] width 13 height 10
type input "0"
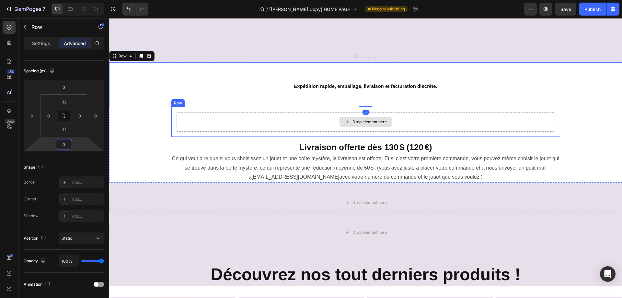
click at [233, 120] on div "Drop element here" at bounding box center [366, 121] width 379 height 19
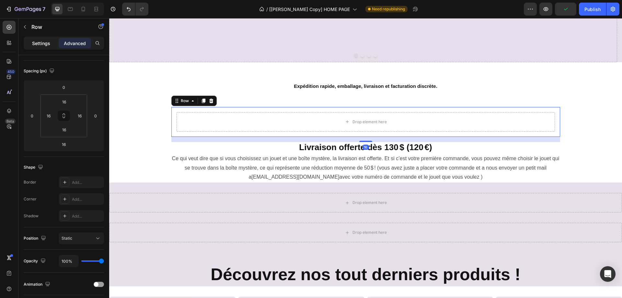
click at [40, 45] on p "Settings" at bounding box center [41, 43] width 18 height 7
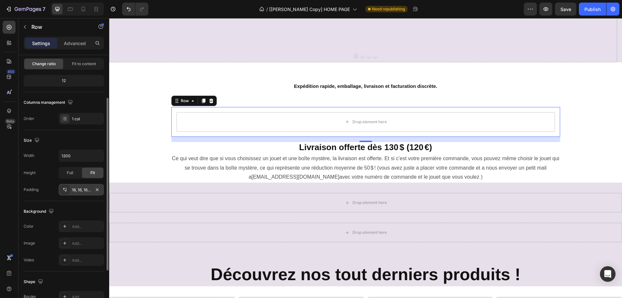
click at [72, 192] on div "16, 16, 16, 16" at bounding box center [81, 190] width 19 height 6
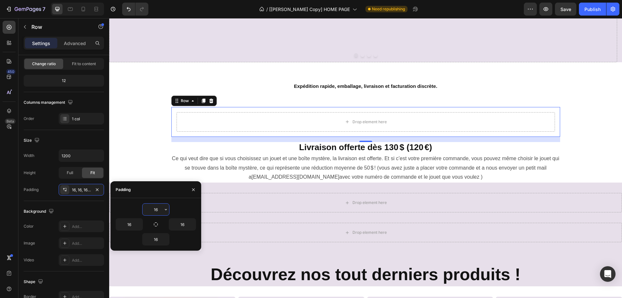
click at [149, 209] on input "16" at bounding box center [156, 210] width 27 height 12
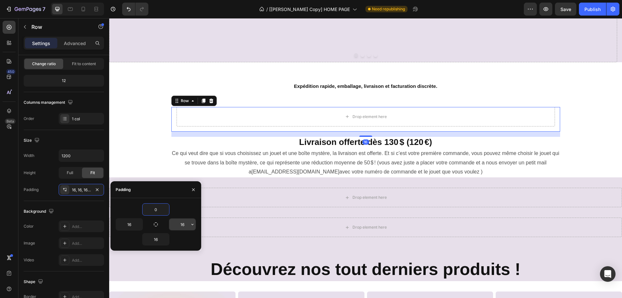
type input "0"
click at [175, 224] on input "16" at bounding box center [182, 224] width 27 height 12
type input "0"
click at [135, 226] on input "16" at bounding box center [129, 224] width 27 height 12
type input "0"
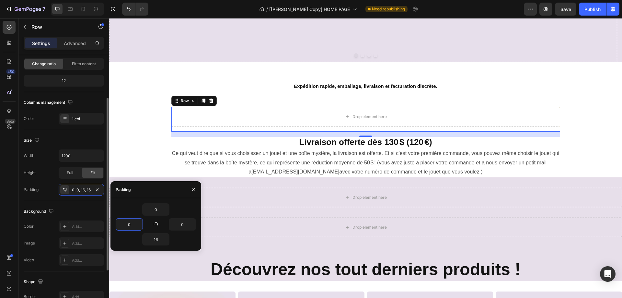
click at [45, 178] on div "Height Full Fit" at bounding box center [64, 173] width 80 height 12
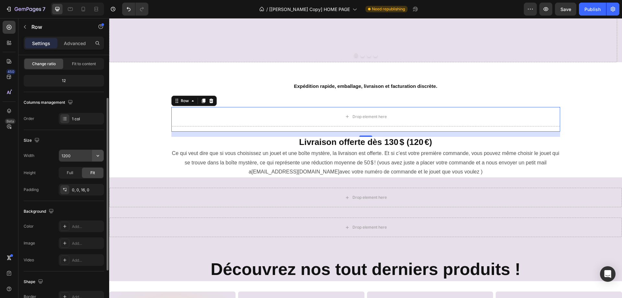
click at [98, 152] on icon "button" at bounding box center [98, 155] width 6 height 6
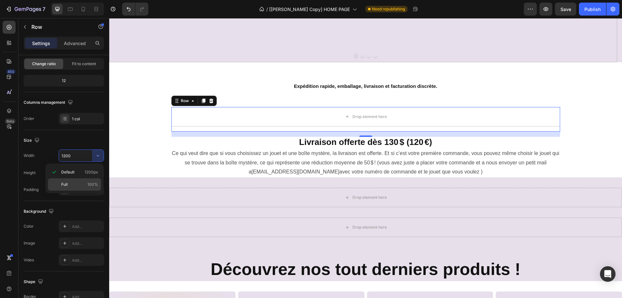
click at [72, 185] on p "Full 100%" at bounding box center [79, 185] width 37 height 6
type input "100%"
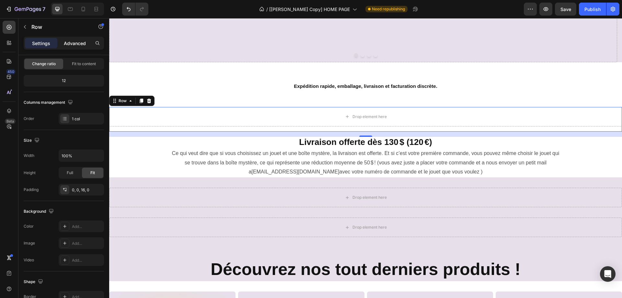
click at [76, 41] on p "Advanced" at bounding box center [75, 43] width 22 height 7
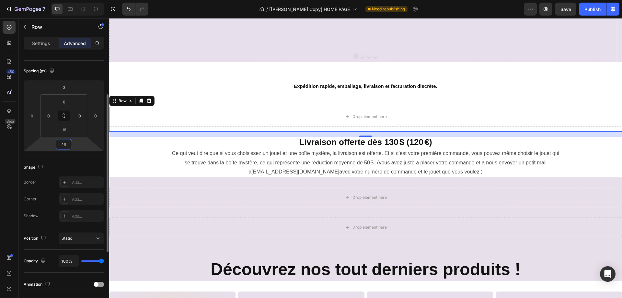
click at [66, 145] on input "16" at bounding box center [63, 144] width 13 height 10
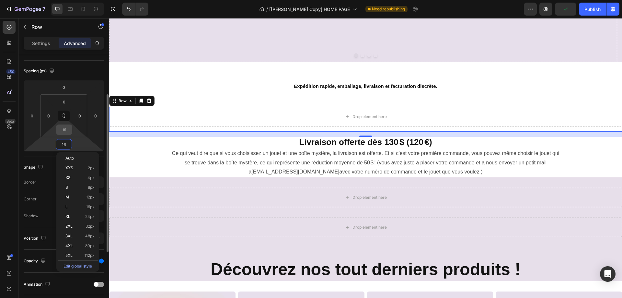
click at [68, 130] on input "16" at bounding box center [64, 130] width 13 height 10
click at [51, 0] on html "7 Version history / [Annie GemPages Copy] HOME PAGE Need republishing Preview S…" at bounding box center [311, 0] width 622 height 0
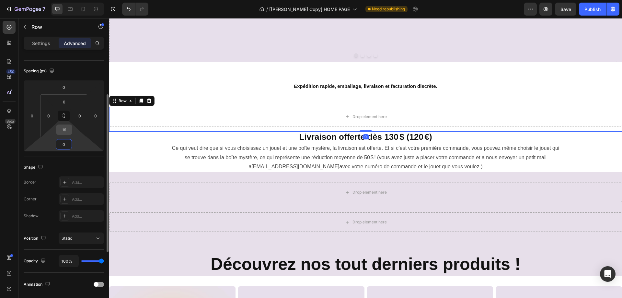
type input "0"
click at [65, 131] on input "16" at bounding box center [64, 130] width 13 height 10
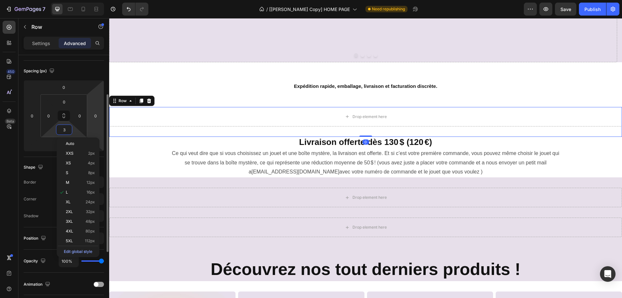
type input "32"
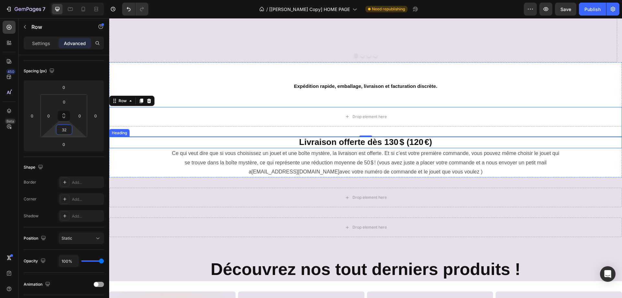
click at [302, 141] on span "Livraison offerte dès 130 $ (120 €)" at bounding box center [365, 142] width 133 height 10
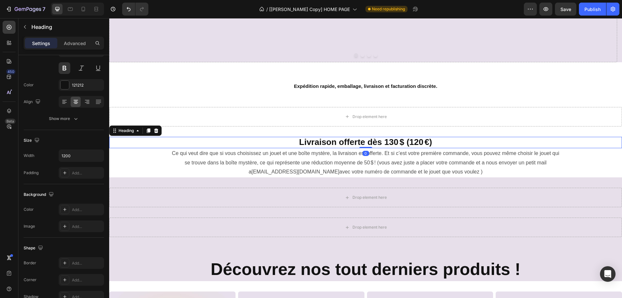
scroll to position [0, 0]
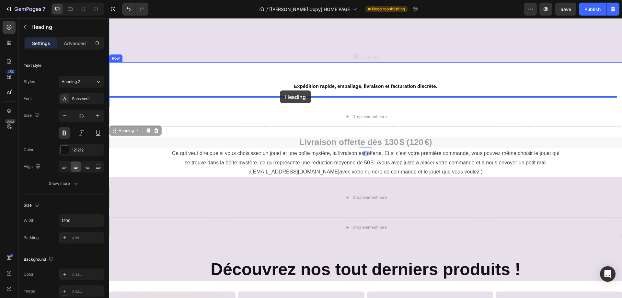
drag, startPoint x: 120, startPoint y: 132, endPoint x: 280, endPoint y: 90, distance: 165.6
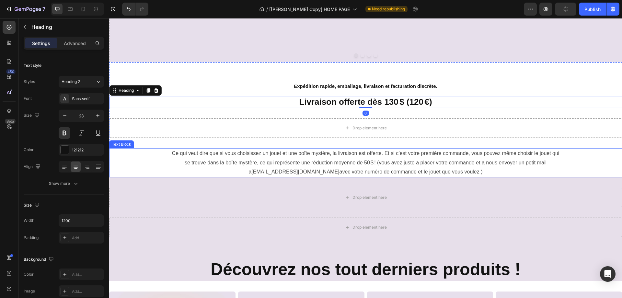
click at [307, 151] on p "Ce qui veut dire que si vous choisissez un jouet et une boîte mystère, la livra…" at bounding box center [366, 163] width 388 height 28
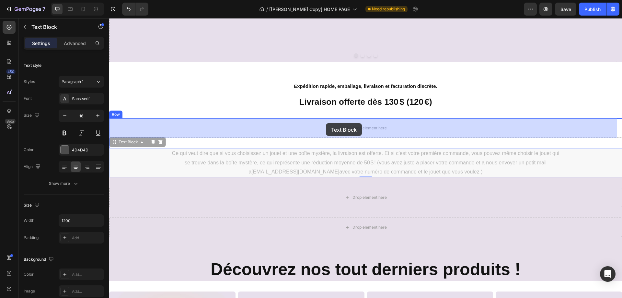
drag, startPoint x: 126, startPoint y: 143, endPoint x: 326, endPoint y: 123, distance: 201.0
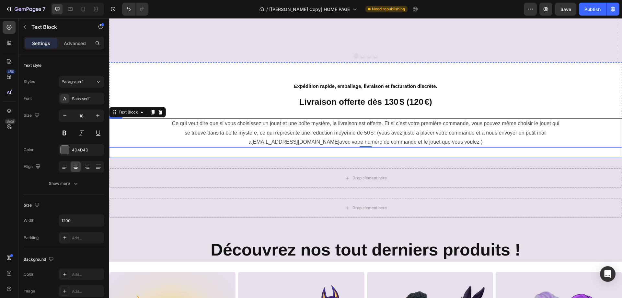
click at [323, 152] on div "Ce qui veut dire que si vous choisissez un jouet et une boîte mystère, la livra…" at bounding box center [365, 138] width 513 height 40
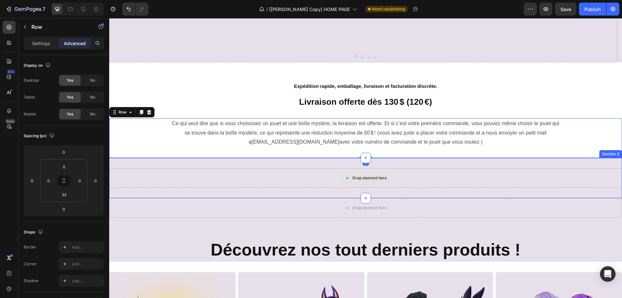
drag, startPoint x: 302, startPoint y: 170, endPoint x: 299, endPoint y: 171, distance: 3.9
click at [301, 170] on div "Drop element here" at bounding box center [365, 177] width 513 height 19
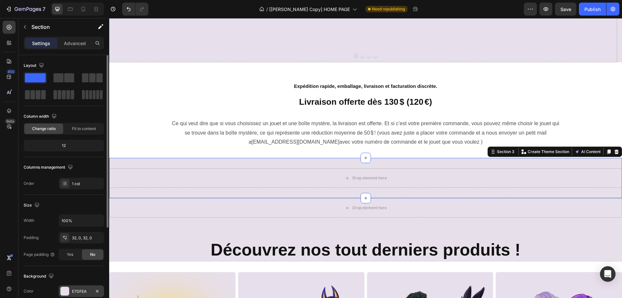
click at [76, 291] on div "E7DFEA" at bounding box center [81, 291] width 19 height 6
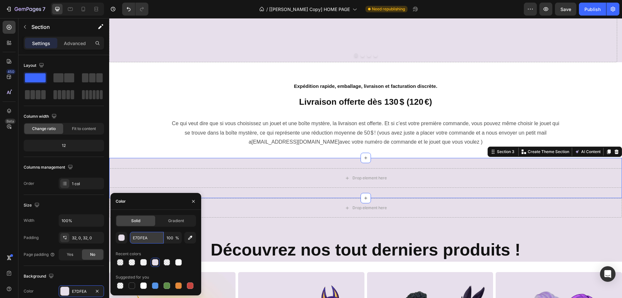
click at [144, 237] on input "E7DFEA" at bounding box center [147, 238] width 34 height 12
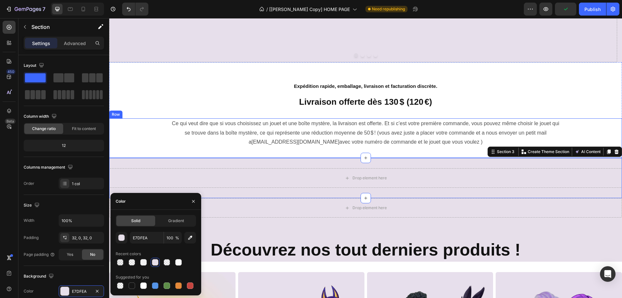
click at [164, 151] on div "Ce qui veut dire que si vous choisissez un jouet et une boîte mystère, la livra…" at bounding box center [365, 138] width 513 height 40
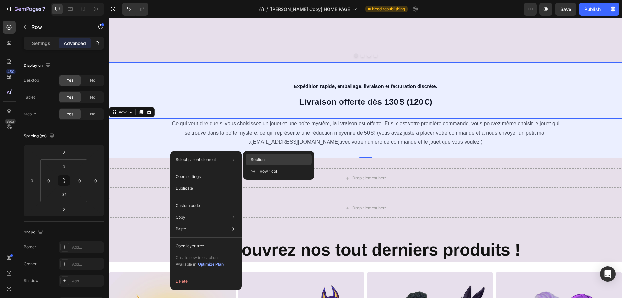
click at [266, 165] on div "Section" at bounding box center [279, 171] width 66 height 12
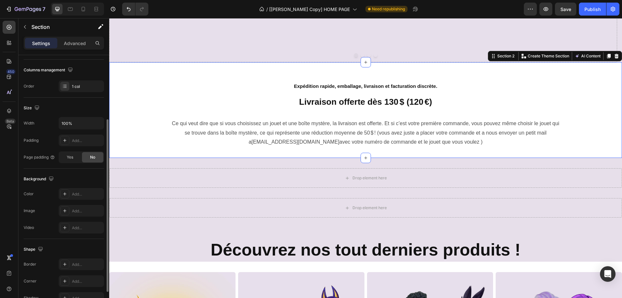
scroll to position [134, 0]
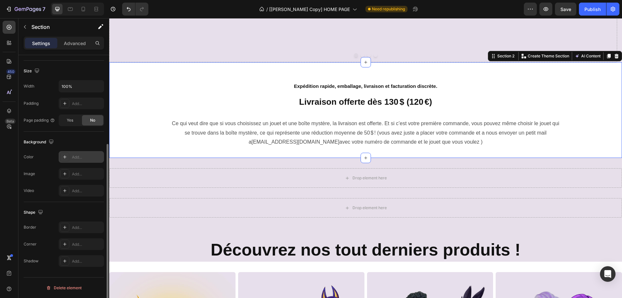
click at [73, 158] on div "Add..." at bounding box center [87, 157] width 30 height 6
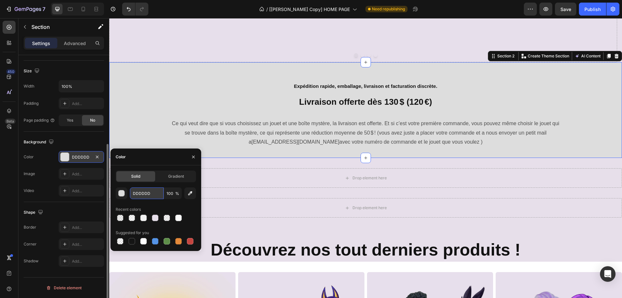
click at [148, 197] on input "DDDDDD" at bounding box center [147, 193] width 34 height 12
paste input "E7DFEA"
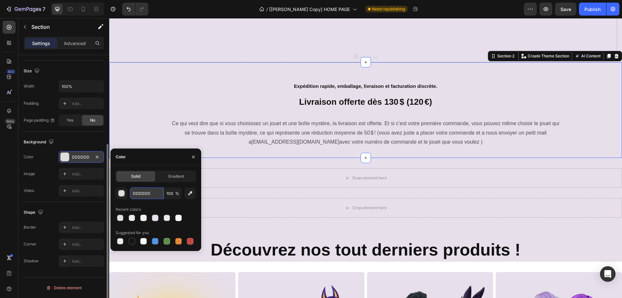
type input "E7DFEA"
click at [0, 194] on div "450 Beta" at bounding box center [9, 158] width 18 height 280
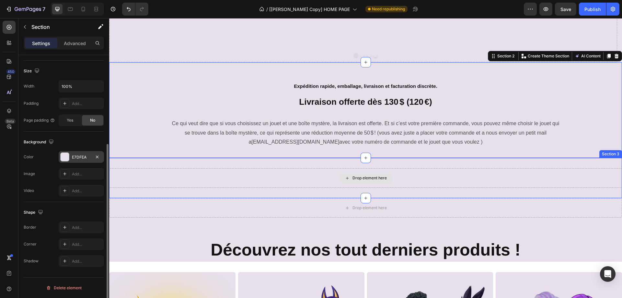
click at [277, 169] on div "Drop element here" at bounding box center [365, 177] width 513 height 19
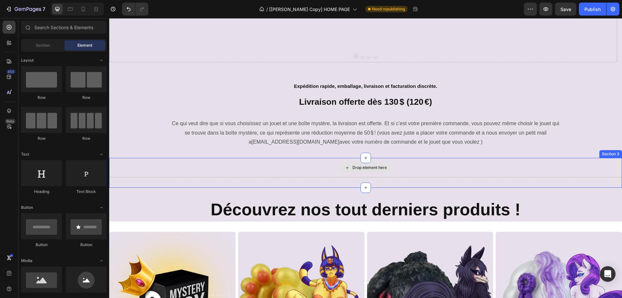
click at [301, 164] on div "Drop element here" at bounding box center [365, 167] width 513 height 19
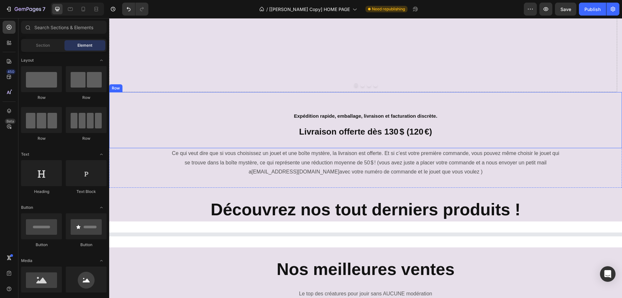
scroll to position [260, 0]
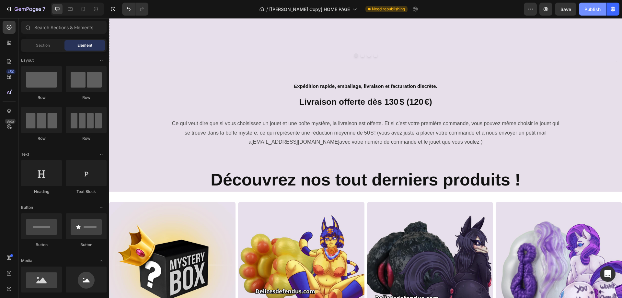
click at [594, 8] on div "Publish" at bounding box center [593, 9] width 16 height 7
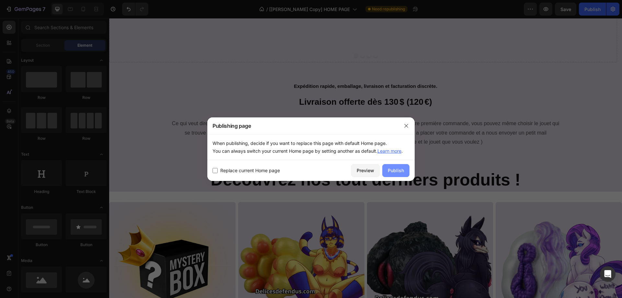
click at [393, 169] on div "Publish" at bounding box center [396, 170] width 16 height 7
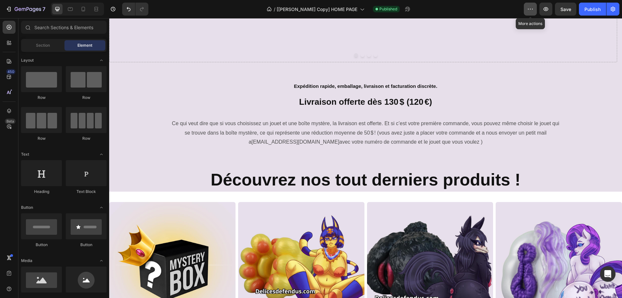
click at [531, 10] on icon "button" at bounding box center [530, 9] width 6 height 6
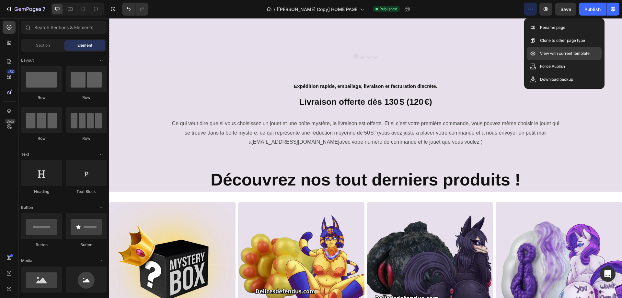
click at [551, 54] on p "View with current template" at bounding box center [565, 53] width 50 height 6
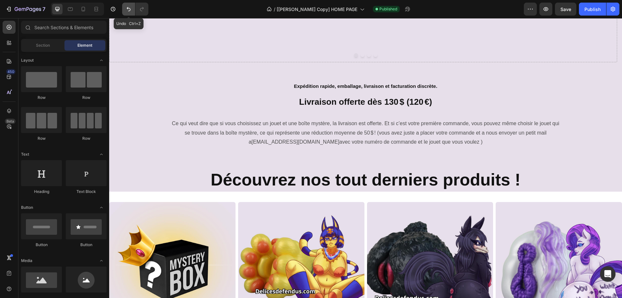
click at [129, 9] on icon "Undo/Redo" at bounding box center [128, 9] width 6 height 6
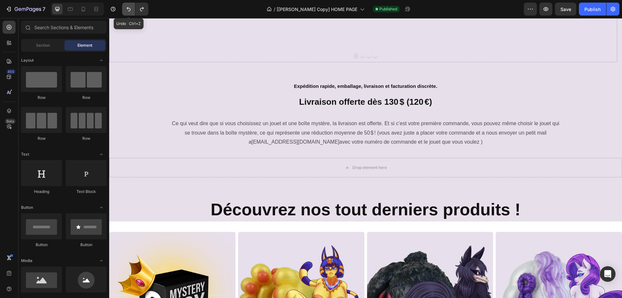
click at [129, 9] on icon "Undo/Redo" at bounding box center [128, 9] width 6 height 6
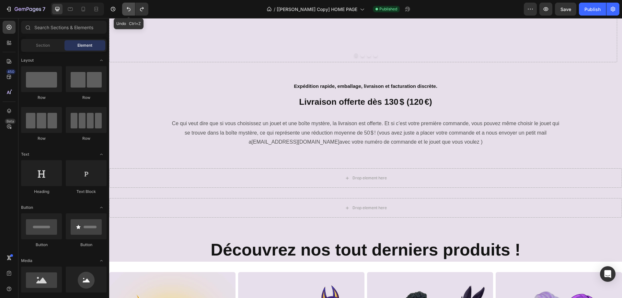
click at [129, 9] on icon "Undo/Redo" at bounding box center [128, 9] width 6 height 6
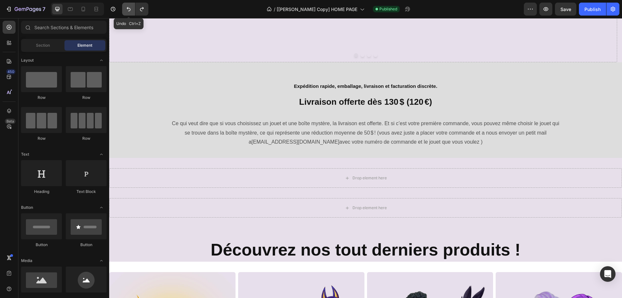
click at [129, 9] on icon "Undo/Redo" at bounding box center [128, 9] width 6 height 6
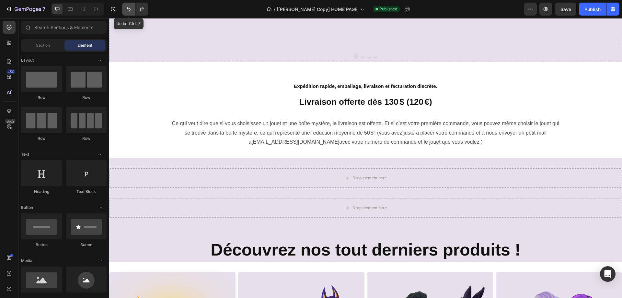
click at [129, 9] on icon "Undo/Redo" at bounding box center [128, 9] width 6 height 6
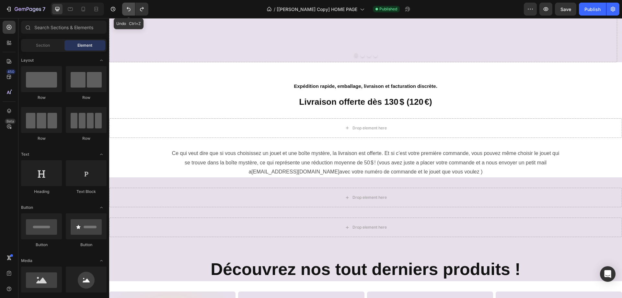
click at [129, 9] on icon "Undo/Redo" at bounding box center [128, 9] width 6 height 6
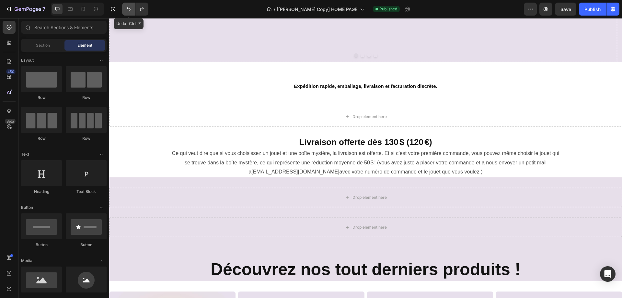
click at [129, 9] on icon "Undo/Redo" at bounding box center [128, 9] width 6 height 6
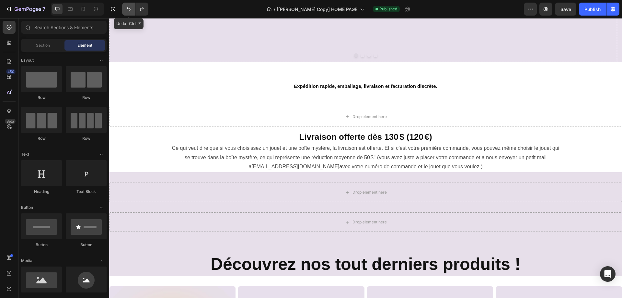
click at [129, 9] on icon "Undo/Redo" at bounding box center [128, 9] width 6 height 6
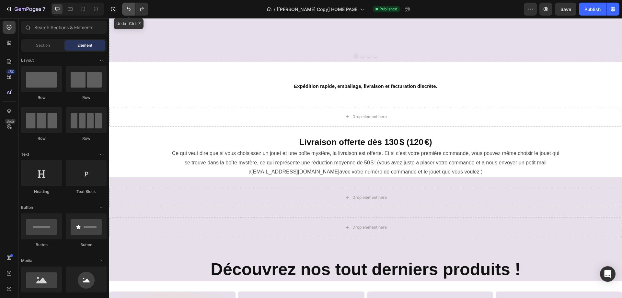
click at [129, 9] on icon "Undo/Redo" at bounding box center [128, 9] width 6 height 6
click at [132, 8] on icon "Undo/Redo" at bounding box center [128, 9] width 6 height 6
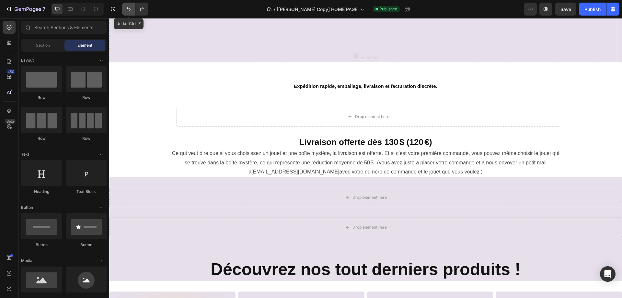
click at [132, 8] on icon "Undo/Redo" at bounding box center [128, 9] width 6 height 6
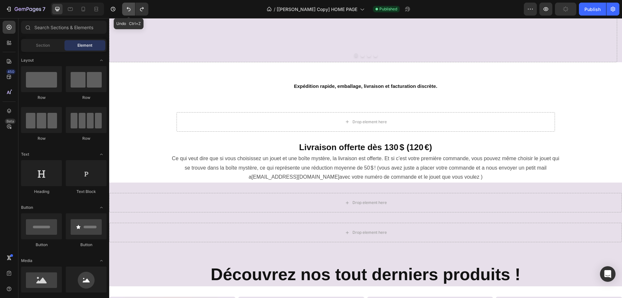
click at [132, 8] on icon "Undo/Redo" at bounding box center [128, 9] width 6 height 6
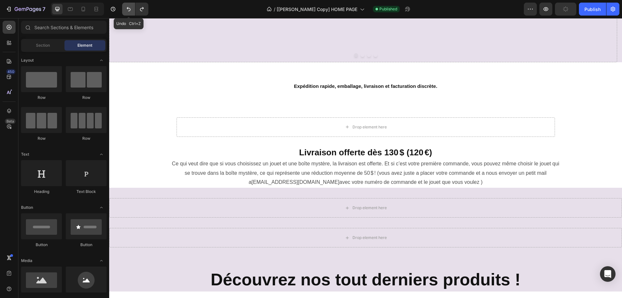
click at [132, 8] on icon "Undo/Redo" at bounding box center [128, 9] width 6 height 6
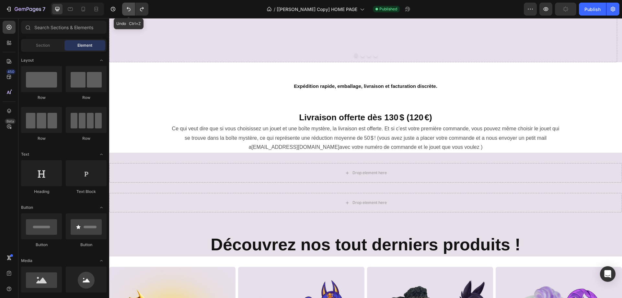
click at [132, 8] on icon "Undo/Redo" at bounding box center [128, 9] width 6 height 6
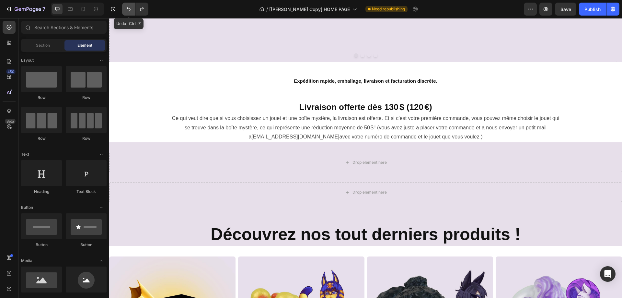
click at [132, 8] on icon "Undo/Redo" at bounding box center [128, 9] width 6 height 6
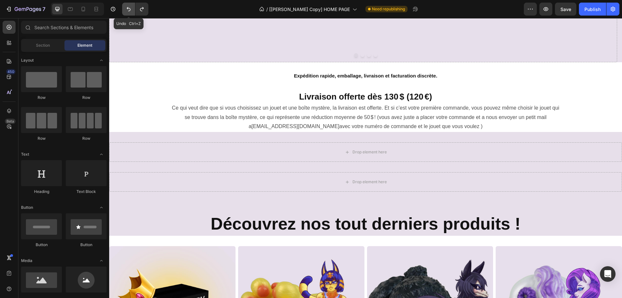
click at [132, 8] on icon "Undo/Redo" at bounding box center [128, 9] width 6 height 6
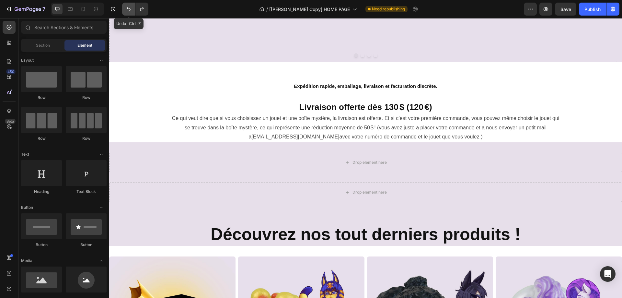
click at [132, 8] on icon "Undo/Redo" at bounding box center [128, 9] width 6 height 6
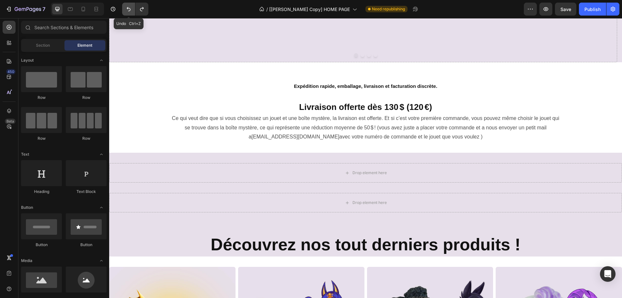
click at [132, 8] on icon "Undo/Redo" at bounding box center [128, 9] width 6 height 6
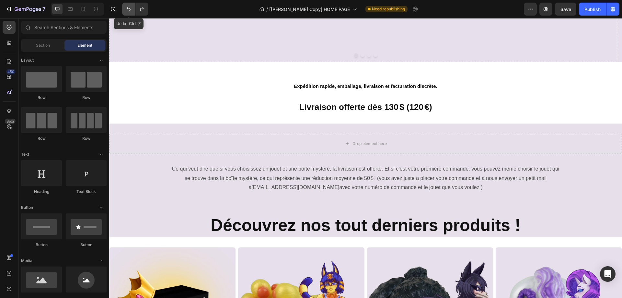
click at [132, 8] on icon "Undo/Redo" at bounding box center [128, 9] width 6 height 6
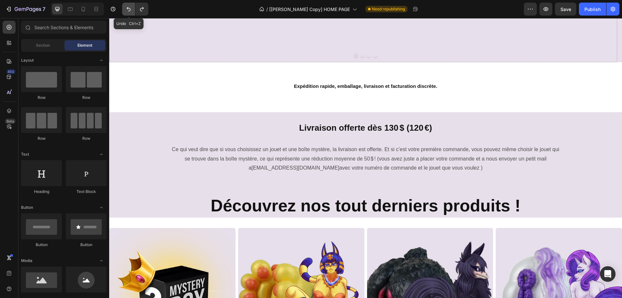
click at [132, 8] on icon "Undo/Redo" at bounding box center [128, 9] width 6 height 6
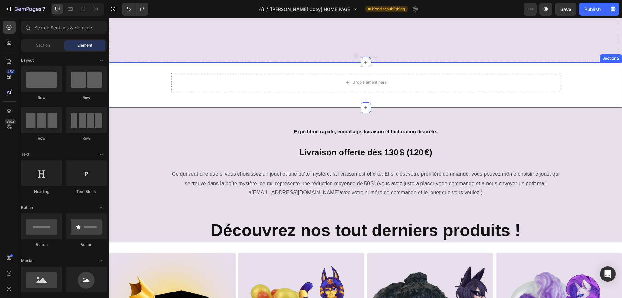
click at [190, 71] on div "Drop element here Row Section 2" at bounding box center [365, 84] width 513 height 45
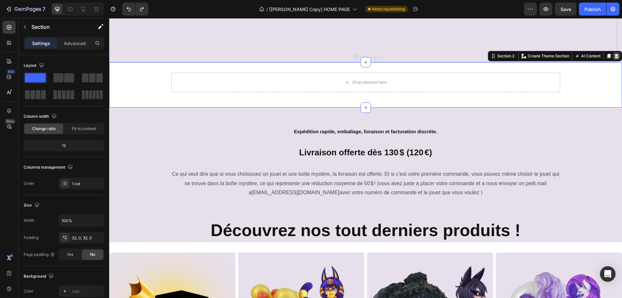
click at [615, 58] on icon at bounding box center [617, 56] width 4 height 5
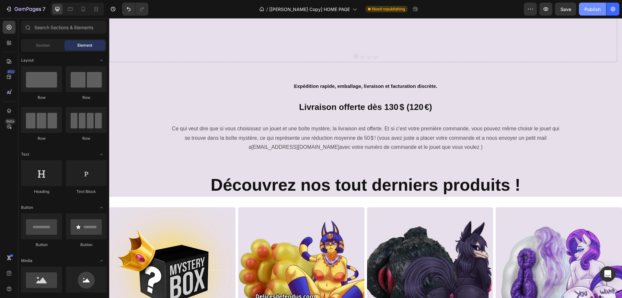
click at [590, 9] on div "Publish" at bounding box center [593, 9] width 16 height 7
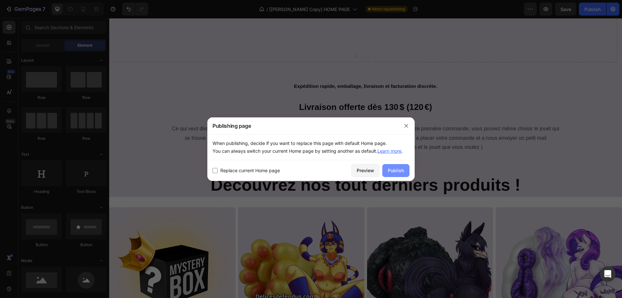
click at [393, 171] on div "Publish" at bounding box center [396, 170] width 16 height 7
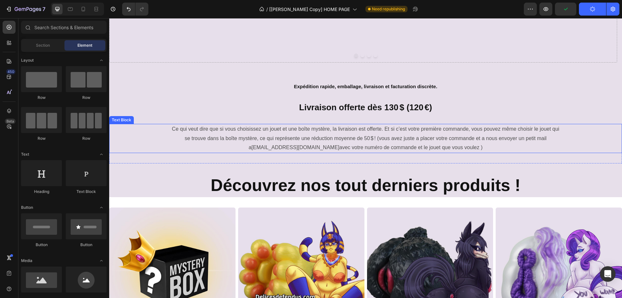
scroll to position [195, 0]
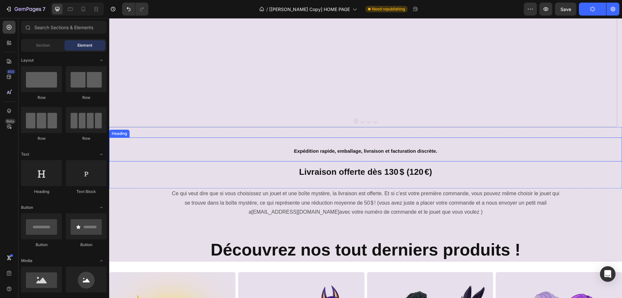
click at [341, 155] on h2 "Expédition rapide, emballage, livraison et facturation discrète." at bounding box center [365, 149] width 513 height 24
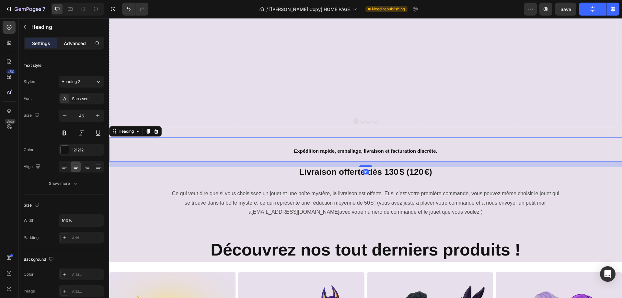
click at [70, 48] on div "Advanced" at bounding box center [75, 43] width 32 height 10
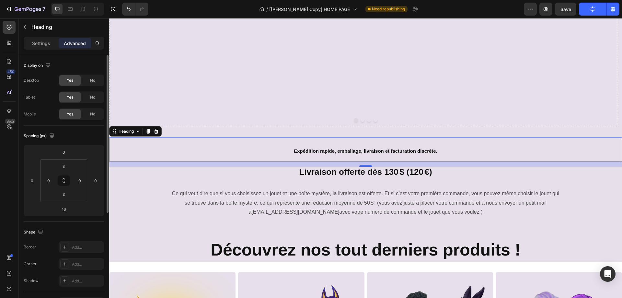
click at [47, 43] on p "Settings" at bounding box center [41, 43] width 18 height 7
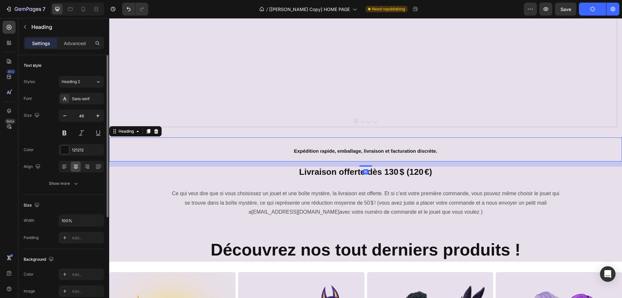
scroll to position [65, 0]
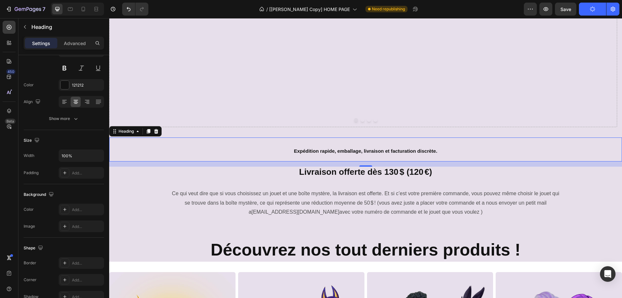
click at [306, 146] on h2 "Expédition rapide, emballage, livraison et facturation discrète." at bounding box center [365, 149] width 513 height 24
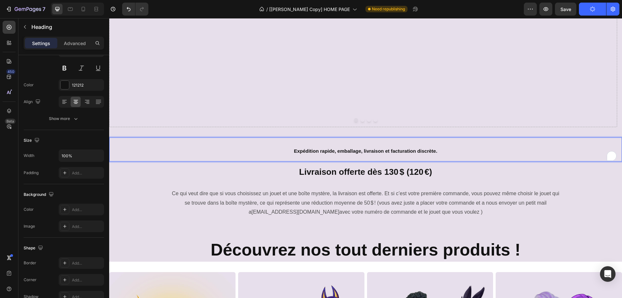
click at [321, 144] on p "Expédition rapide, emballage, livraison et facturation discrète." at bounding box center [366, 149] width 512 height 23
click at [294, 149] on strong "Expédition rapide, emballage, livraison et facturation discrète." at bounding box center [366, 151] width 144 height 6
click at [284, 155] on p "Expédition rapide, emballage, livraison et facturation discrète." at bounding box center [366, 149] width 512 height 23
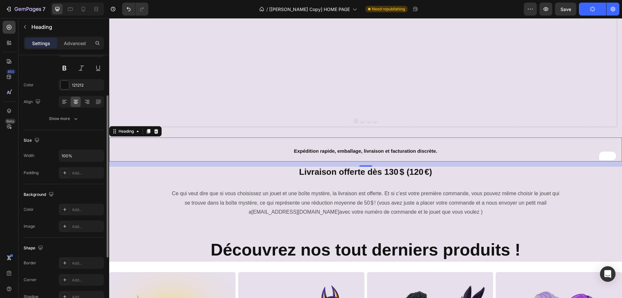
click at [80, 188] on div "Background The changes might be hidden by the video. Color Add... Image Add..." at bounding box center [64, 210] width 80 height 53
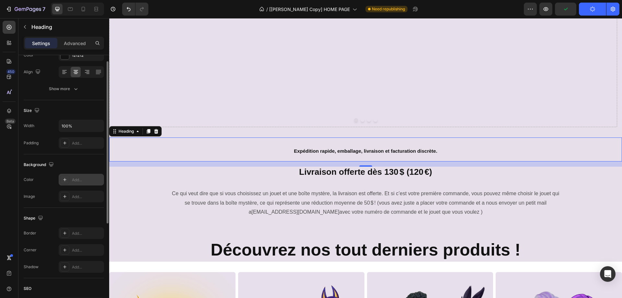
scroll to position [30, 0]
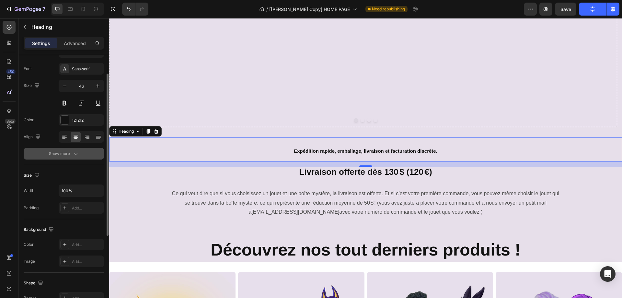
click at [73, 156] on icon "button" at bounding box center [76, 153] width 6 height 6
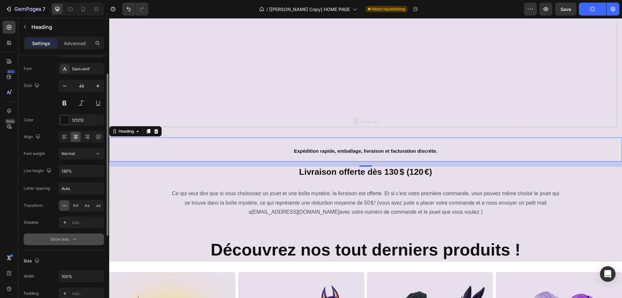
click at [8, 166] on div "450 Beta" at bounding box center [9, 136] width 13 height 230
click at [80, 154] on div "Normal" at bounding box center [78, 154] width 33 height 6
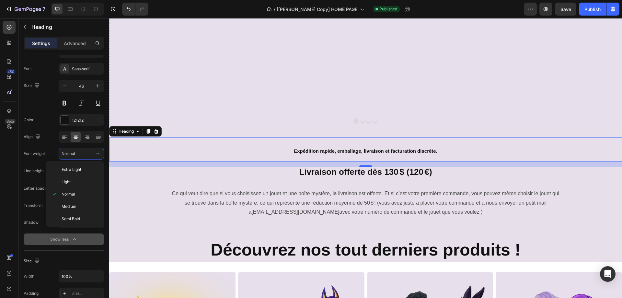
click at [7, 167] on div "450 Beta" at bounding box center [9, 136] width 13 height 230
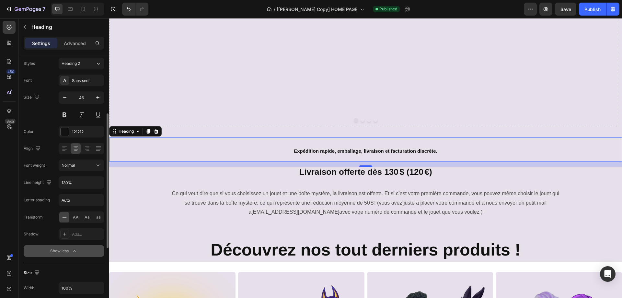
scroll to position [0, 0]
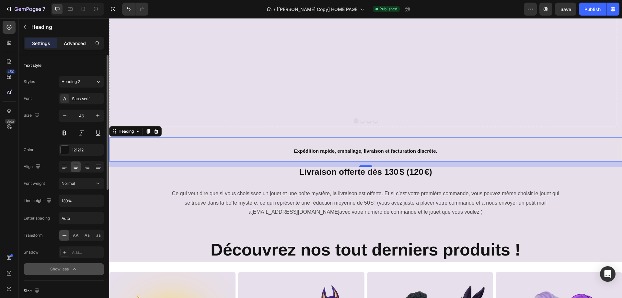
click at [67, 48] on div "Advanced" at bounding box center [75, 43] width 32 height 10
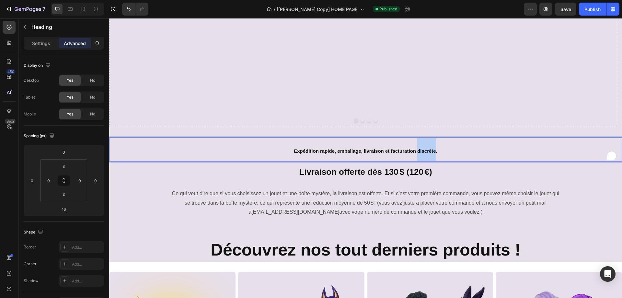
click at [428, 150] on strong "Expédition rapide, emballage, livraison et facturation discrète." at bounding box center [366, 151] width 144 height 6
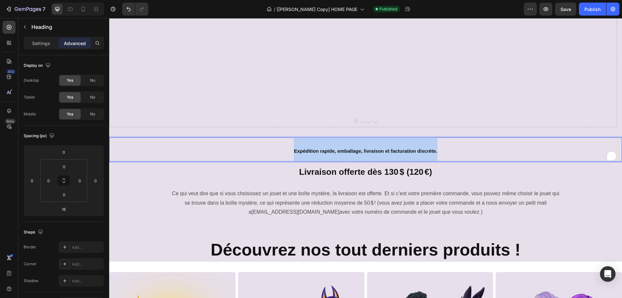
click at [428, 150] on strong "Expédition rapide, emballage, livraison et facturation discrète." at bounding box center [366, 151] width 144 height 6
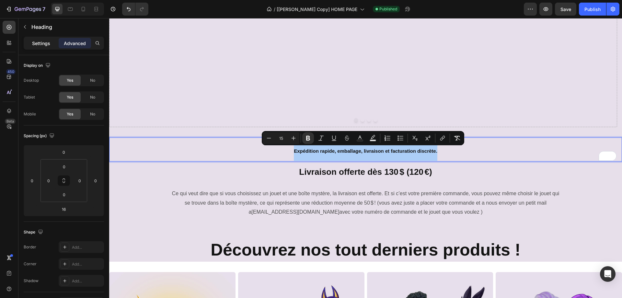
click at [39, 42] on p "Settings" at bounding box center [41, 43] width 18 height 7
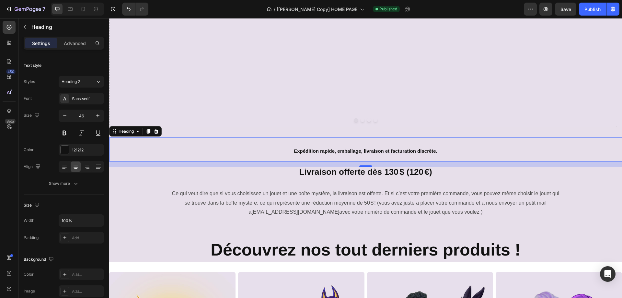
click at [0, 174] on div "450 Beta" at bounding box center [9, 158] width 18 height 280
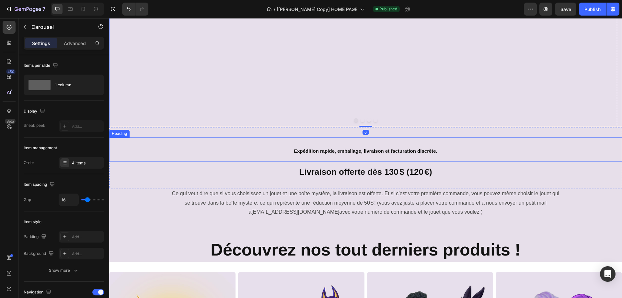
click at [288, 147] on p "⁠⁠⁠⁠⁠⁠⁠ Expédition rapide, emballage, livraison et facturation discrète." at bounding box center [366, 149] width 512 height 23
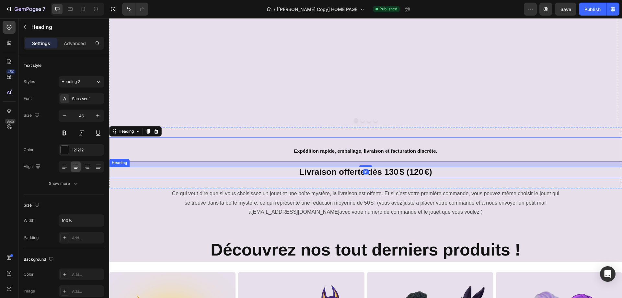
click at [299, 171] on span "Livraison offerte dès 130 $ (120 €)" at bounding box center [365, 172] width 133 height 10
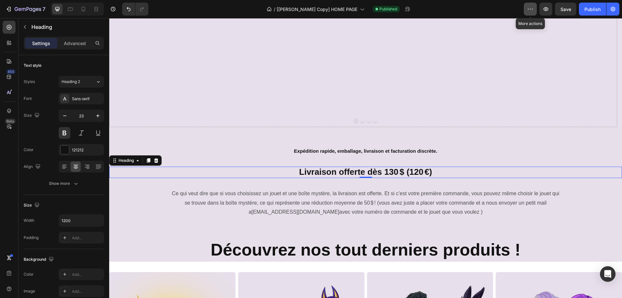
click at [527, 9] on button "button" at bounding box center [530, 9] width 13 height 13
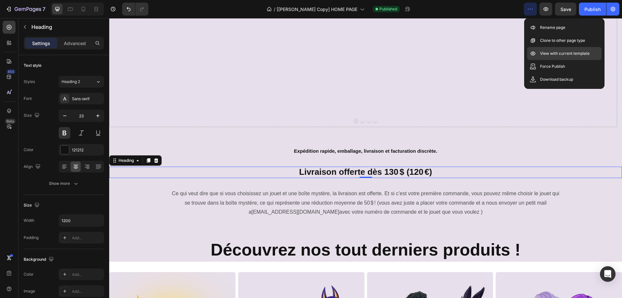
click at [548, 50] on p "View with current template" at bounding box center [565, 53] width 50 height 6
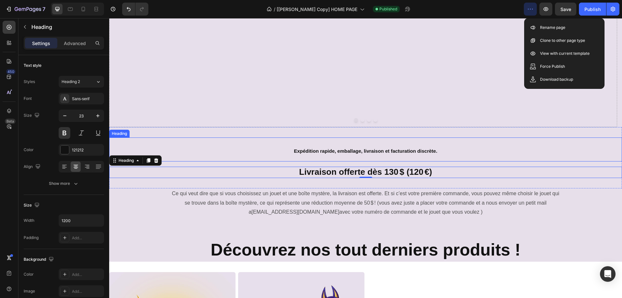
scroll to position [162, 0]
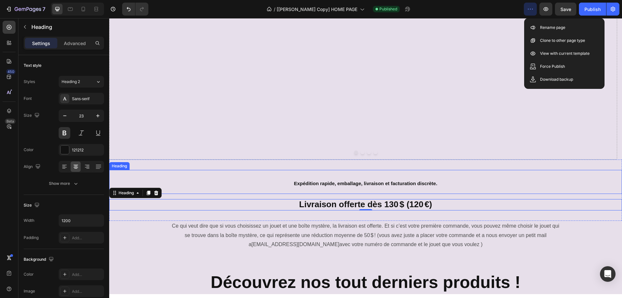
click at [373, 181] on strong "Expédition rapide, emballage, livraison et facturation discrète." at bounding box center [366, 184] width 144 height 6
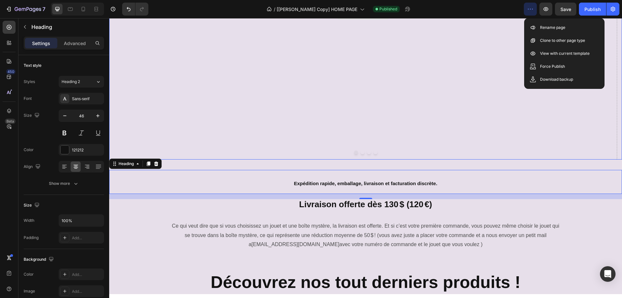
click at [402, 141] on div "Drop element here" at bounding box center [363, 14] width 508 height 290
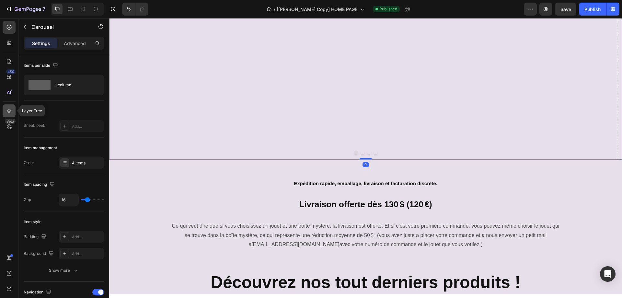
click at [8, 109] on icon at bounding box center [9, 111] width 6 height 6
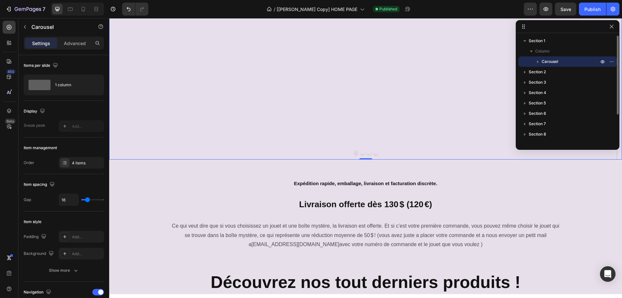
click at [540, 62] on icon "button" at bounding box center [538, 61] width 6 height 6
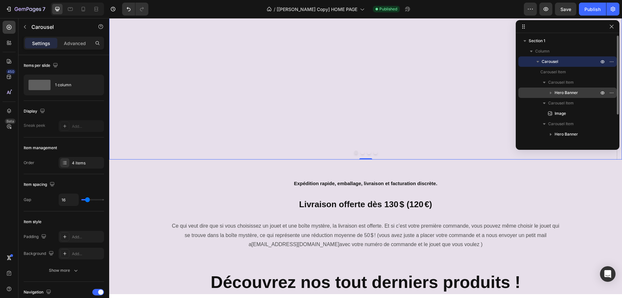
click at [565, 89] on div "Hero Banner" at bounding box center [567, 93] width 93 height 10
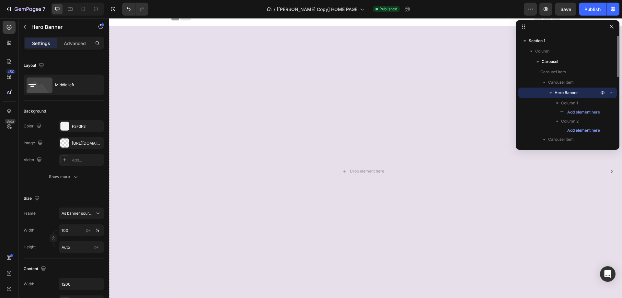
scroll to position [0, 0]
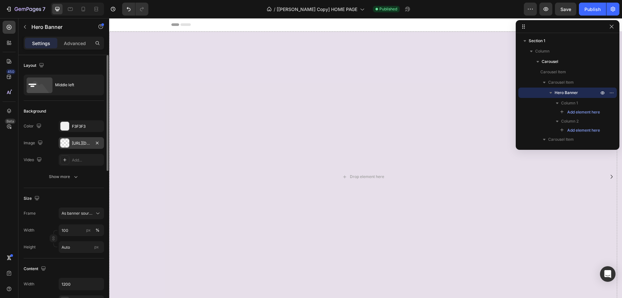
click at [79, 146] on div "[URL][DOMAIN_NAME]" at bounding box center [81, 143] width 45 height 12
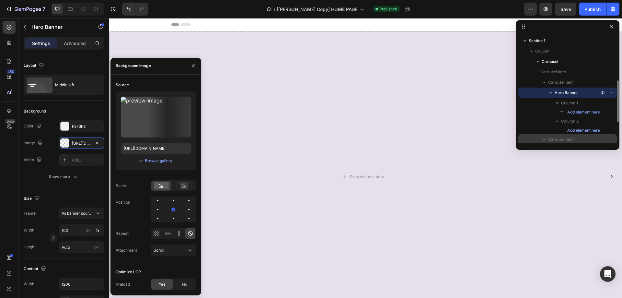
scroll to position [32, 0]
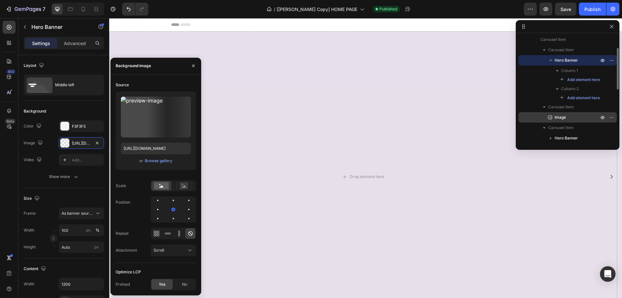
click at [563, 117] on span "Image" at bounding box center [560, 117] width 11 height 6
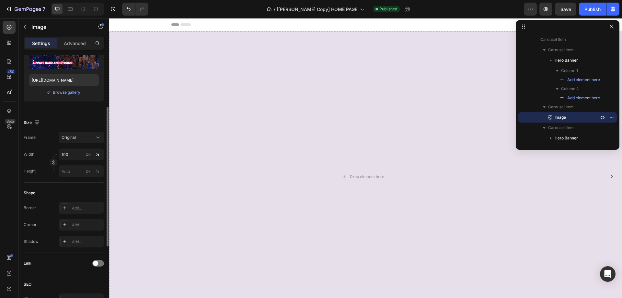
scroll to position [194, 0]
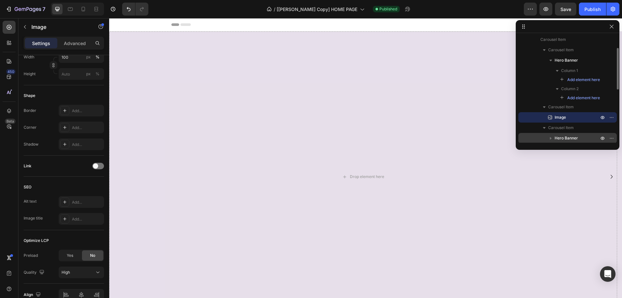
drag, startPoint x: 567, startPoint y: 136, endPoint x: 266, endPoint y: 144, distance: 301.2
click at [567, 136] on span "Hero Banner" at bounding box center [566, 138] width 23 height 6
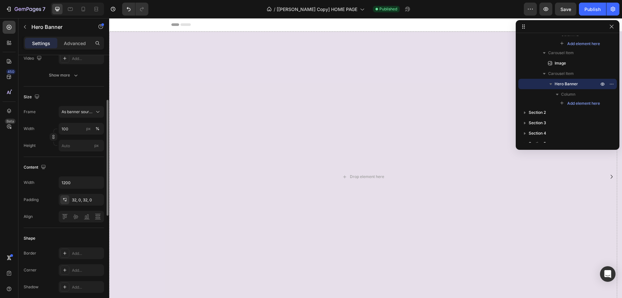
scroll to position [4, 0]
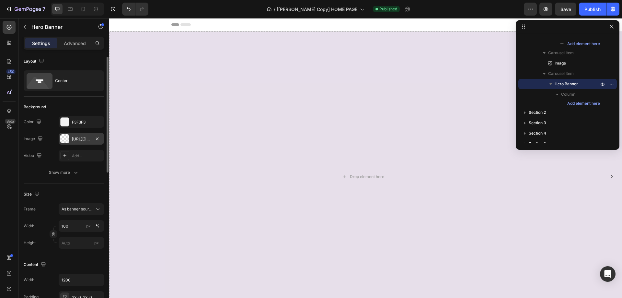
click at [76, 137] on div "https://cdn.shopify.com/s/files/1/0917/4256/8788/files/gempages-543493528785781…" at bounding box center [81, 139] width 19 height 6
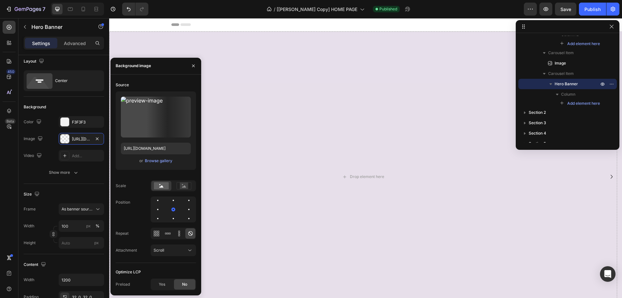
click at [5, 165] on div "450 Beta" at bounding box center [9, 136] width 13 height 230
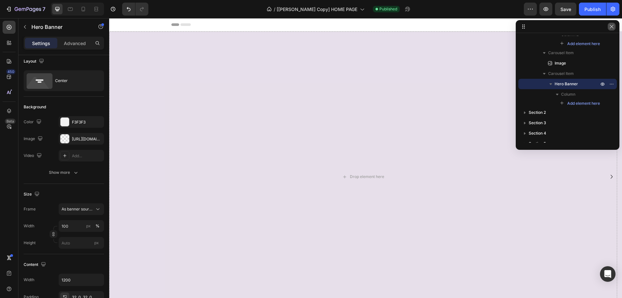
click at [611, 29] on button "button" at bounding box center [612, 27] width 8 height 8
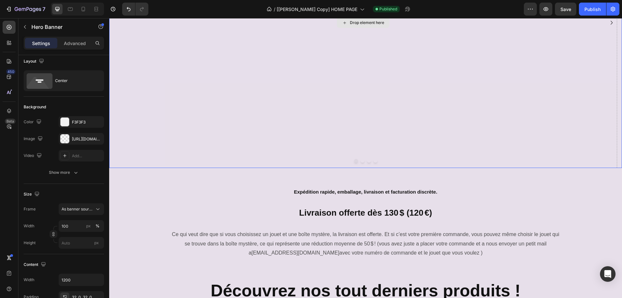
scroll to position [194, 0]
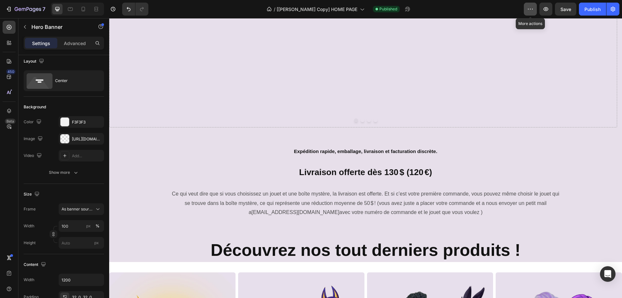
drag, startPoint x: 527, startPoint y: 8, endPoint x: 531, endPoint y: 15, distance: 7.4
click at [527, 8] on button "button" at bounding box center [530, 9] width 13 height 13
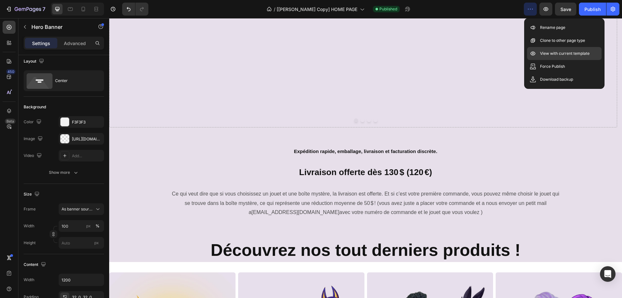
click at [549, 54] on p "View with current template" at bounding box center [565, 53] width 50 height 6
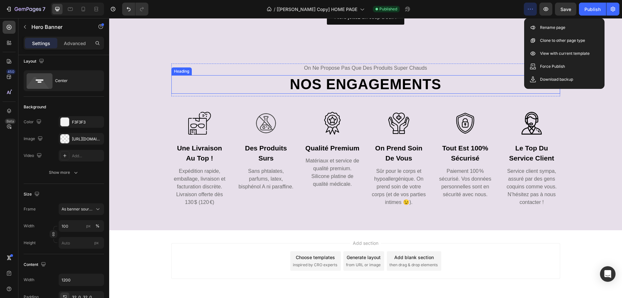
scroll to position [2586, 0]
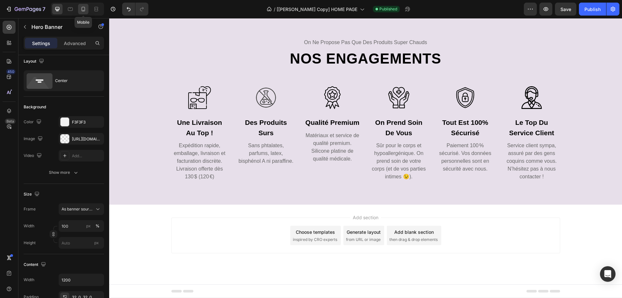
click at [80, 12] on icon at bounding box center [83, 9] width 6 height 6
type input "100%"
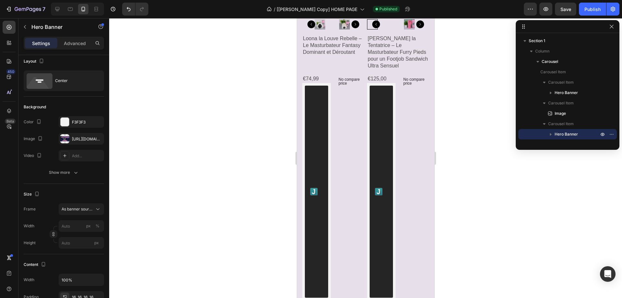
scroll to position [713, 0]
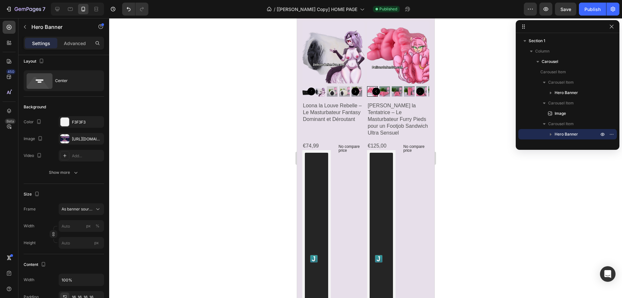
drag, startPoint x: 570, startPoint y: 92, endPoint x: 241, endPoint y: 140, distance: 331.8
click at [570, 92] on span "Hero Banner" at bounding box center [566, 92] width 23 height 6
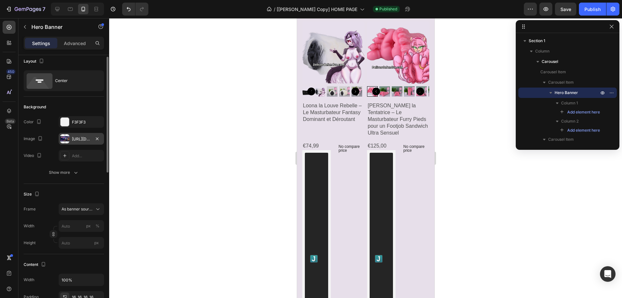
click at [76, 139] on div "[URL][DOMAIN_NAME]" at bounding box center [81, 139] width 19 height 6
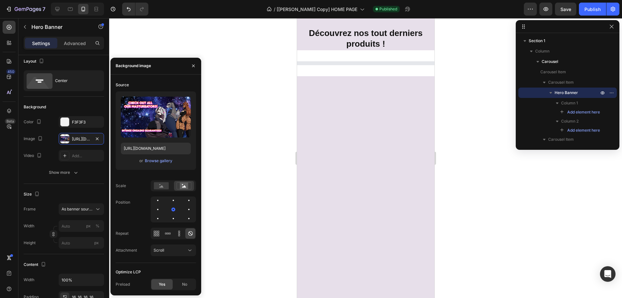
scroll to position [0, 0]
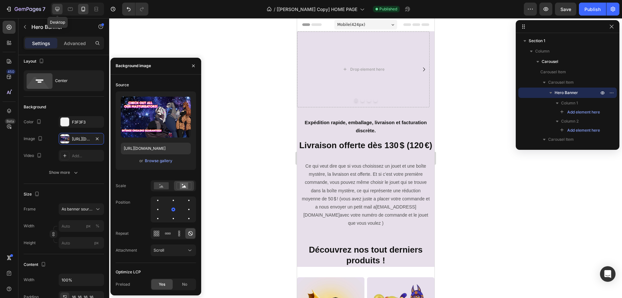
click at [60, 7] on icon at bounding box center [57, 9] width 6 height 6
type input "100"
type input "Auto"
type input "1200"
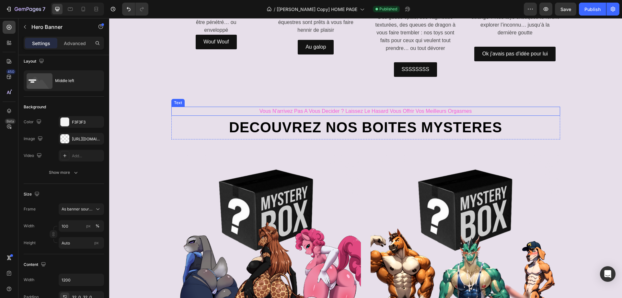
scroll to position [1588, 0]
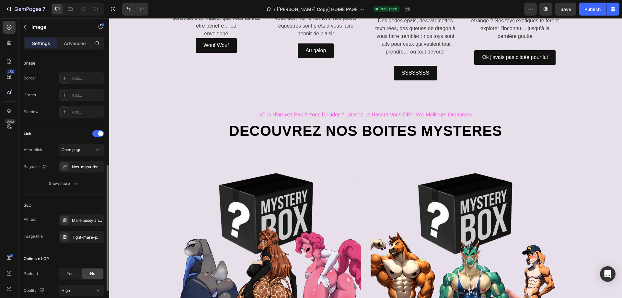
scroll to position [259, 0]
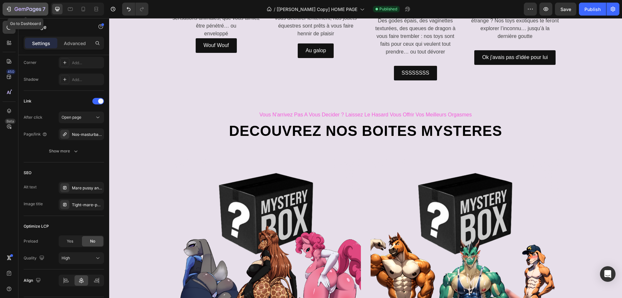
click at [39, 6] on div "7" at bounding box center [30, 9] width 31 height 8
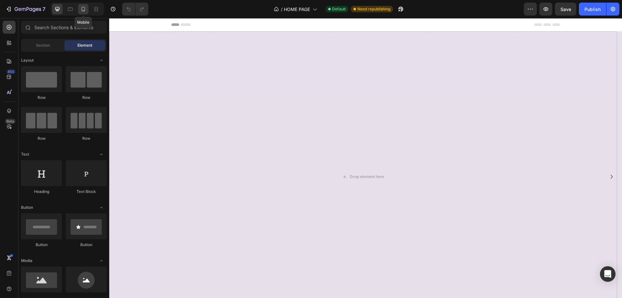
click at [85, 8] on icon at bounding box center [83, 9] width 6 height 6
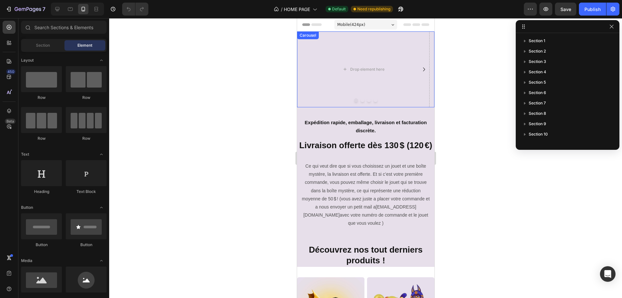
click at [319, 100] on div at bounding box center [365, 100] width 137 height 4
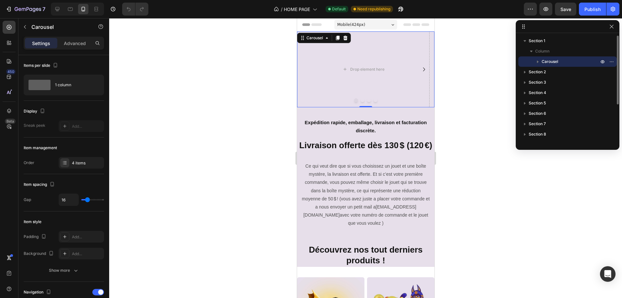
click at [540, 61] on icon "button" at bounding box center [538, 61] width 6 height 6
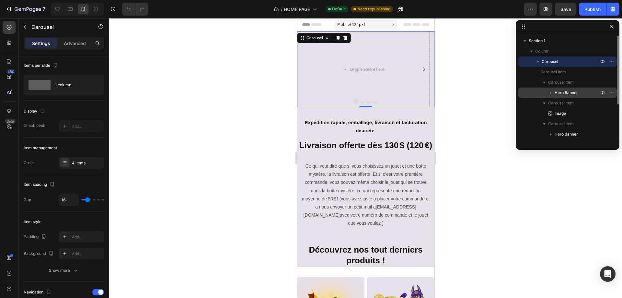
click at [559, 92] on span "Hero Banner" at bounding box center [566, 92] width 23 height 6
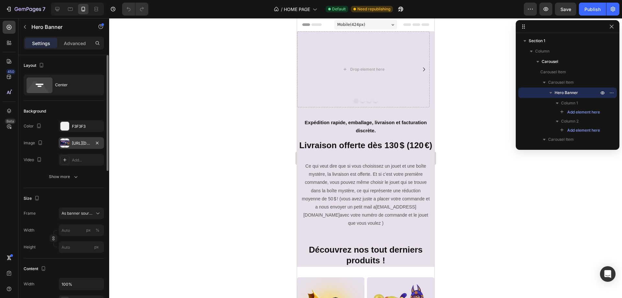
click at [74, 145] on div "[URL][DOMAIN_NAME]" at bounding box center [81, 143] width 19 height 6
click at [570, 94] on span "Hero Banner" at bounding box center [566, 92] width 23 height 6
click at [78, 146] on div "https://cdn.shopify.com/s/files/1/0917/4256/8788/files/gempages_543493528785781…" at bounding box center [81, 143] width 45 height 12
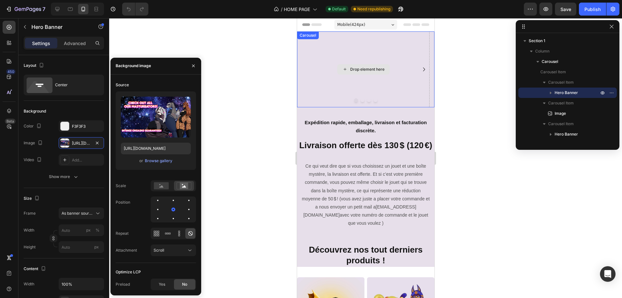
click at [330, 89] on div "Drop element here" at bounding box center [363, 69] width 133 height 76
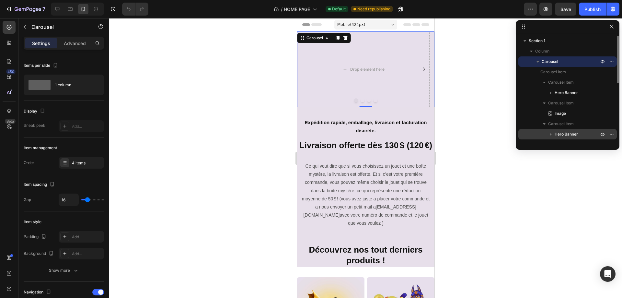
click at [561, 131] on span "Hero Banner" at bounding box center [566, 134] width 23 height 6
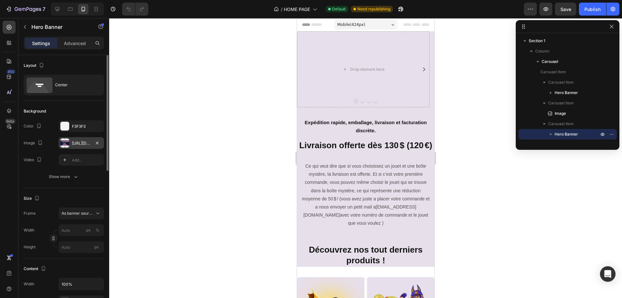
click at [77, 144] on div "https://cdn.shopify.com/s/files/1/0917/4256/8788/files/gempages_543493528785781…" at bounding box center [81, 143] width 19 height 6
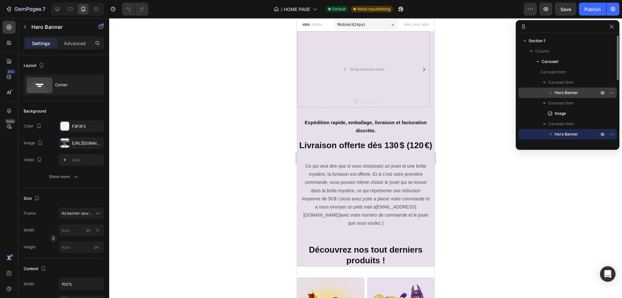
click at [561, 90] on span "Hero Banner" at bounding box center [566, 92] width 23 height 6
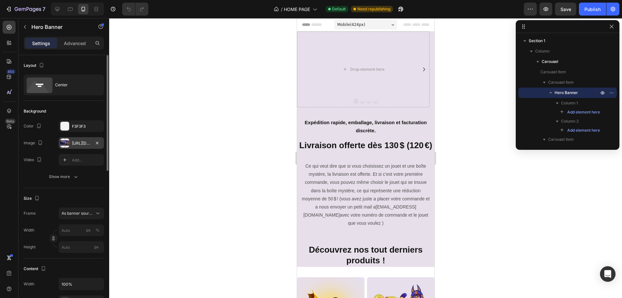
click at [77, 143] on div "https://cdn.shopify.com/s/files/1/0917/4256/8788/files/gempages_543493528785781…" at bounding box center [81, 143] width 19 height 6
click at [58, 8] on icon at bounding box center [57, 9] width 6 height 6
type input "100"
type input "1200"
type input "https://cdn.shopify.com/s/files/1/0917/4256/8788/files/gempages-543493528785781…"
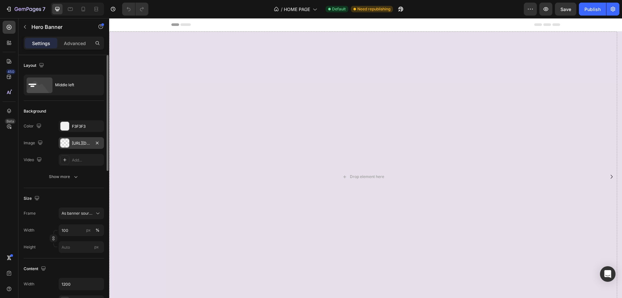
click at [76, 144] on div "https://cdn.shopify.com/s/files/1/0917/4256/8788/files/gempages-543493528785781…" at bounding box center [81, 143] width 19 height 6
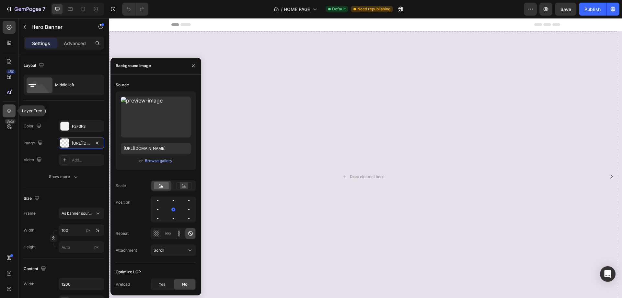
click at [6, 111] on icon at bounding box center [9, 111] width 6 height 6
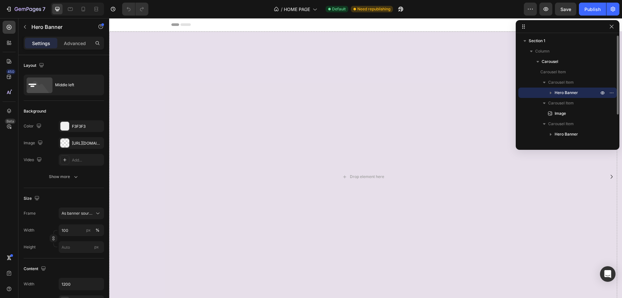
click at [550, 93] on icon "button" at bounding box center [551, 92] width 6 height 6
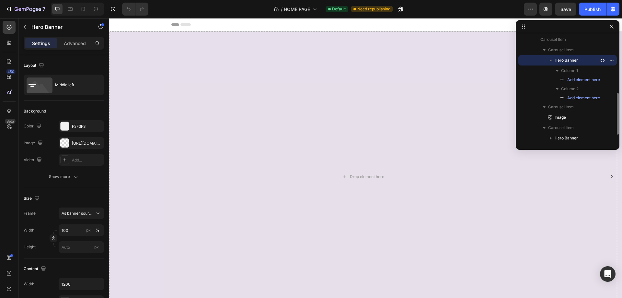
scroll to position [65, 0]
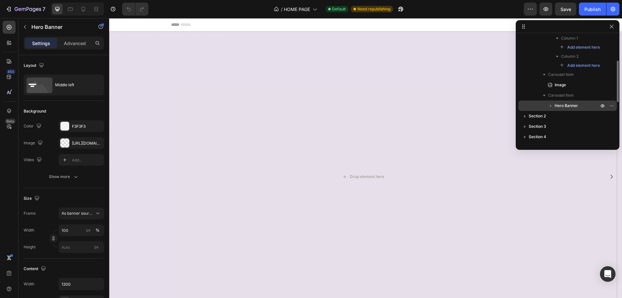
click at [552, 106] on icon "button" at bounding box center [551, 105] width 6 height 6
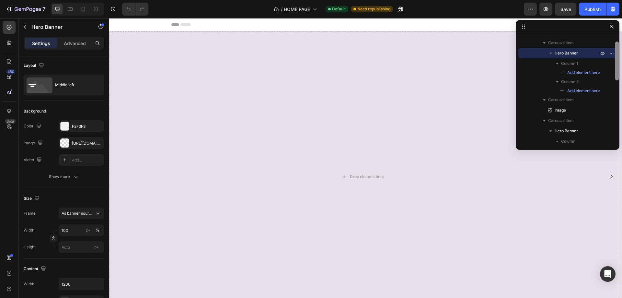
scroll to position [43, 0]
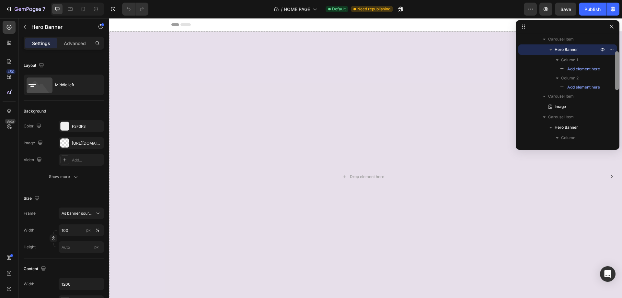
drag, startPoint x: 617, startPoint y: 79, endPoint x: 618, endPoint y: 82, distance: 3.6
click at [618, 82] on div "Section 1 Column Carousel Carousel Item Carousel Item Hero Banner Column 1 Add …" at bounding box center [568, 85] width 104 height 130
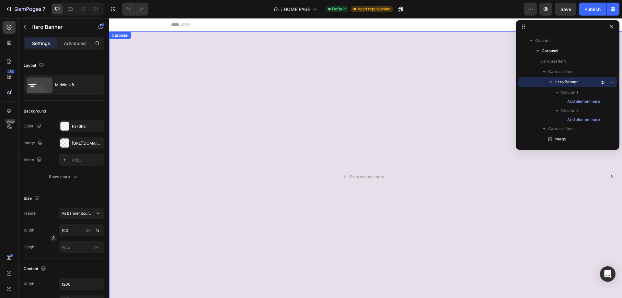
click at [121, 38] on div "Carousel" at bounding box center [120, 35] width 19 height 6
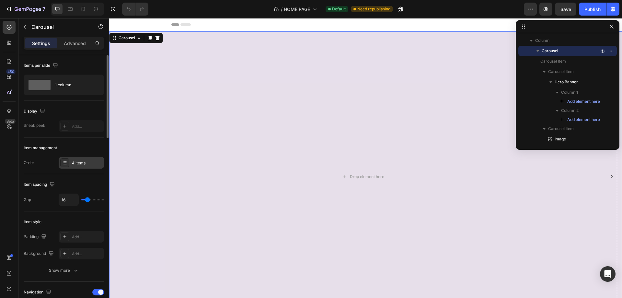
click at [77, 166] on div "4 items" at bounding box center [81, 163] width 45 height 12
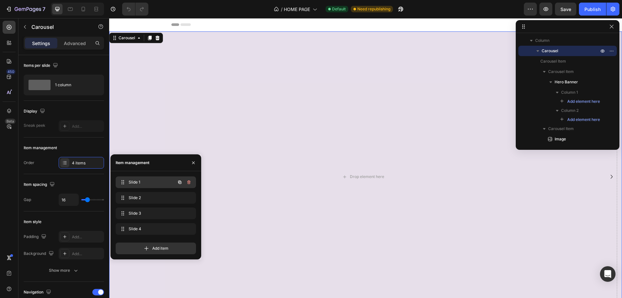
click at [149, 185] on span "Slide 1" at bounding box center [147, 182] width 37 height 6
click at [149, 197] on span "Slide 2" at bounding box center [151, 198] width 48 height 6
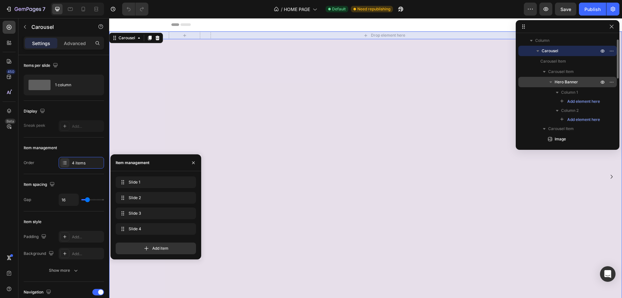
click at [552, 82] on icon "button" at bounding box center [551, 82] width 3 height 2
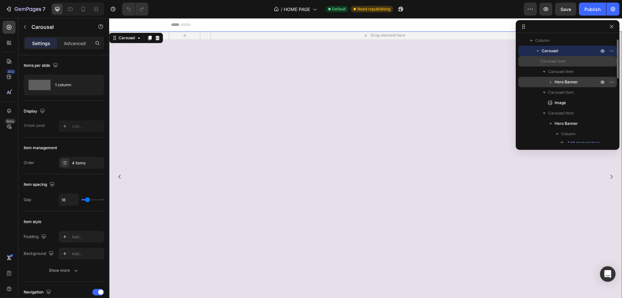
click at [547, 61] on span "Carousel Item" at bounding box center [554, 61] width 26 height 6
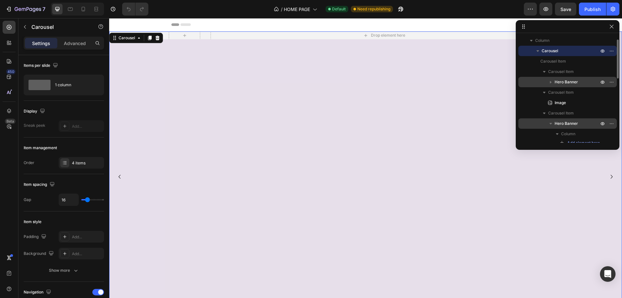
click at [561, 122] on span "Hero Banner" at bounding box center [566, 123] width 23 height 6
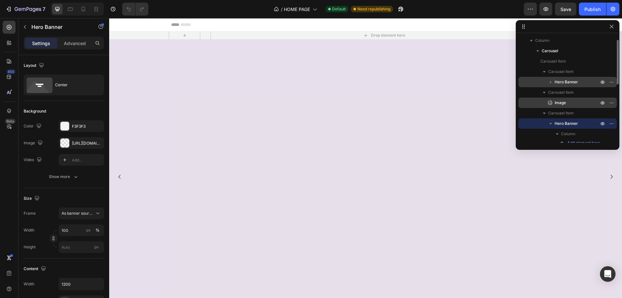
click at [562, 100] on span "Image" at bounding box center [560, 103] width 11 height 6
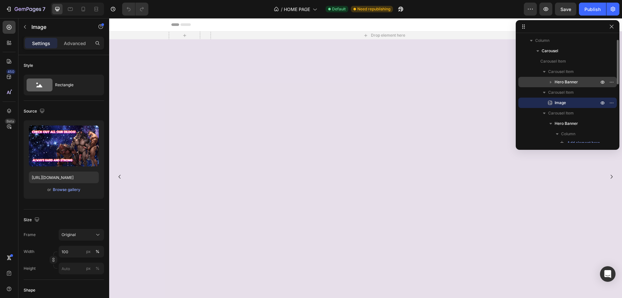
scroll to position [43, 0]
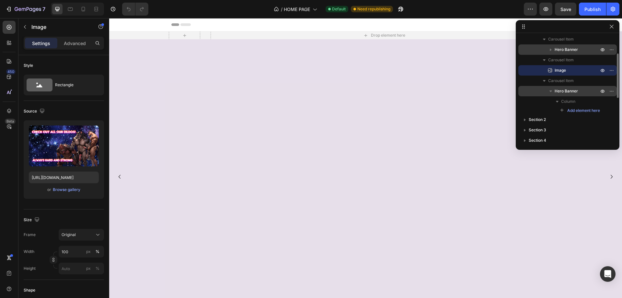
click at [561, 90] on span "Hero Banner" at bounding box center [566, 91] width 23 height 6
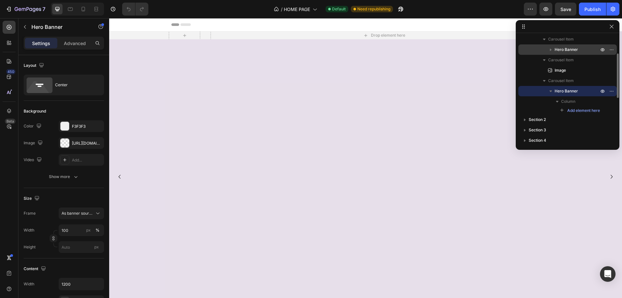
click at [551, 91] on icon "button" at bounding box center [551, 91] width 3 height 2
click at [123, 37] on div "Hero Banner" at bounding box center [124, 35] width 26 height 6
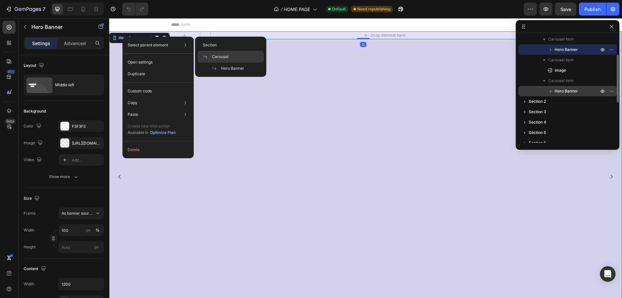
click at [219, 56] on span "Carousel" at bounding box center [220, 57] width 17 height 6
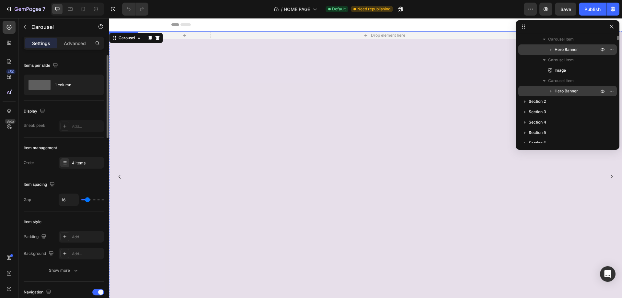
scroll to position [0, 0]
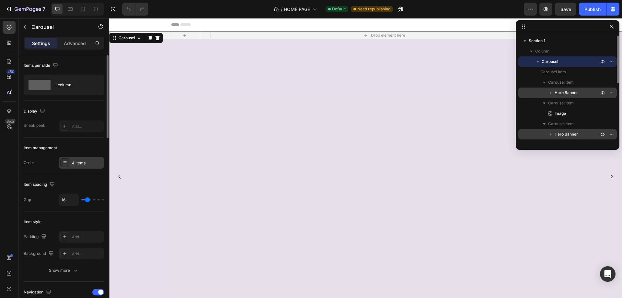
click at [78, 162] on div "4 items" at bounding box center [87, 163] width 30 height 6
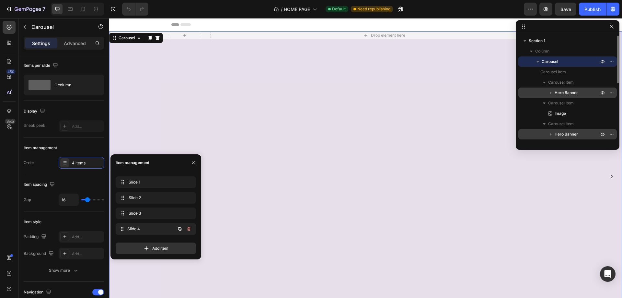
click at [148, 231] on span "Slide 4" at bounding box center [151, 229] width 48 height 6
click at [149, 212] on span "Slide 3" at bounding box center [151, 213] width 48 height 6
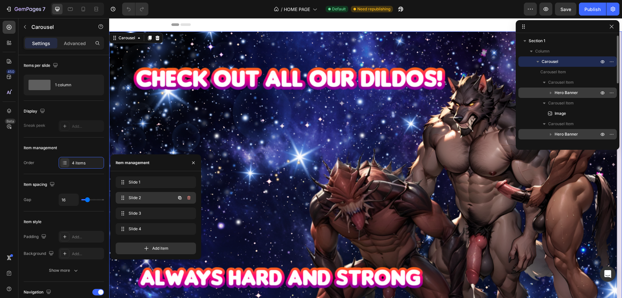
click at [146, 198] on span "Slide 2" at bounding box center [147, 198] width 37 height 6
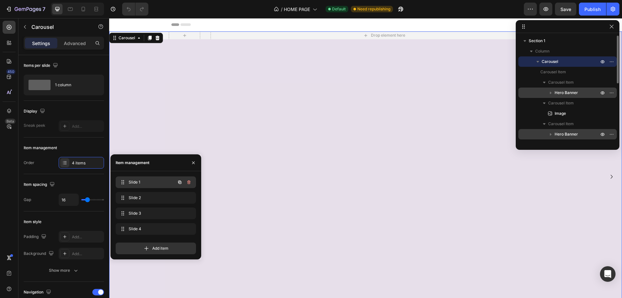
click at [145, 182] on span "Slide 1" at bounding box center [147, 182] width 37 height 6
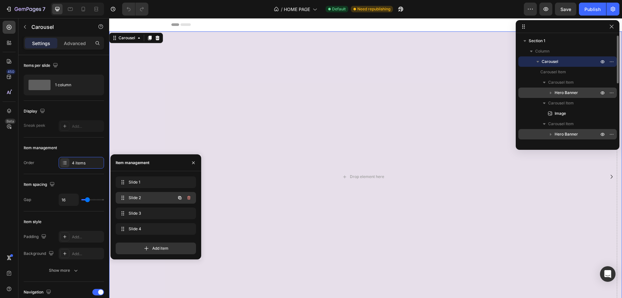
click at [147, 198] on span "Slide 2" at bounding box center [147, 198] width 37 height 6
click at [145, 208] on div "Slide 3 Slide 3" at bounding box center [156, 213] width 80 height 12
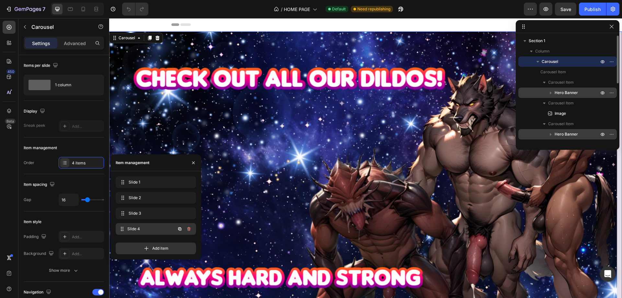
click at [147, 226] on span "Slide 4" at bounding box center [151, 229] width 48 height 6
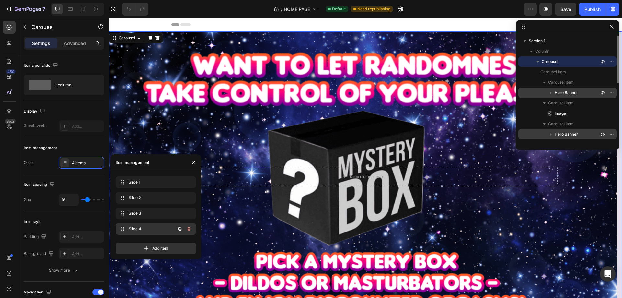
click at [147, 227] on span "Slide 4" at bounding box center [147, 229] width 37 height 6
click at [147, 212] on span "Slide 3" at bounding box center [151, 213] width 48 height 6
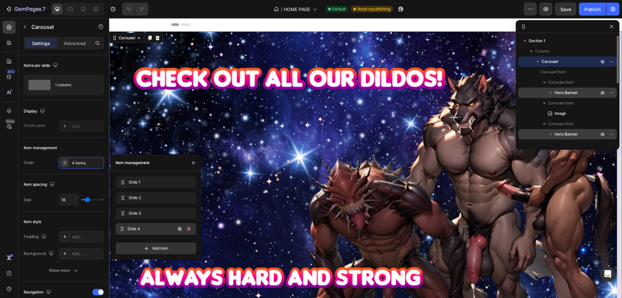
click at [147, 230] on span "Slide 4" at bounding box center [151, 229] width 48 height 6
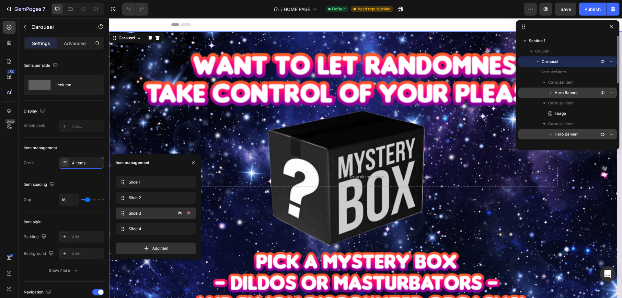
click at [146, 210] on span "Slide 3" at bounding box center [147, 213] width 37 height 6
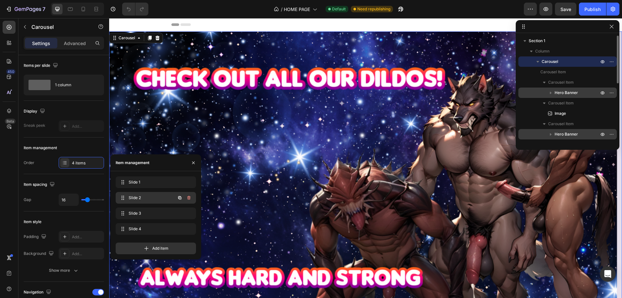
click at [147, 198] on span "Slide 2" at bounding box center [147, 198] width 37 height 6
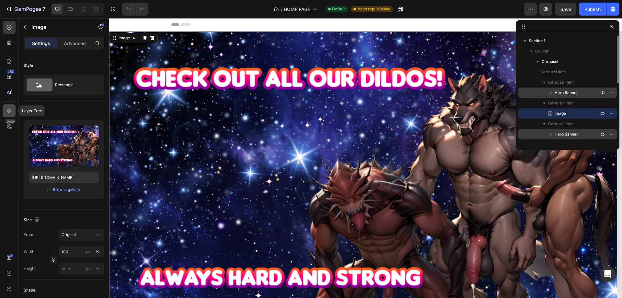
click at [11, 110] on icon at bounding box center [9, 111] width 6 height 6
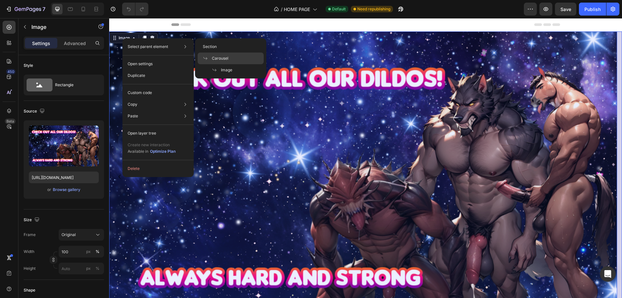
click at [220, 56] on span "Carousel" at bounding box center [220, 58] width 17 height 6
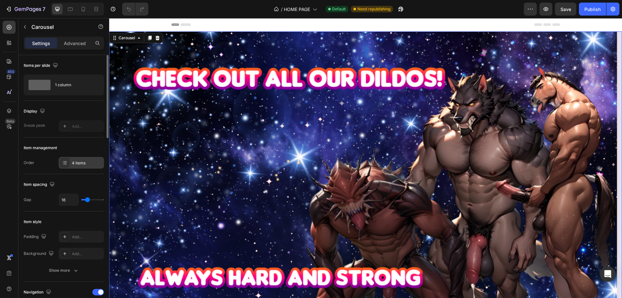
click at [78, 164] on div "4 items" at bounding box center [87, 163] width 30 height 6
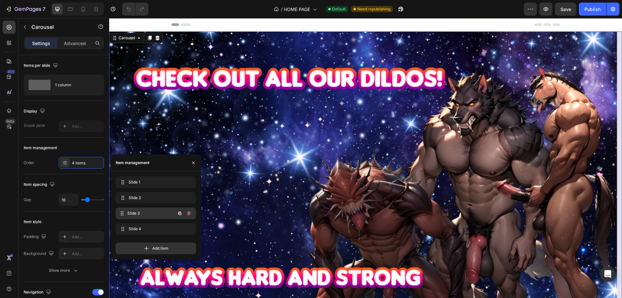
click at [154, 213] on span "Slide 3" at bounding box center [151, 213] width 48 height 6
click at [140, 198] on span "Slide 2" at bounding box center [147, 198] width 37 height 6
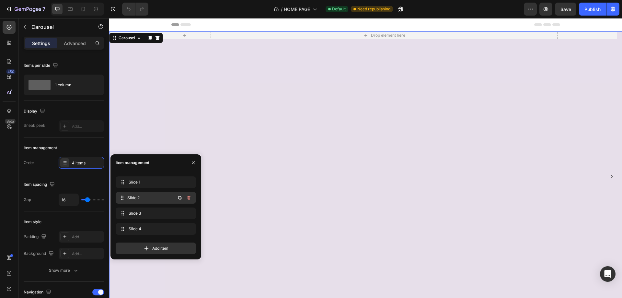
click at [152, 195] on span "Slide 2" at bounding box center [151, 198] width 48 height 6
click at [151, 182] on span "Slide 1" at bounding box center [147, 182] width 37 height 6
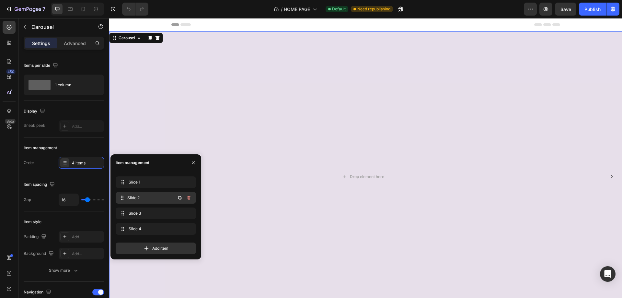
click at [149, 195] on span "Slide 2" at bounding box center [151, 198] width 48 height 6
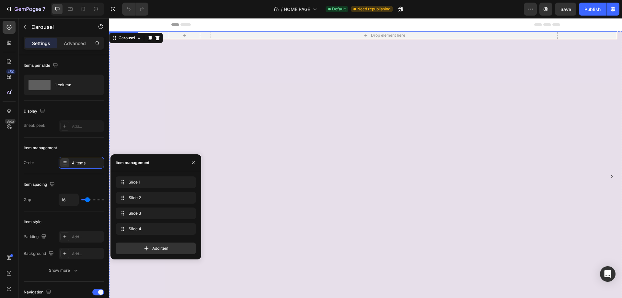
click at [368, 39] on div "Background Image" at bounding box center [363, 35] width 508 height 8
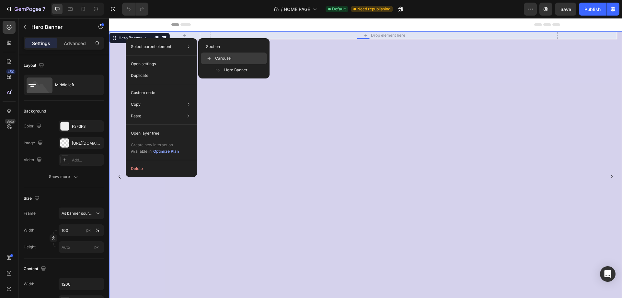
click at [230, 60] on span "Carousel" at bounding box center [223, 58] width 17 height 6
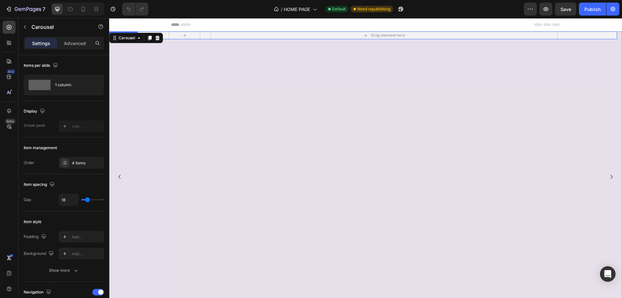
click at [131, 39] on div "Background Image" at bounding box center [363, 35] width 508 height 8
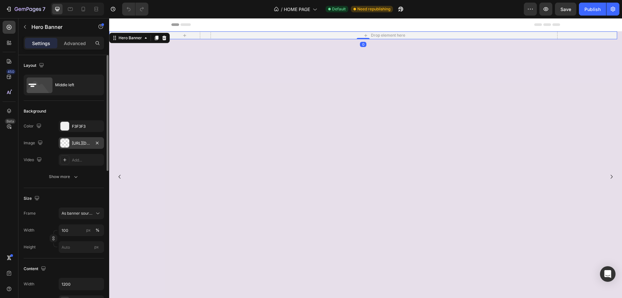
click at [77, 147] on div "https://cdn.shopify.com/s/files/1/0917/4256/8788/files/gempages-543493528785781…" at bounding box center [81, 143] width 45 height 12
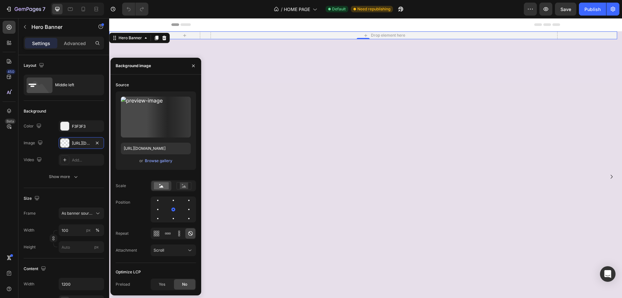
click at [4, 171] on div "450 Beta" at bounding box center [9, 136] width 13 height 230
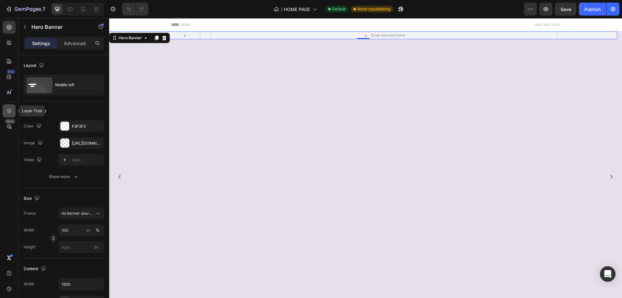
click at [9, 110] on icon at bounding box center [9, 111] width 6 height 6
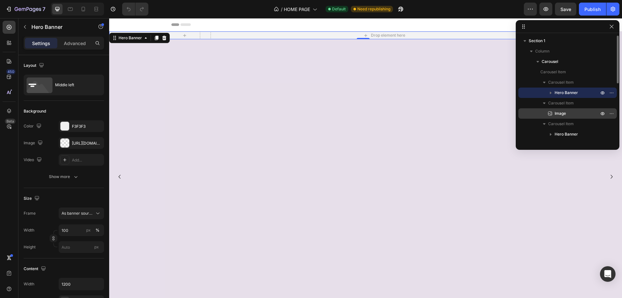
scroll to position [32, 0]
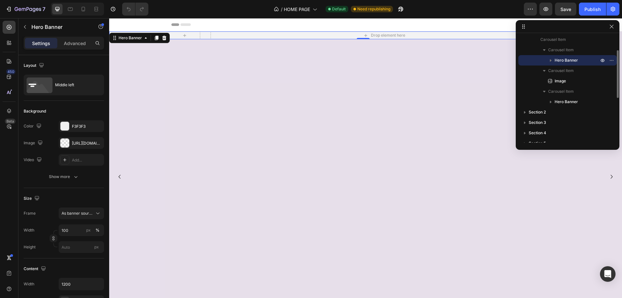
click at [558, 60] on span "Hero Banner" at bounding box center [566, 60] width 23 height 6
click at [610, 28] on icon "button" at bounding box center [611, 26] width 5 height 5
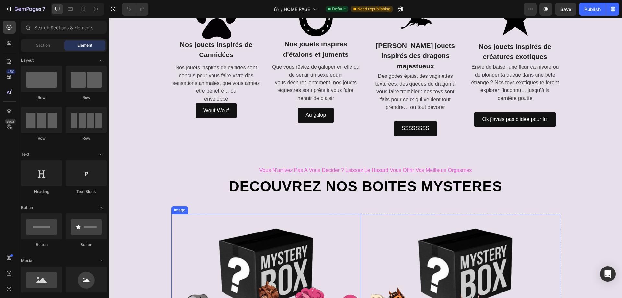
scroll to position [1886, 0]
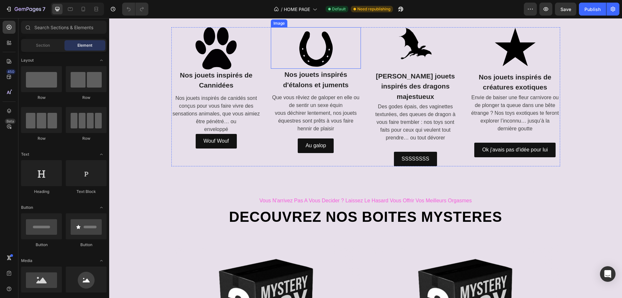
click at [314, 69] on img at bounding box center [316, 48] width 42 height 42
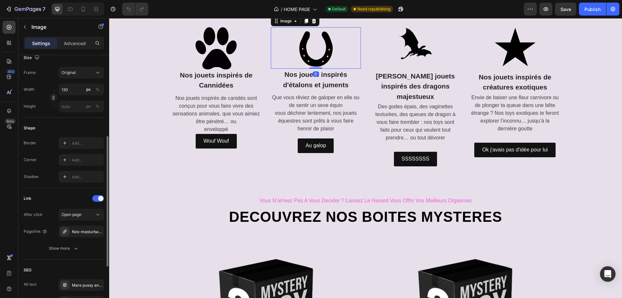
scroll to position [259, 0]
